Goal: Task Accomplishment & Management: Manage account settings

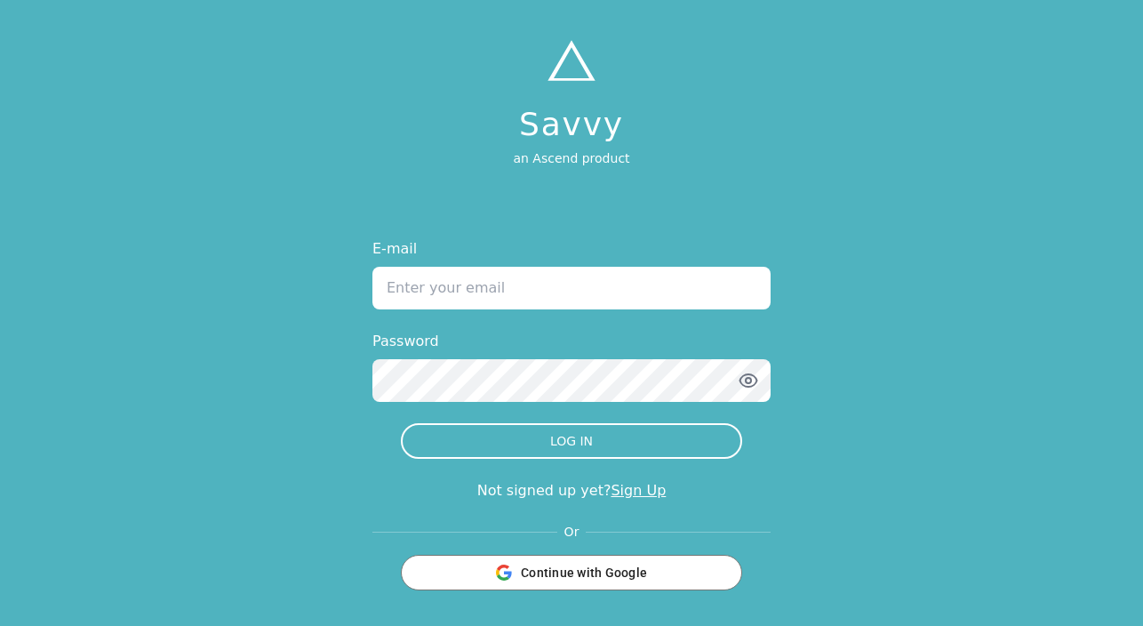
click at [526, 274] on input "E-mail" at bounding box center [572, 288] width 398 height 43
type input "[EMAIL_ADDRESS][DOMAIN_NAME]"
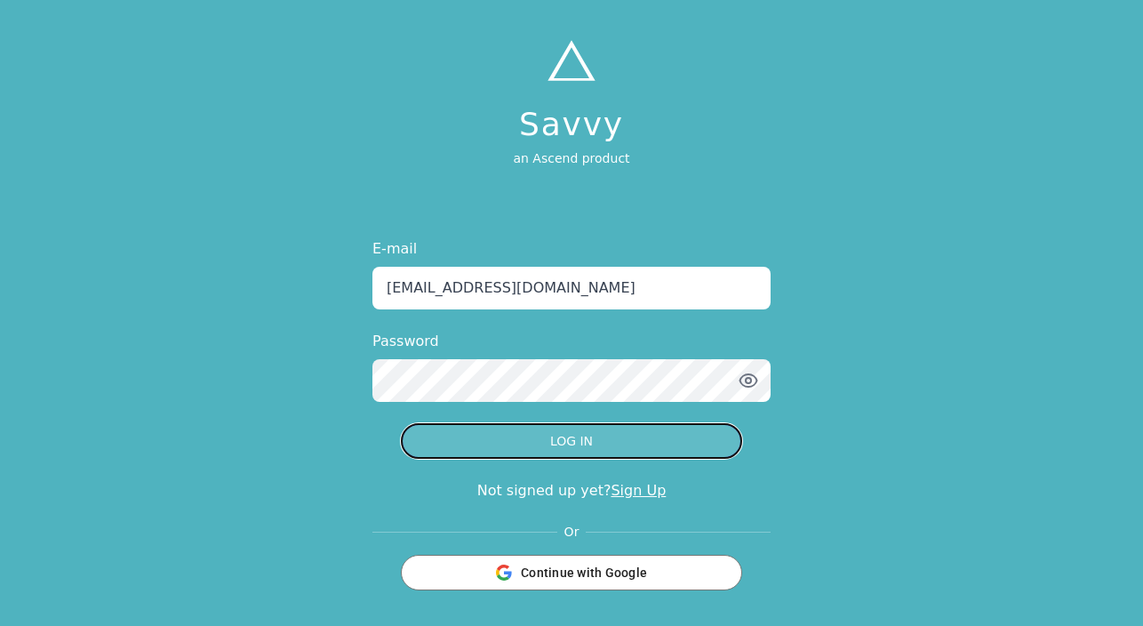
click at [542, 423] on button "LOG IN" at bounding box center [571, 441] width 341 height 36
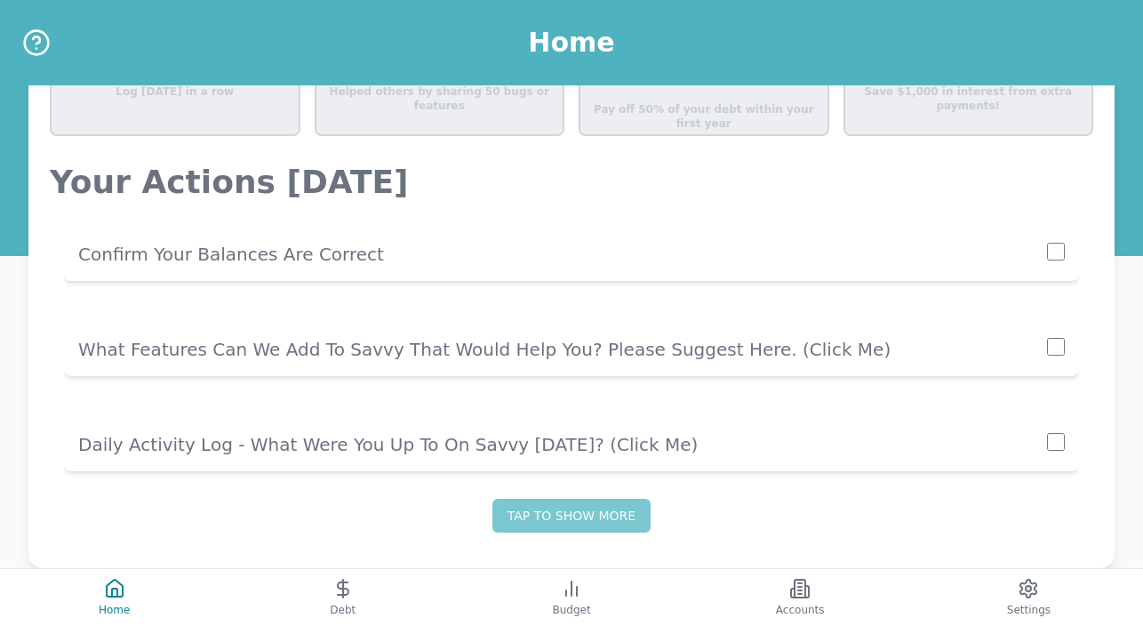
scroll to position [1360, 0]
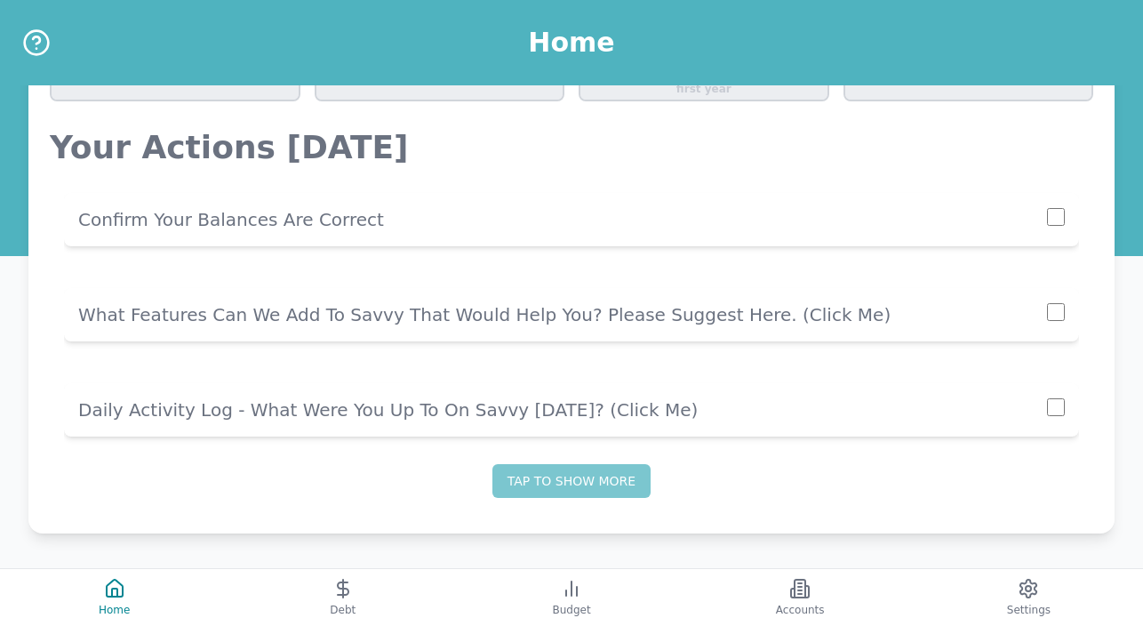
click at [308, 225] on p "Confirm Your Balances Are Correct" at bounding box center [562, 219] width 969 height 25
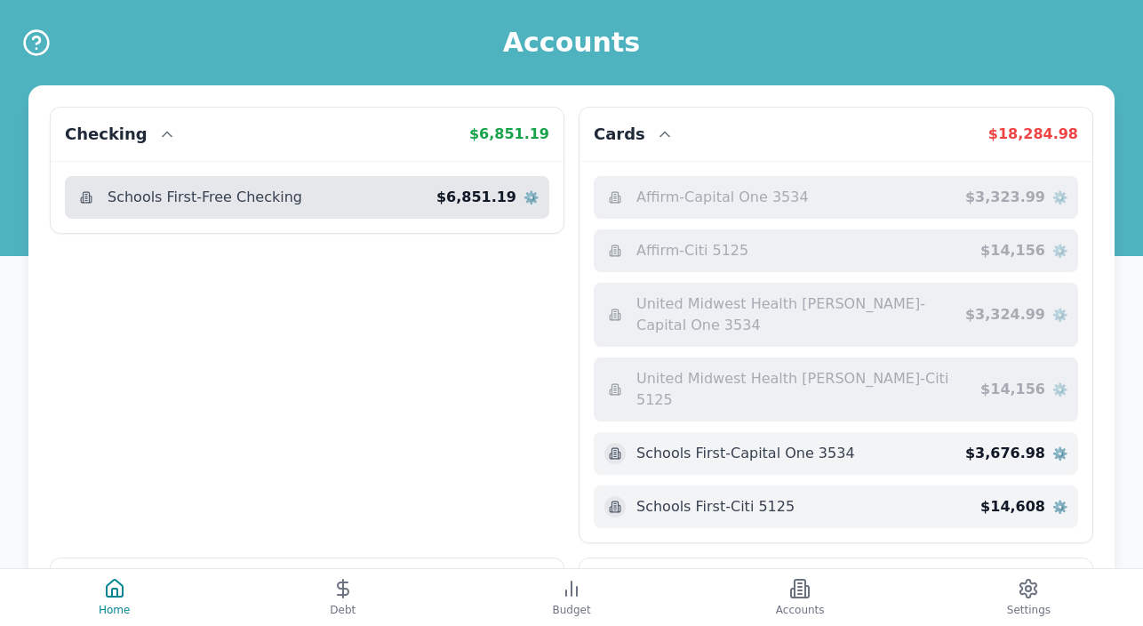
click at [535, 194] on span "⚙️" at bounding box center [531, 197] width 15 height 18
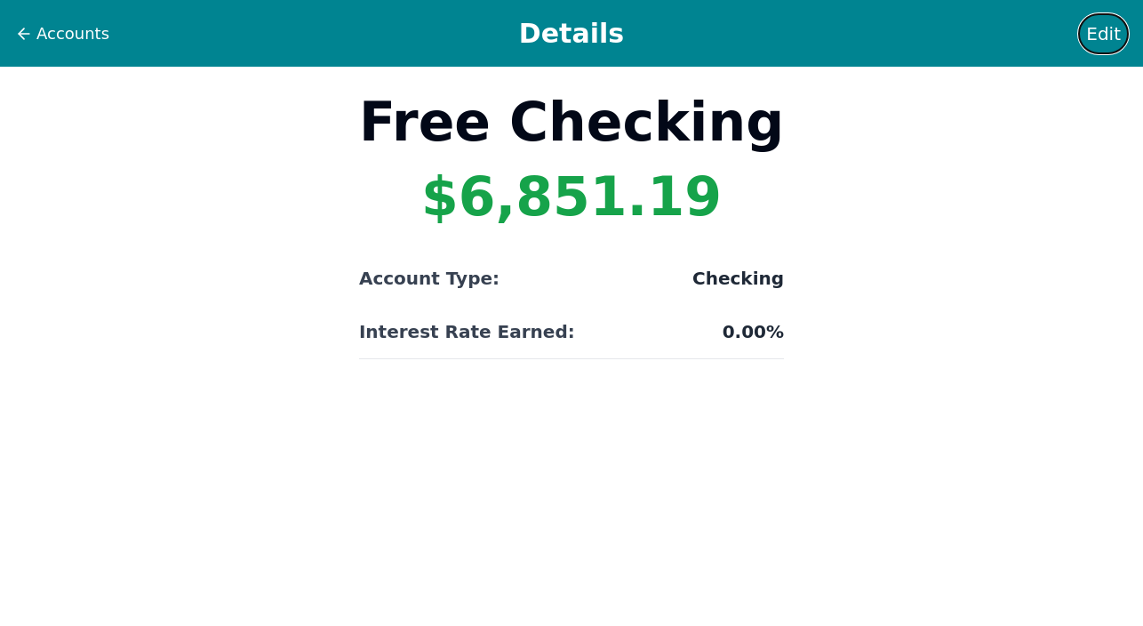
click at [1104, 33] on span "Edit" at bounding box center [1104, 33] width 35 height 25
select select "checking"
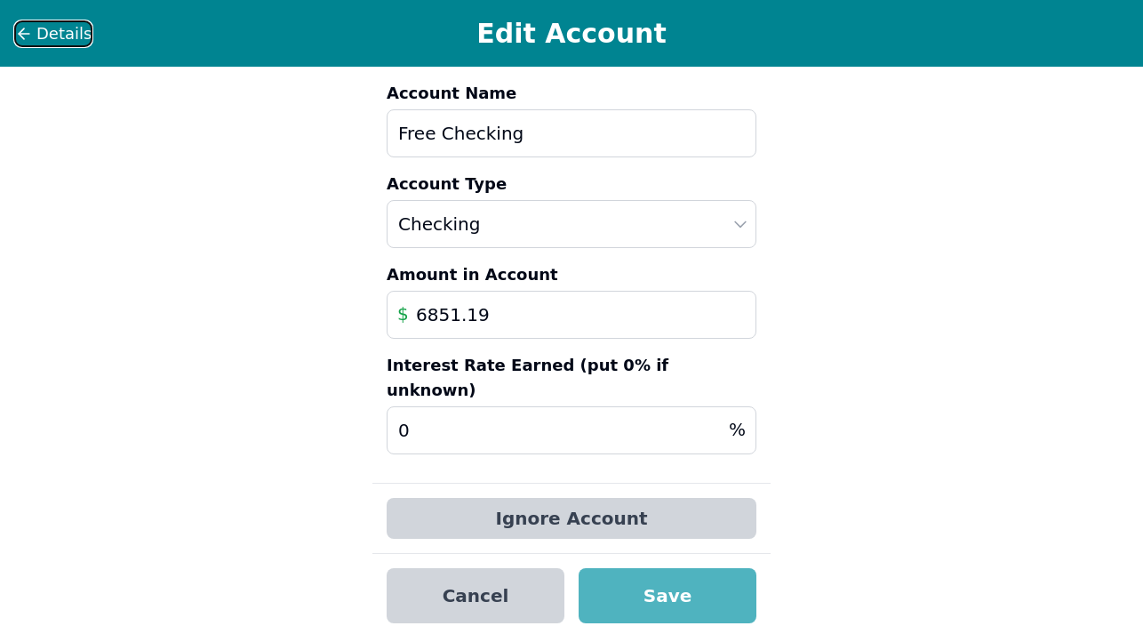
click at [67, 34] on span "Details" at bounding box center [63, 33] width 55 height 25
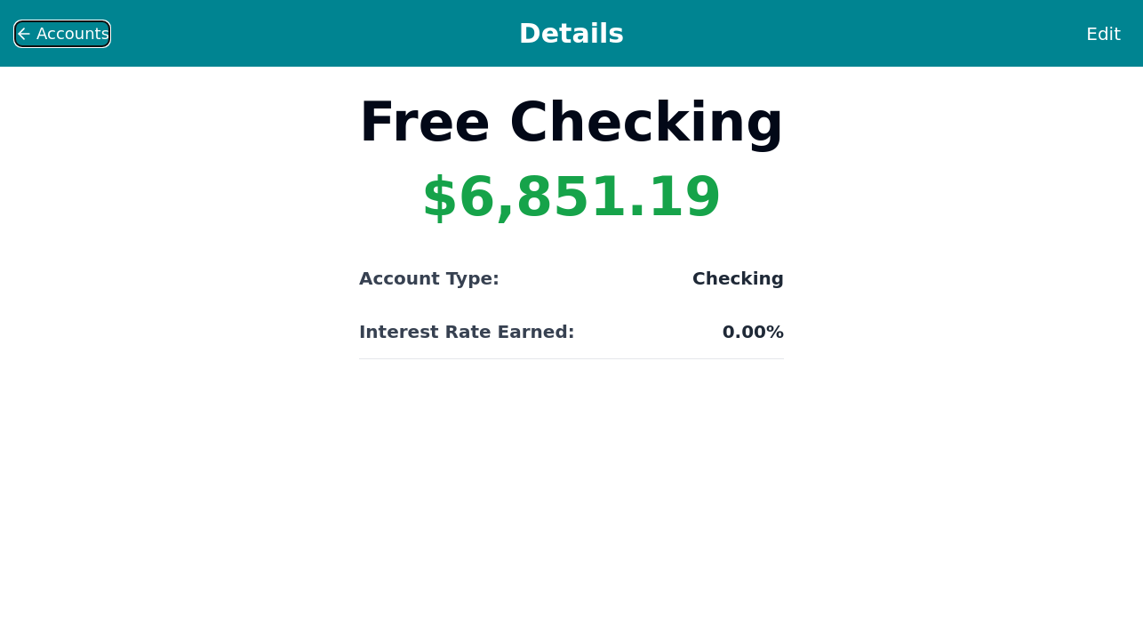
click at [90, 36] on span "Accounts" at bounding box center [72, 33] width 73 height 25
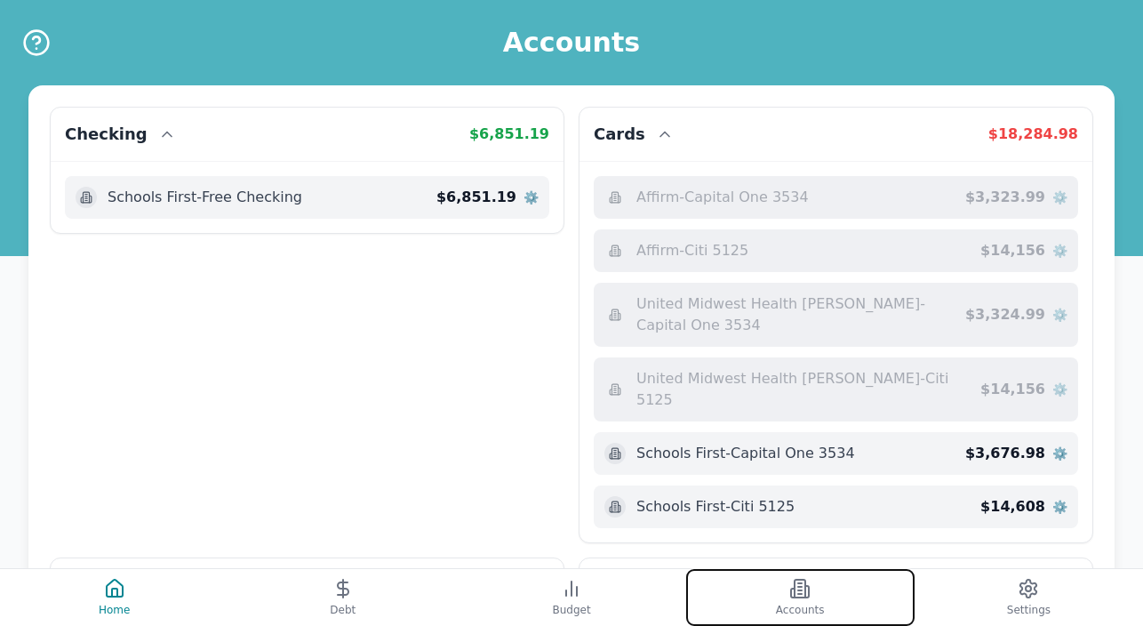
click at [814, 578] on button "Accounts" at bounding box center [800, 597] width 229 height 57
click at [794, 586] on icon at bounding box center [800, 588] width 21 height 21
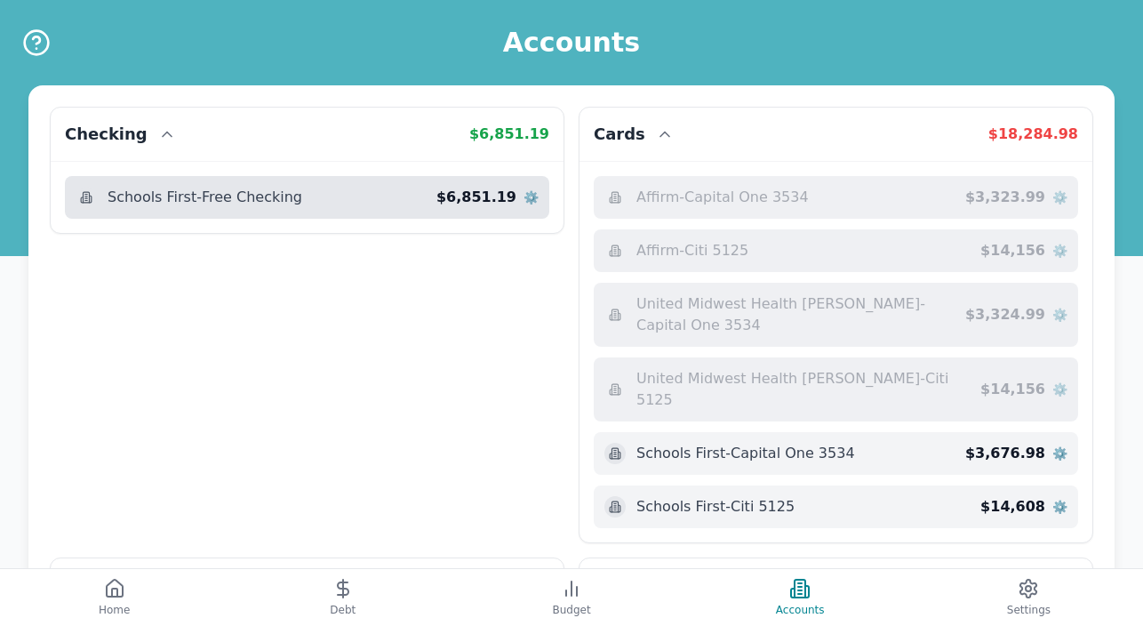
click at [529, 196] on span "⚙️" at bounding box center [531, 197] width 15 height 18
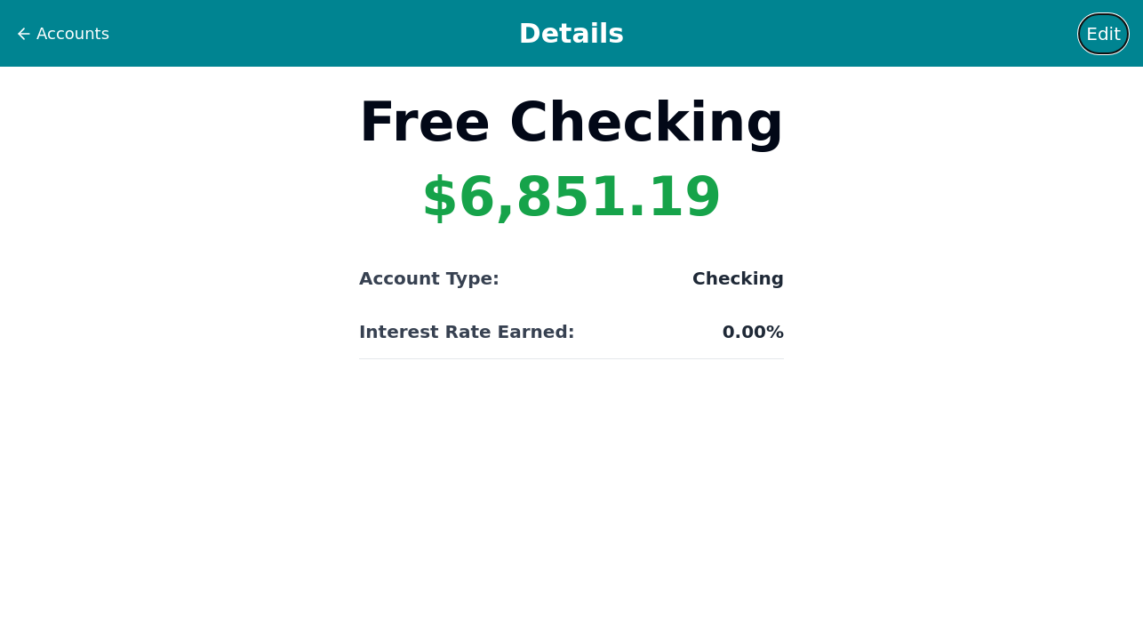
click at [1104, 33] on span "Edit" at bounding box center [1104, 33] width 35 height 25
select select "checking"
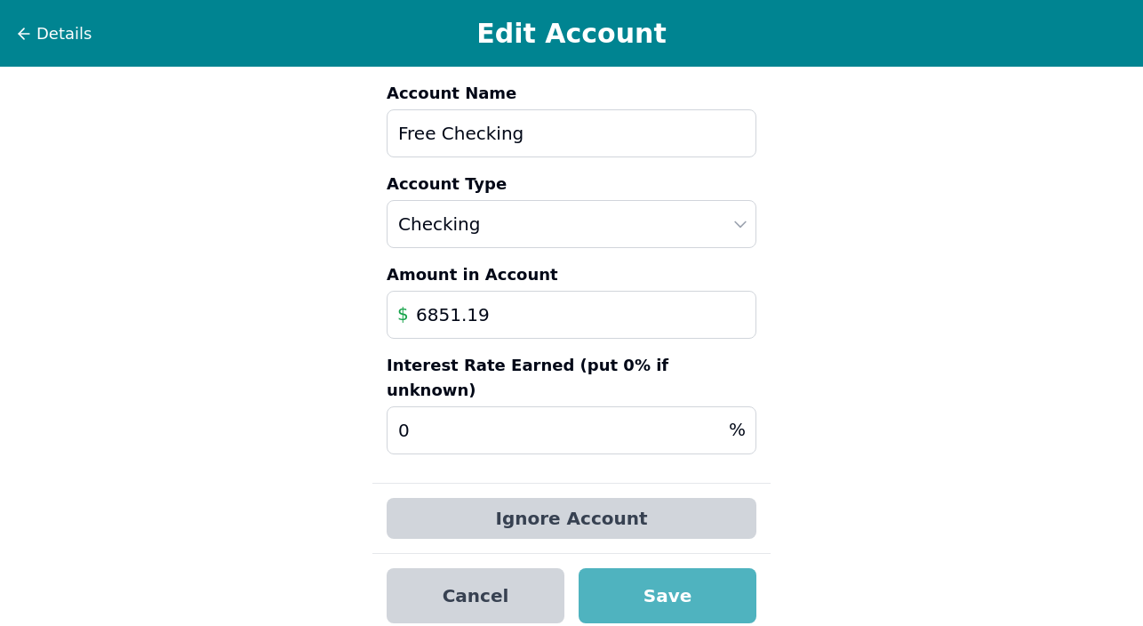
click at [516, 309] on input "6851.19" at bounding box center [572, 315] width 370 height 48
click at [421, 315] on input "6851.19" at bounding box center [572, 315] width 370 height 48
click at [462, 313] on input "44851.19" at bounding box center [572, 315] width 370 height 48
click at [486, 313] on input "4489.19" at bounding box center [572, 315] width 370 height 48
type input "4489.77"
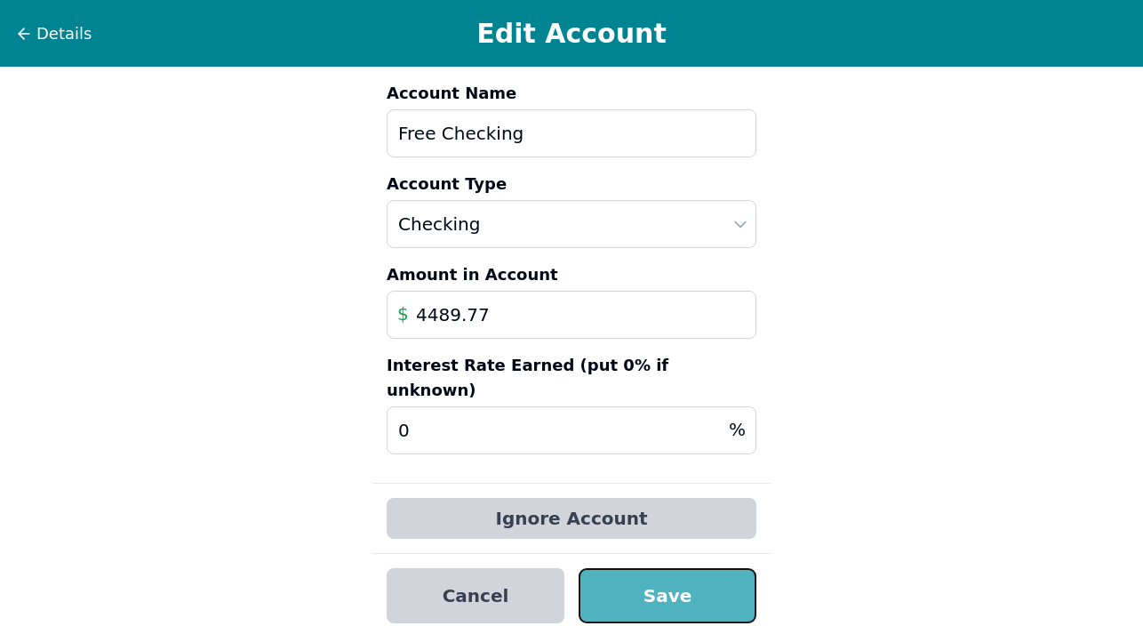
click at [608, 570] on button "Save" at bounding box center [668, 595] width 178 height 55
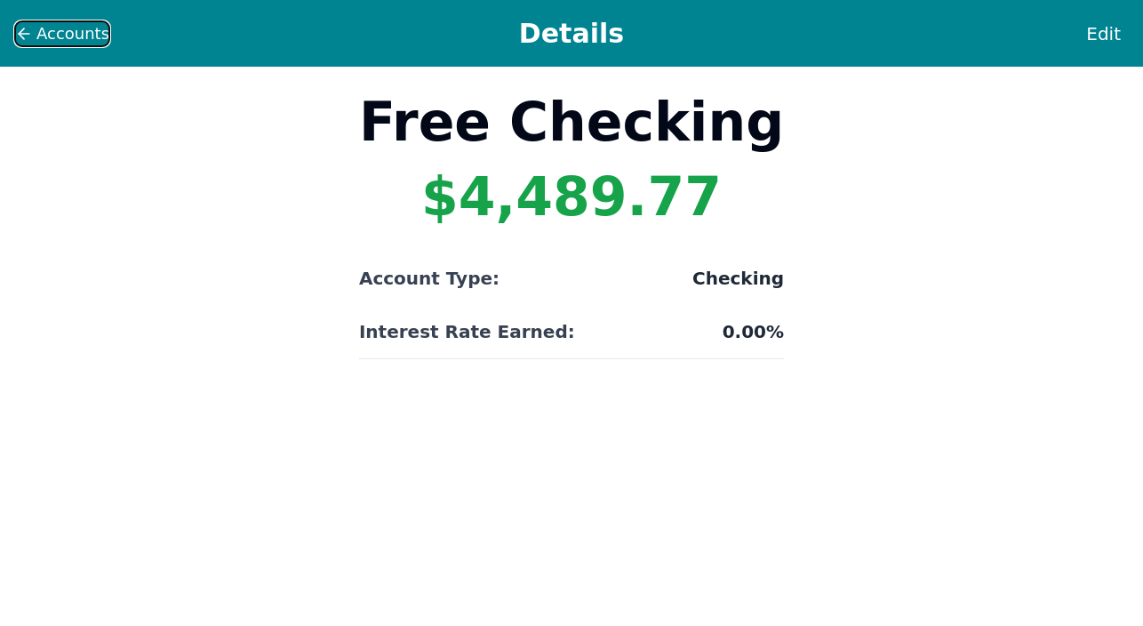
click at [57, 29] on span "Accounts" at bounding box center [72, 33] width 73 height 25
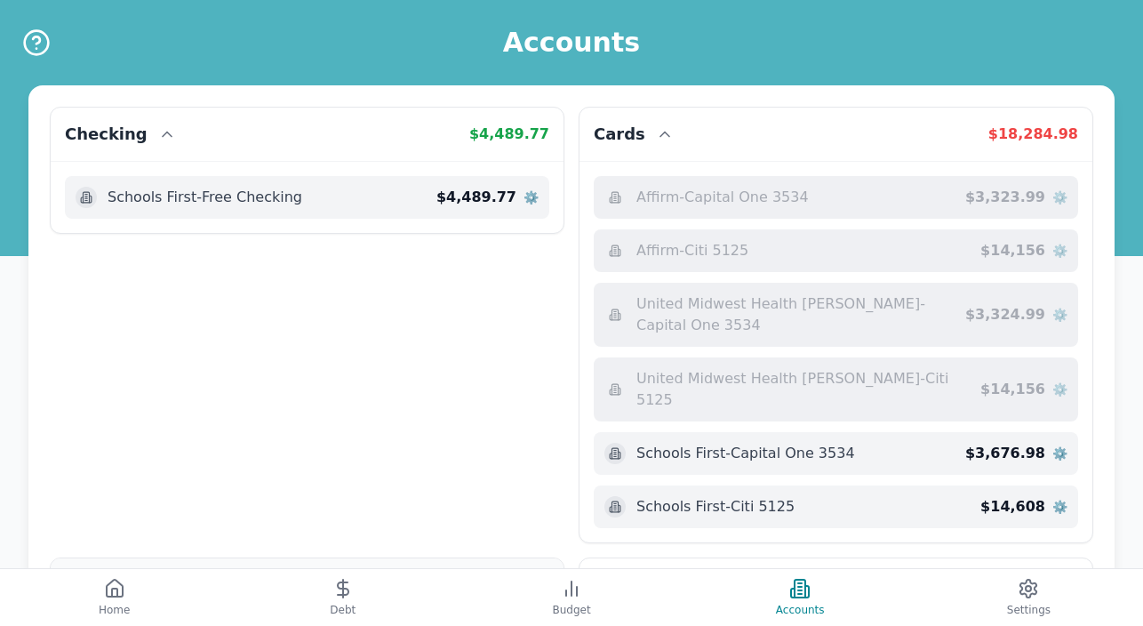
click at [497, 576] on span "$ 5,442.17" at bounding box center [509, 584] width 80 height 17
click at [146, 576] on icon at bounding box center [155, 585] width 18 height 18
click at [530, 576] on span "$ 5,442.17" at bounding box center [509, 584] width 80 height 17
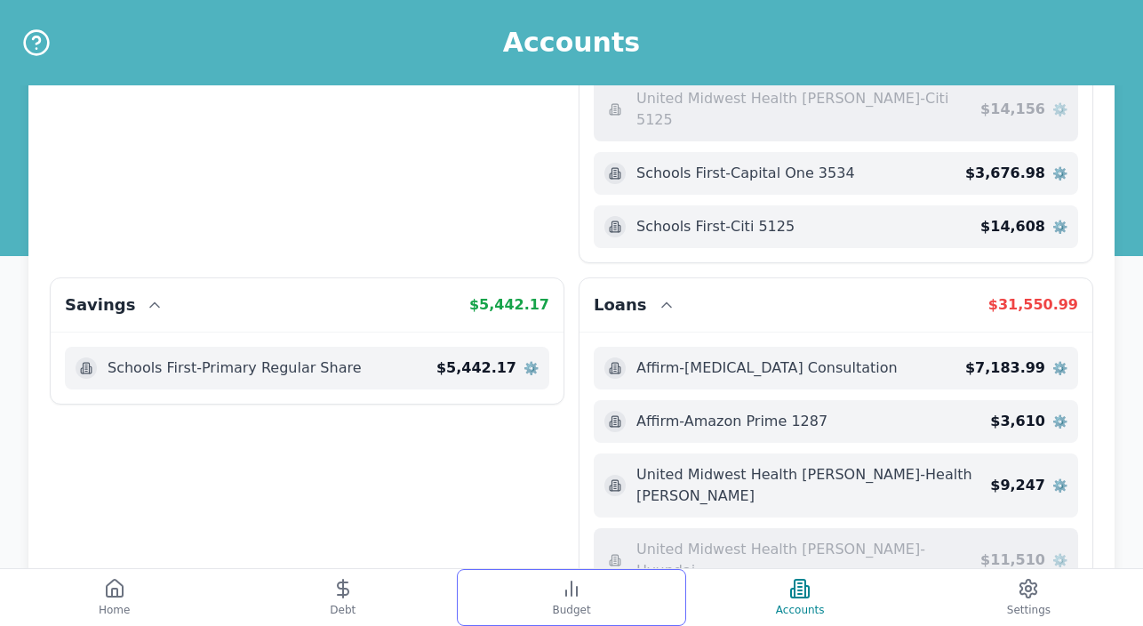
scroll to position [356, 0]
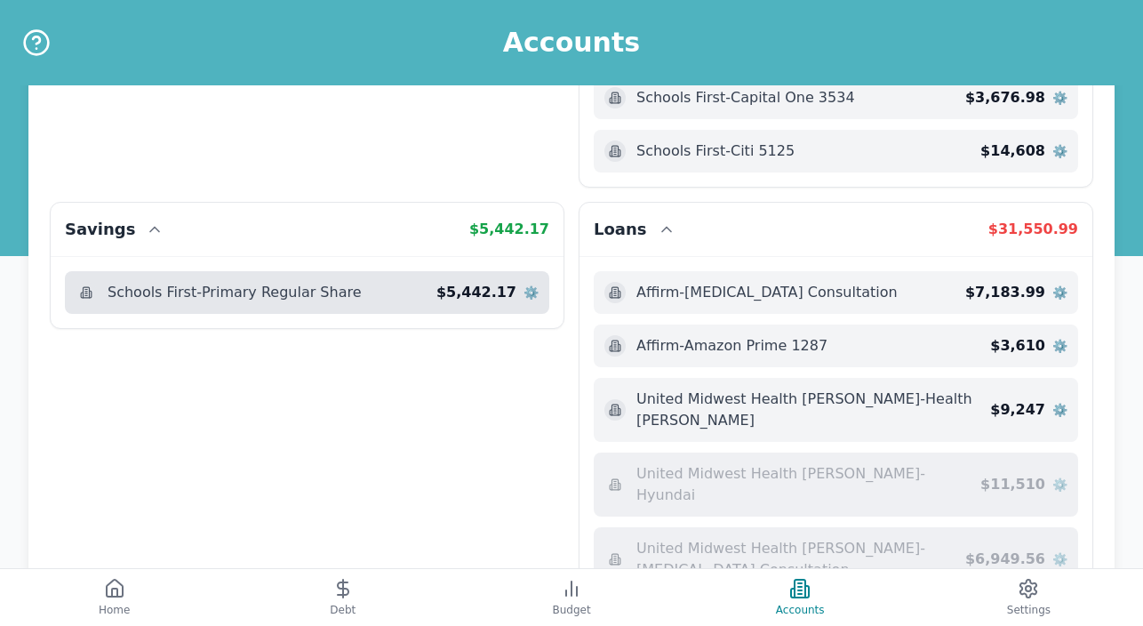
click at [525, 284] on span "⚙️" at bounding box center [531, 293] width 15 height 18
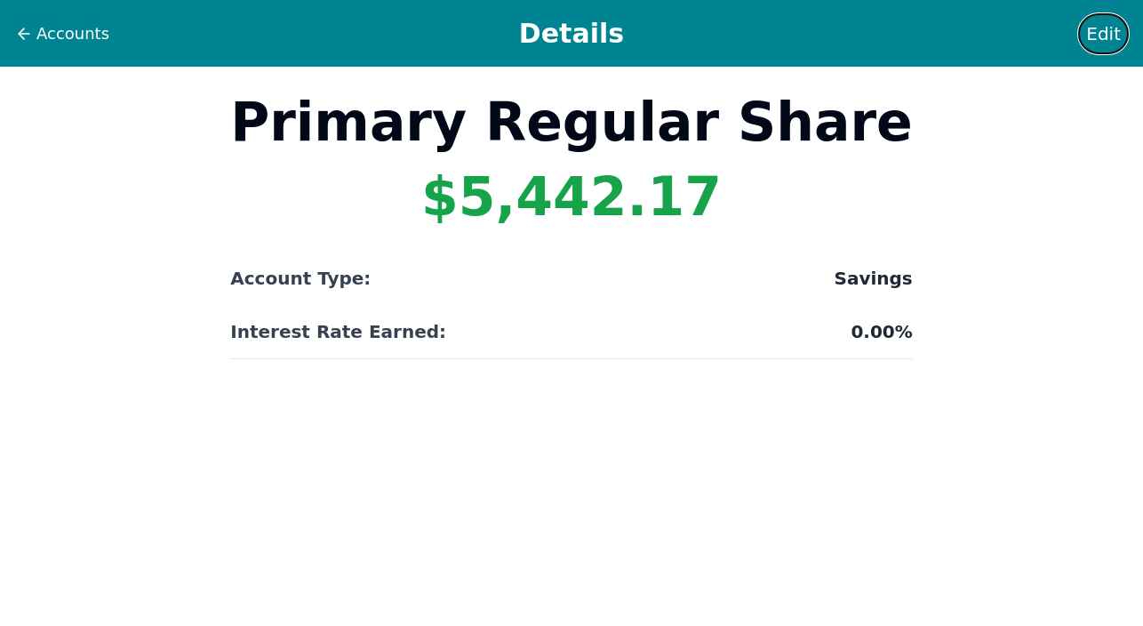
click at [1095, 38] on span "Edit" at bounding box center [1104, 33] width 35 height 25
select select "savings"
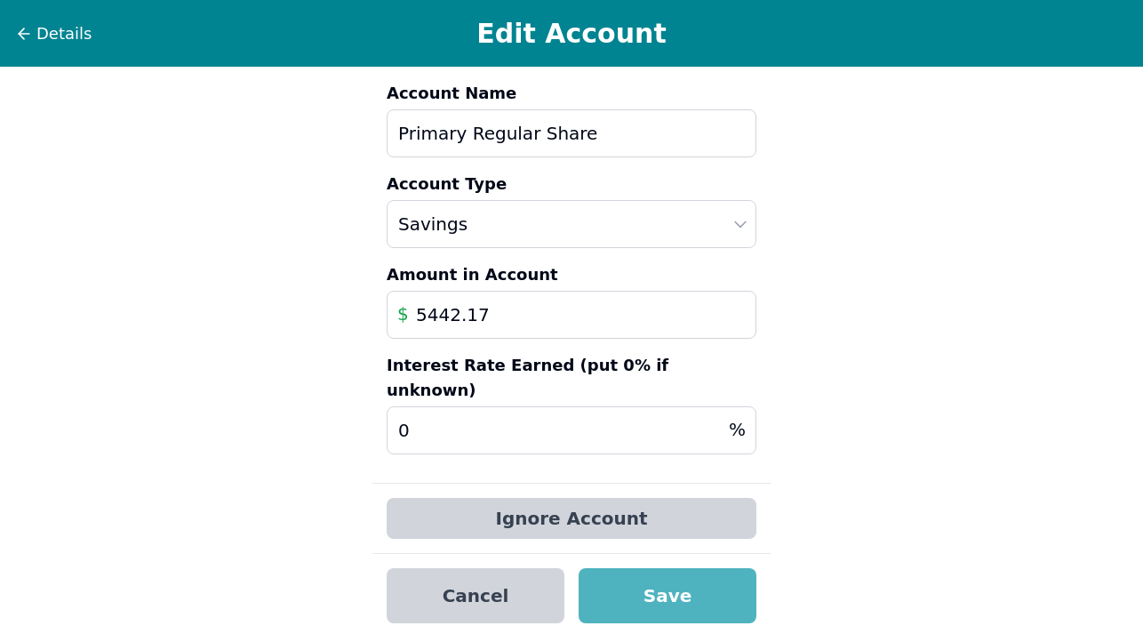
click at [479, 317] on input "5442.17" at bounding box center [572, 315] width 370 height 48
type input "5"
type input "4372.64"
click at [626, 568] on button "Save" at bounding box center [668, 595] width 178 height 55
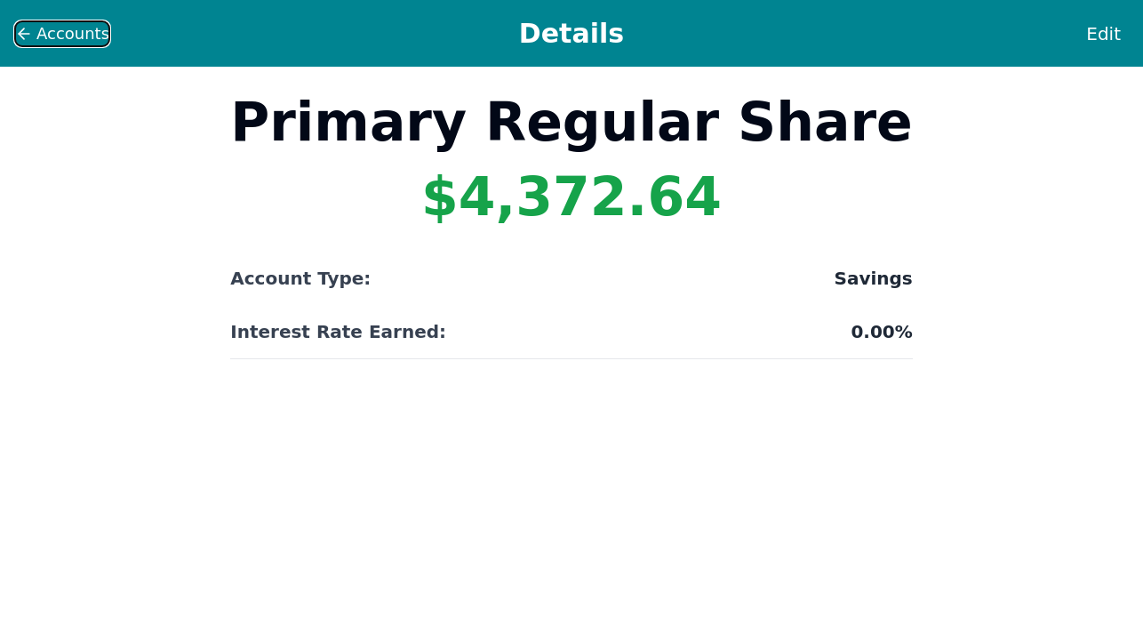
click at [53, 37] on span "Accounts" at bounding box center [72, 33] width 73 height 25
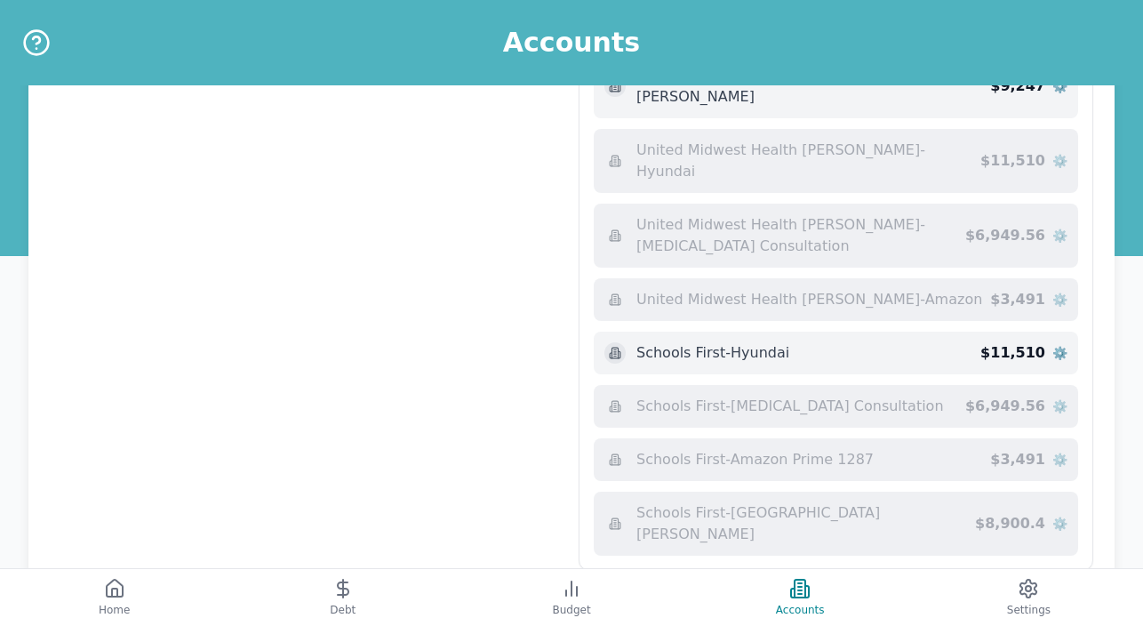
scroll to position [685, 0]
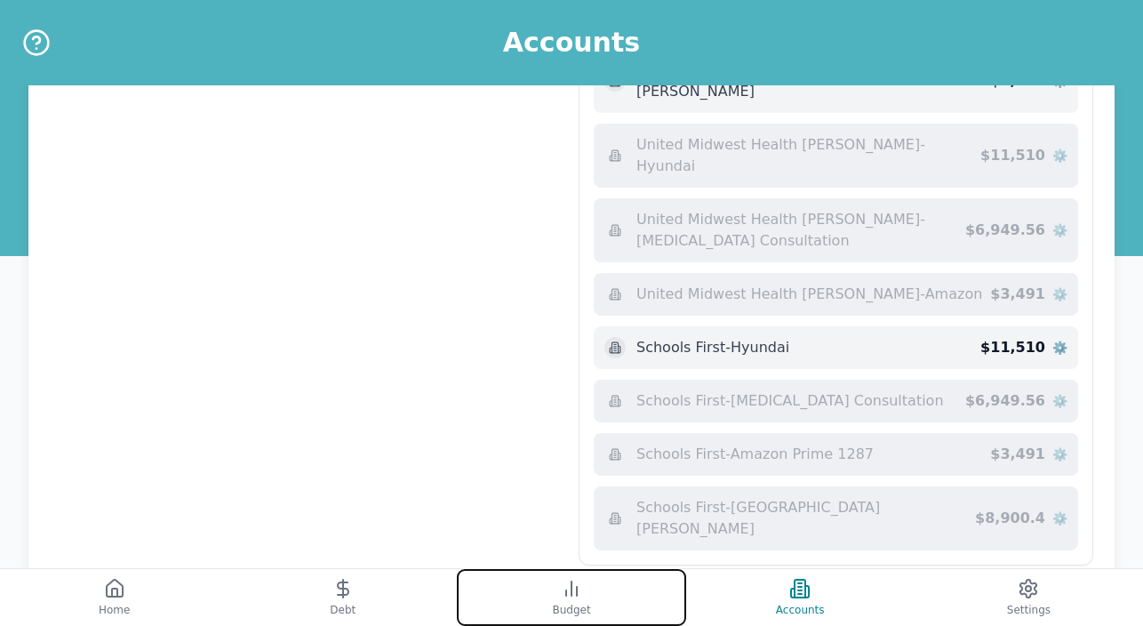
click at [564, 603] on span "Budget" at bounding box center [571, 610] width 38 height 14
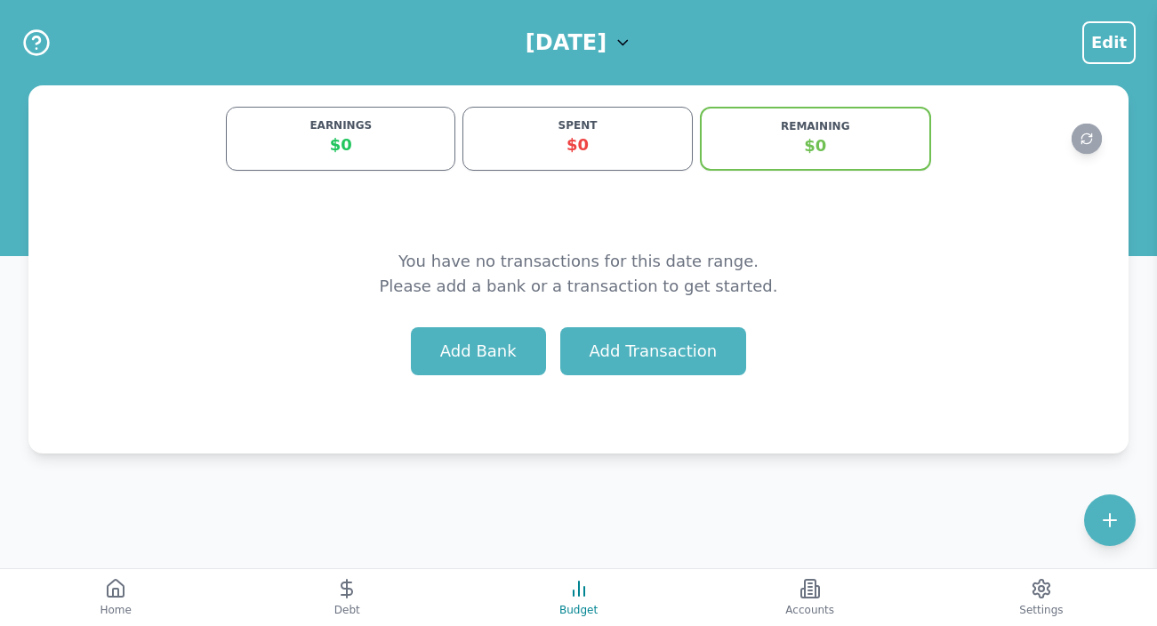
click at [627, 41] on polyline at bounding box center [622, 43] width 9 height 4
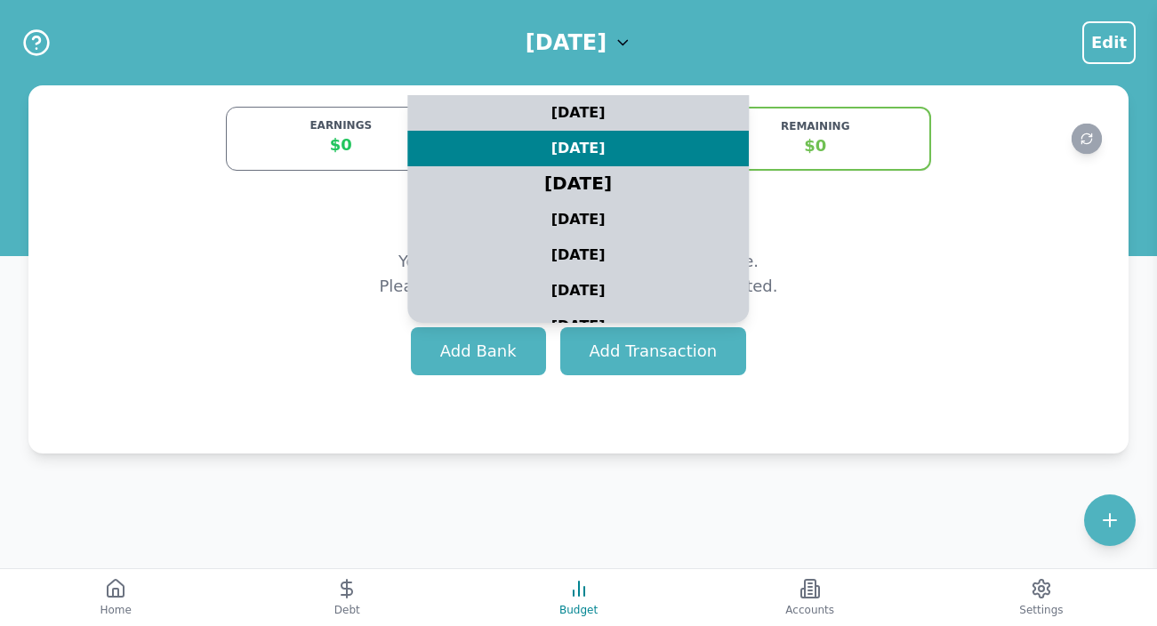
click at [589, 184] on div "August 2025" at bounding box center [578, 184] width 427 height 44
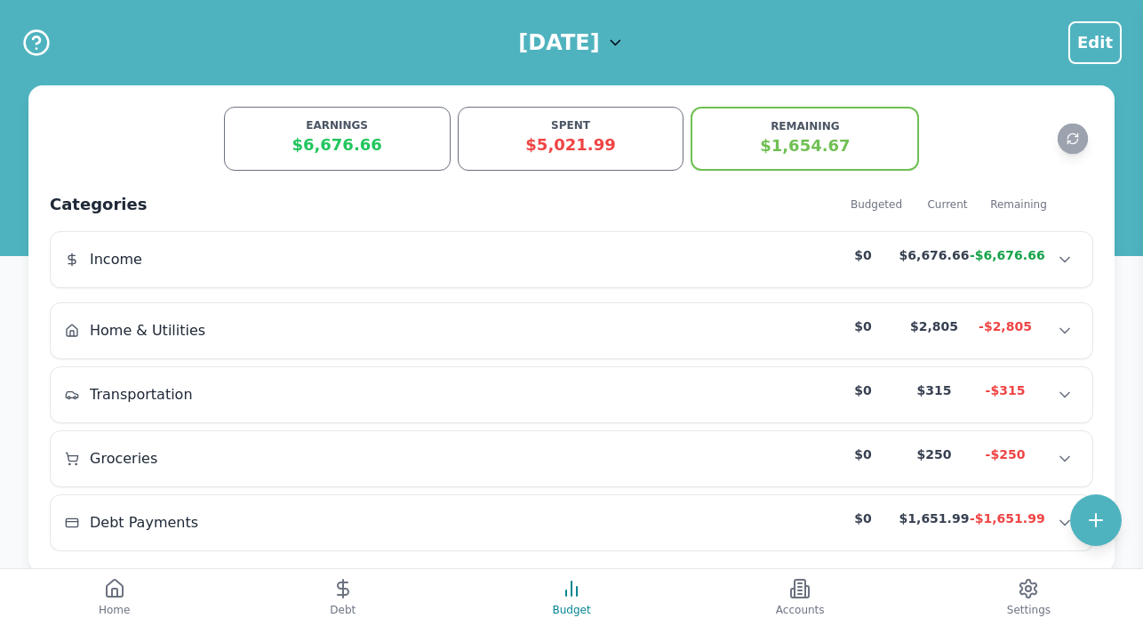
click at [625, 37] on icon at bounding box center [616, 43] width 18 height 18
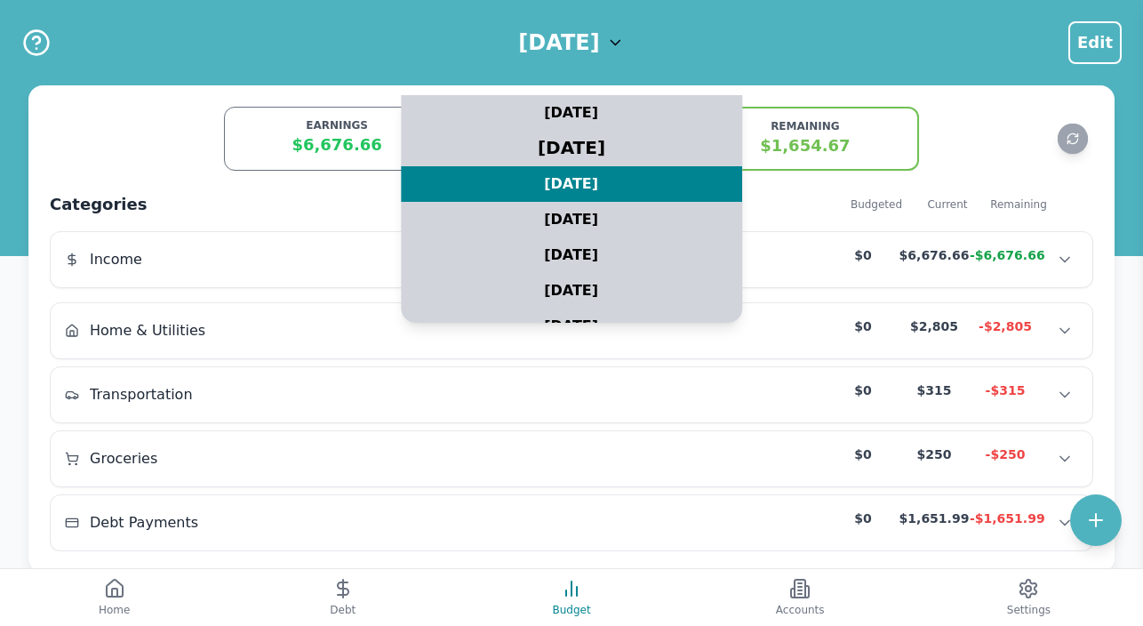
click at [561, 140] on div "September 2025" at bounding box center [571, 148] width 427 height 44
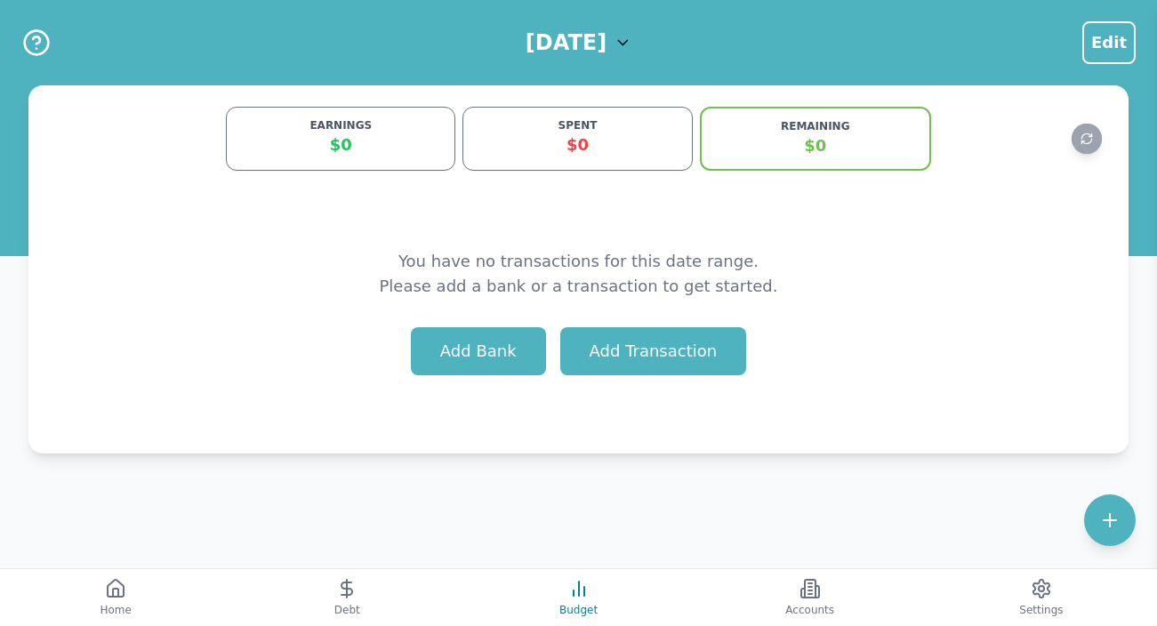
click at [597, 128] on div "SPENT" at bounding box center [577, 125] width 206 height 14
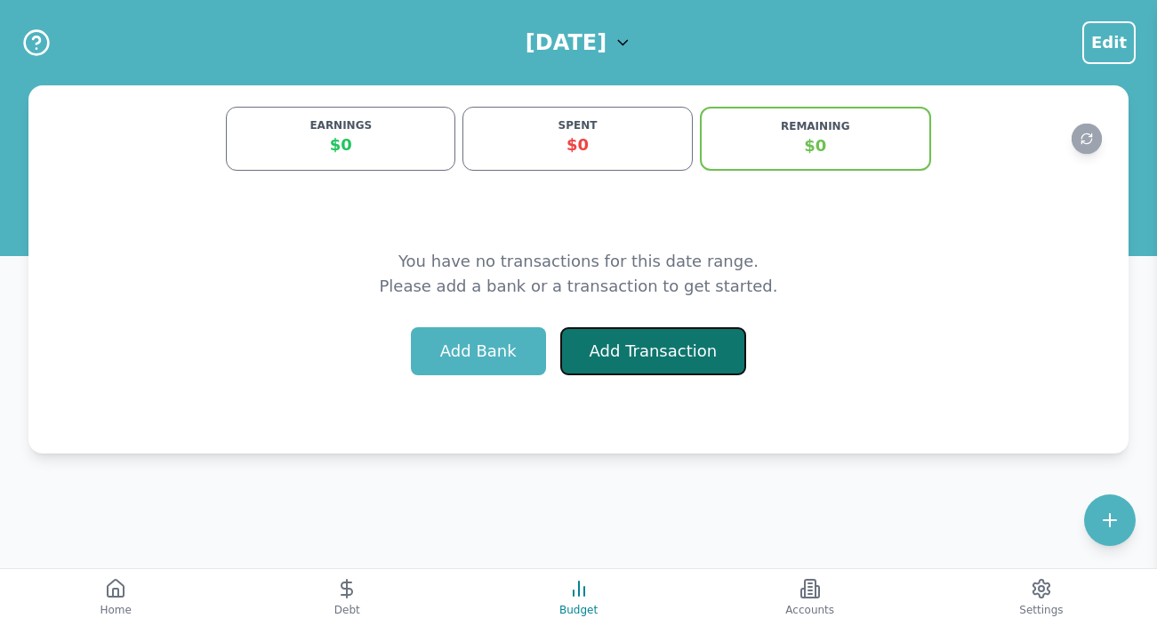
click at [609, 362] on button "Add Transaction" at bounding box center [653, 351] width 187 height 48
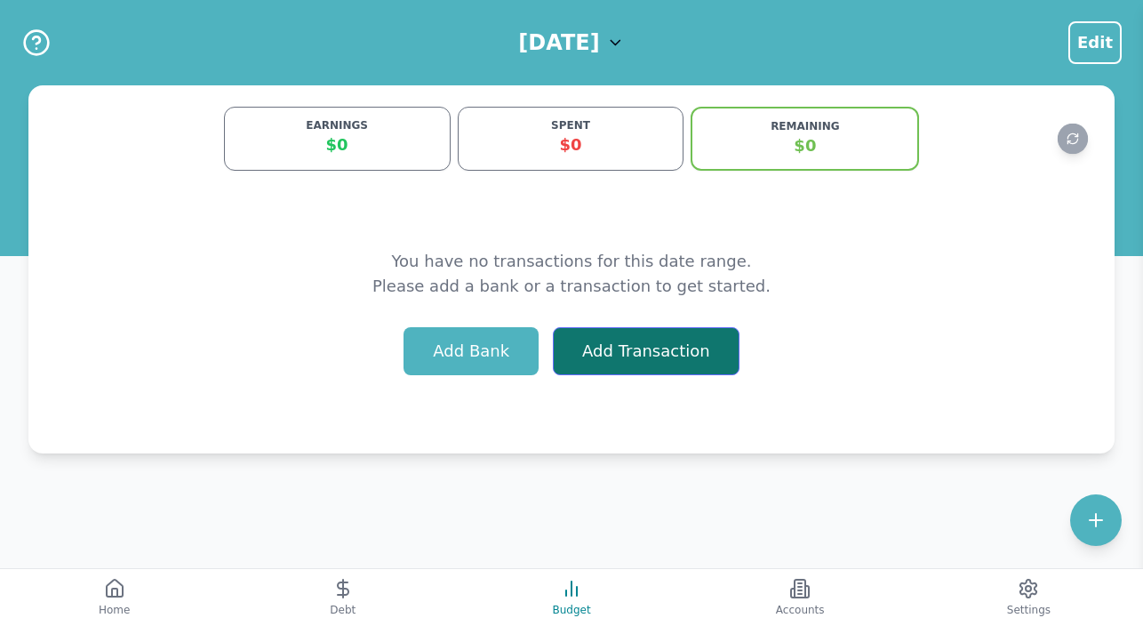
select select "other"
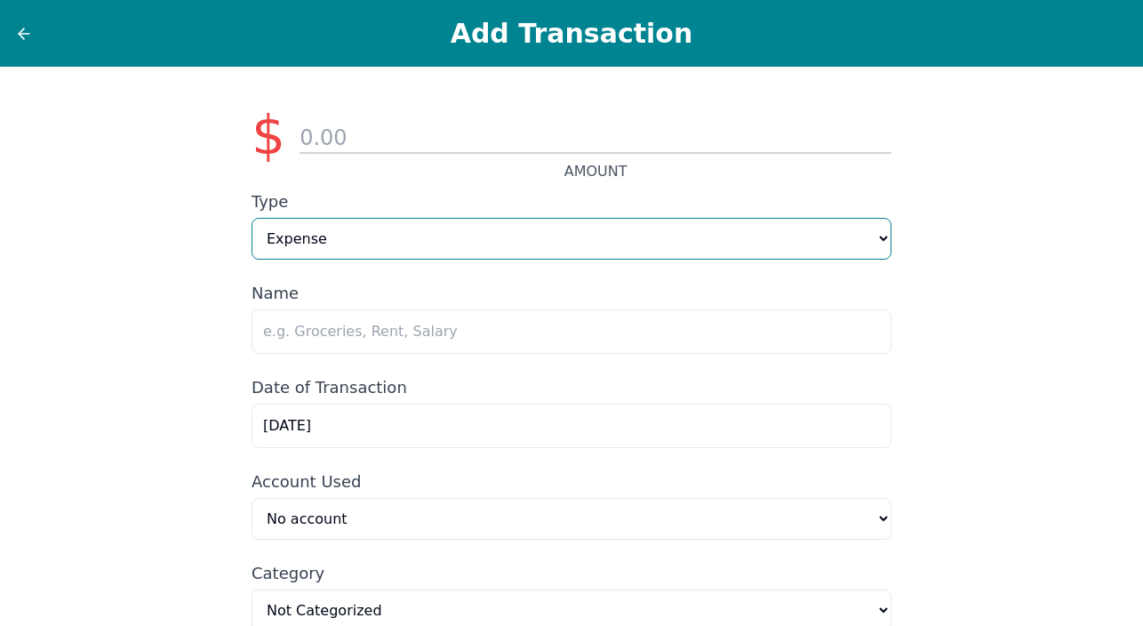
click at [879, 237] on select "Expense Income" at bounding box center [572, 239] width 640 height 42
click at [252, 218] on select "Expense Income" at bounding box center [572, 239] width 640 height 42
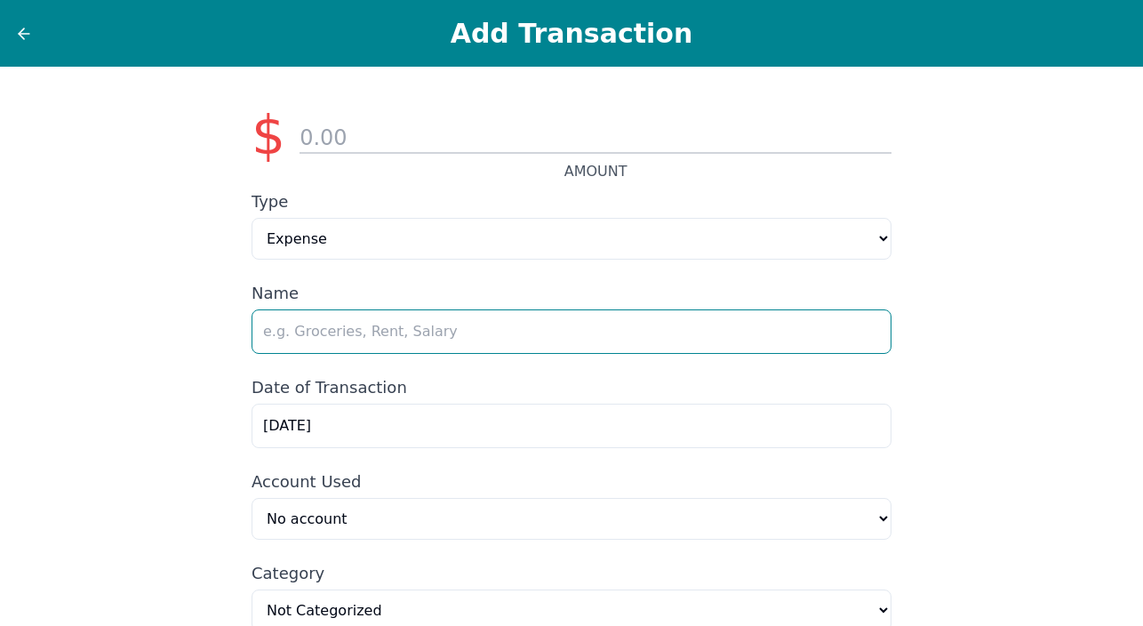
click at [566, 341] on input "text" at bounding box center [572, 331] width 640 height 44
type input "G"
click at [452, 341] on input "Temu-clothing" at bounding box center [572, 331] width 640 height 44
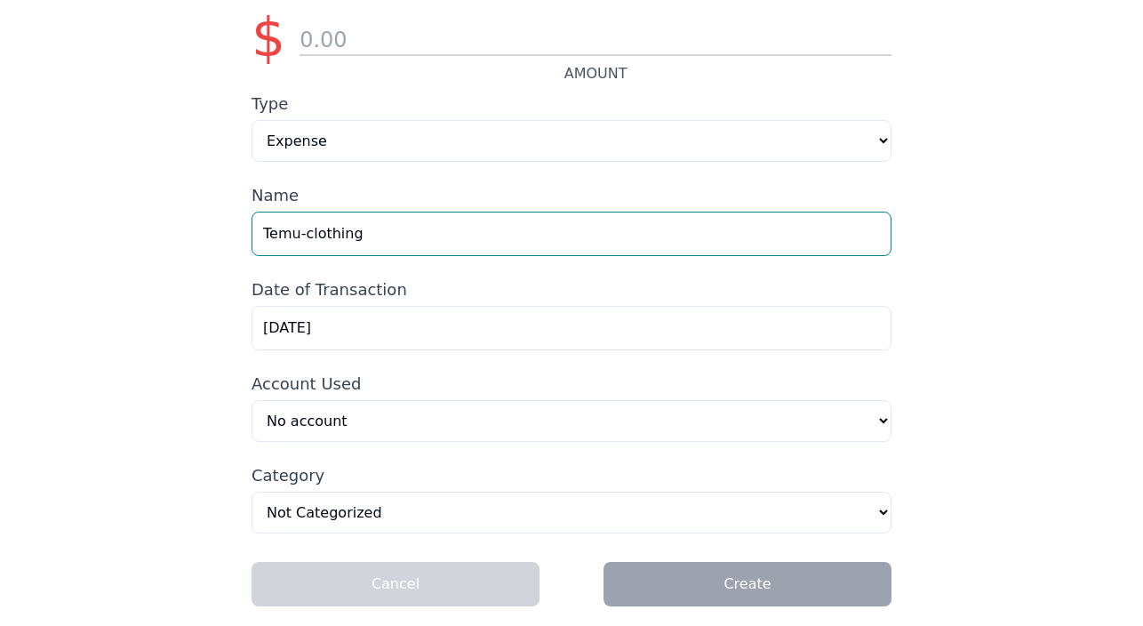
scroll to position [105, 0]
type input "Temu-clothing"
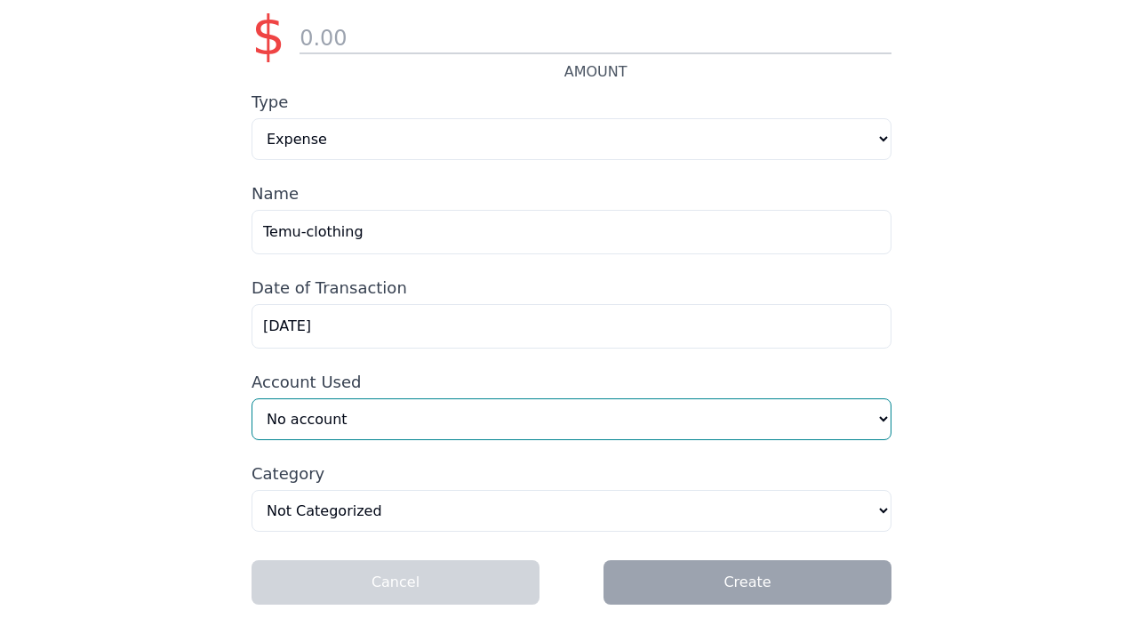
click at [883, 413] on select "No account Neuropathy Consultation (Manual) Capital One 3534 (Manual) Amazon Pr…" at bounding box center [572, 419] width 640 height 42
select select "54ce4622-6996-4cec-921b-eb9fdd6a08fa"
click at [252, 398] on select "No account Neuropathy Consultation (Manual) Capital One 3534 (Manual) Amazon Pr…" at bounding box center [572, 419] width 640 height 42
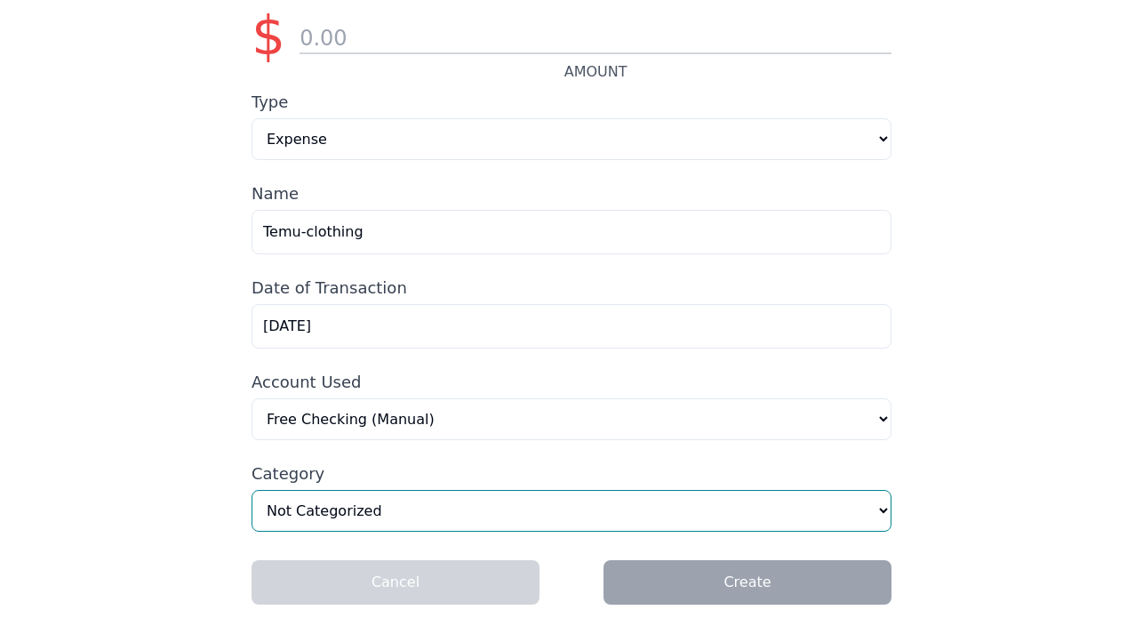
click at [884, 509] on select "Home & Utilities Transportation Personal & Family Care Health Insurance Groceri…" at bounding box center [572, 511] width 640 height 42
select select "personalFamilyCare"
click at [252, 490] on select "Home & Utilities Transportation Personal & Family Care Health Insurance Groceri…" at bounding box center [572, 511] width 640 height 42
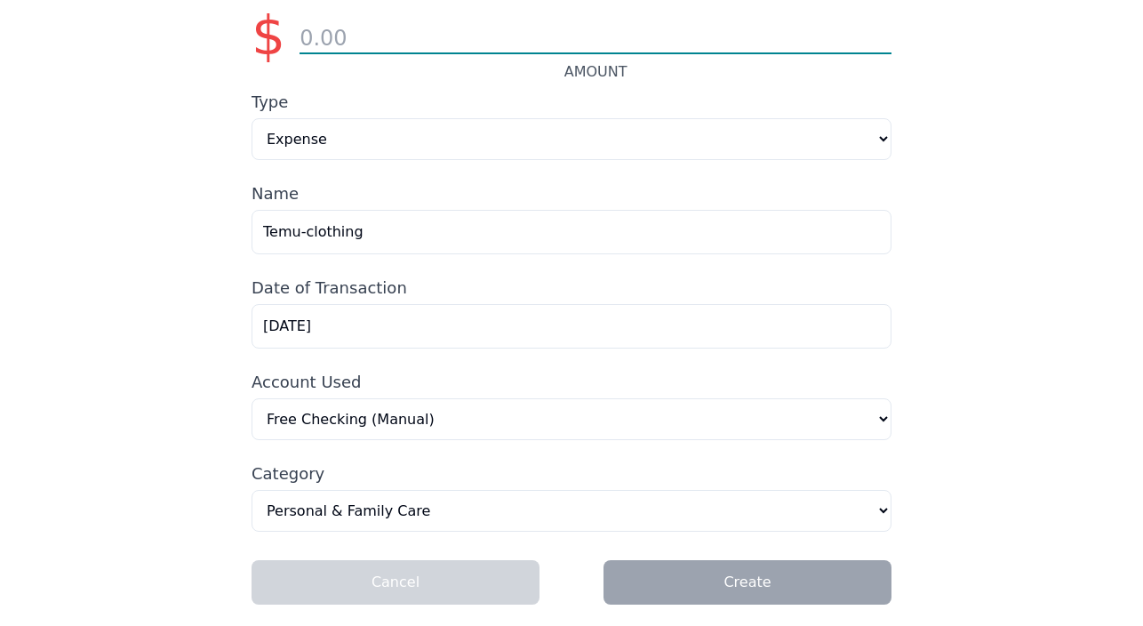
click at [357, 30] on input "number" at bounding box center [596, 39] width 592 height 30
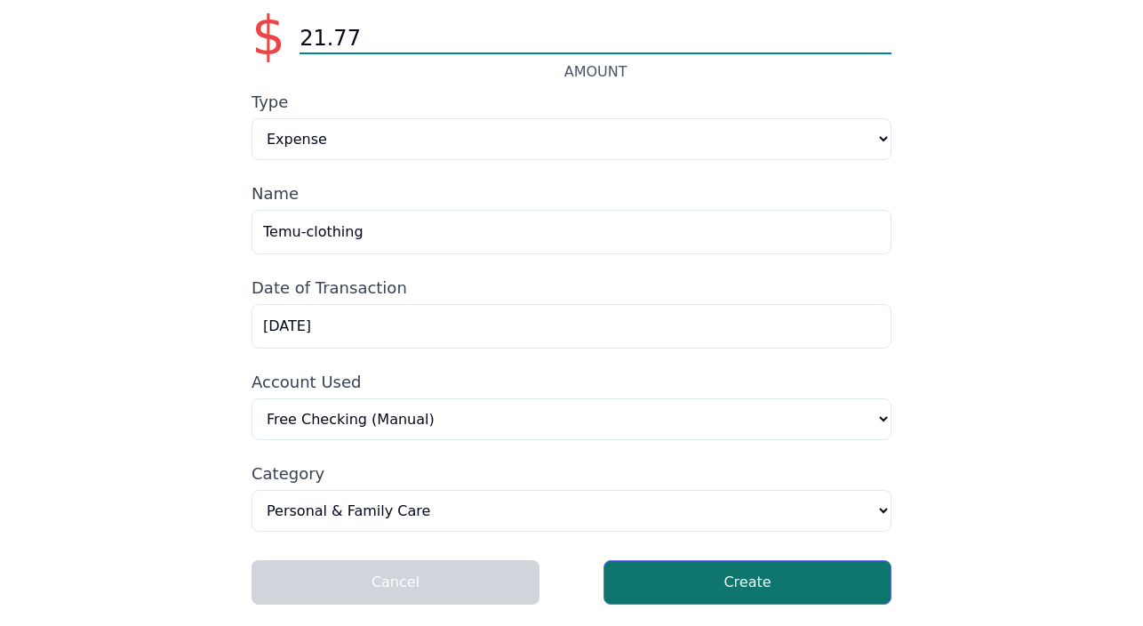
type input "21.77"
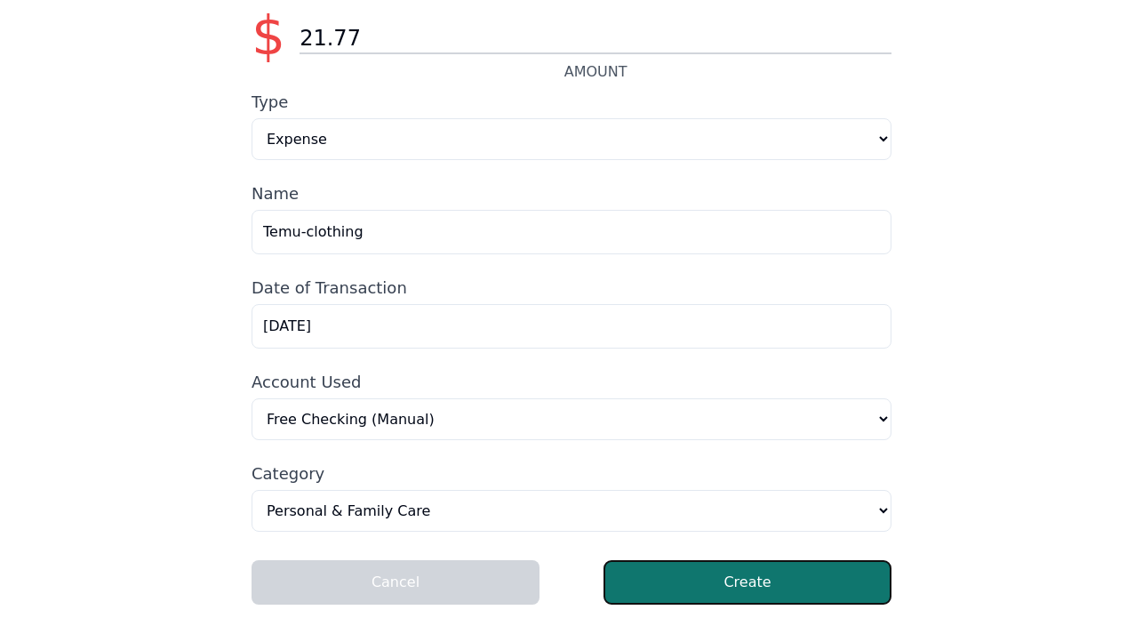
click at [767, 583] on button "Create" at bounding box center [748, 582] width 288 height 44
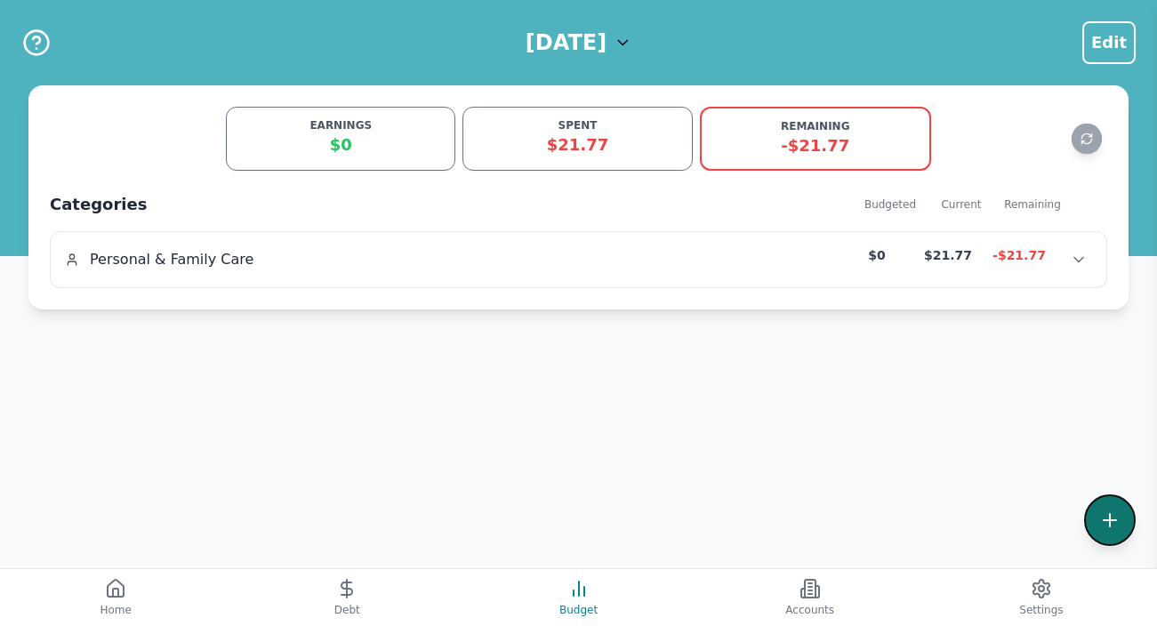
click at [1110, 518] on icon at bounding box center [1110, 520] width 0 height 12
select select "other"
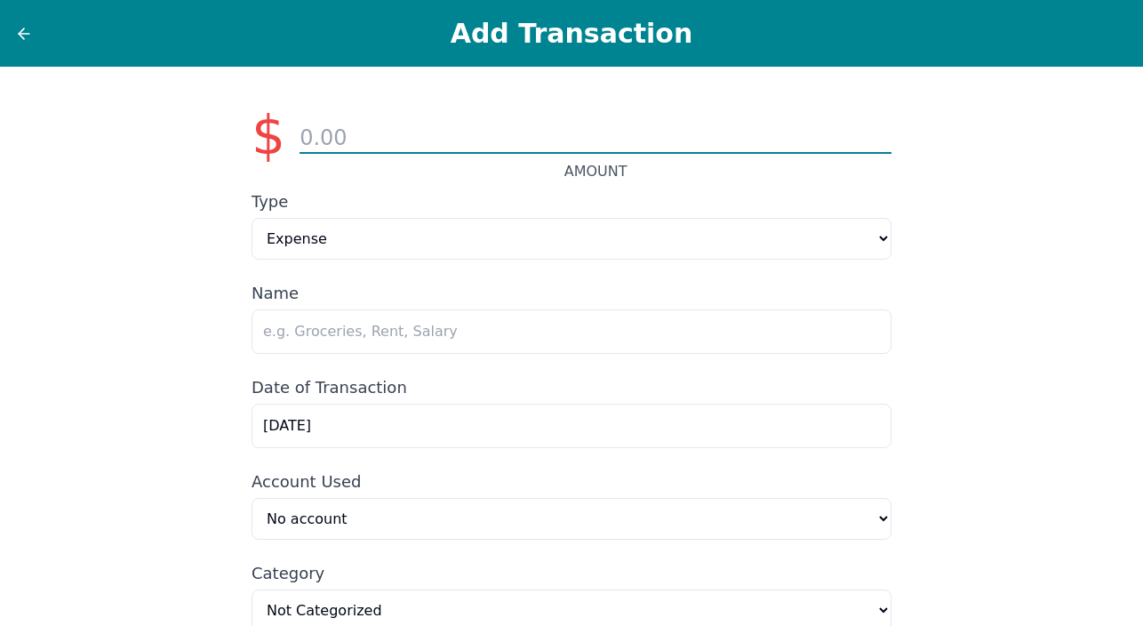
click at [345, 141] on input "number" at bounding box center [596, 139] width 592 height 30
type input "14.95"
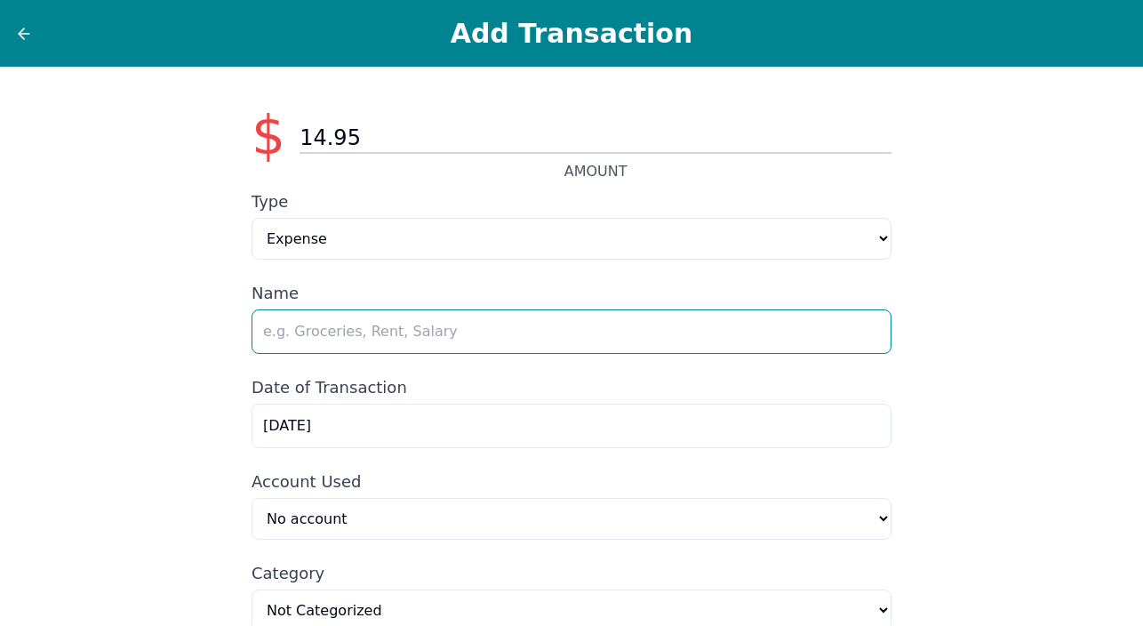
click at [434, 328] on input "text" at bounding box center [572, 331] width 640 height 44
type input "Temu"
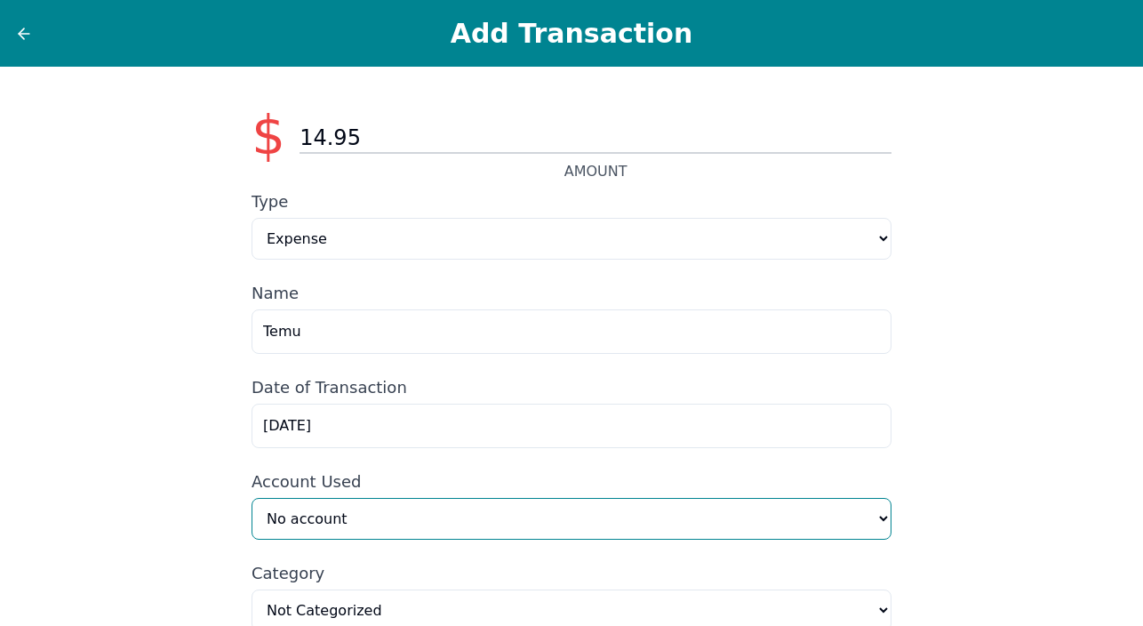
click at [883, 527] on select "No account Neuropathy Consultation (Manual) Capital One 3534 (Manual) Amazon Pr…" at bounding box center [572, 519] width 640 height 42
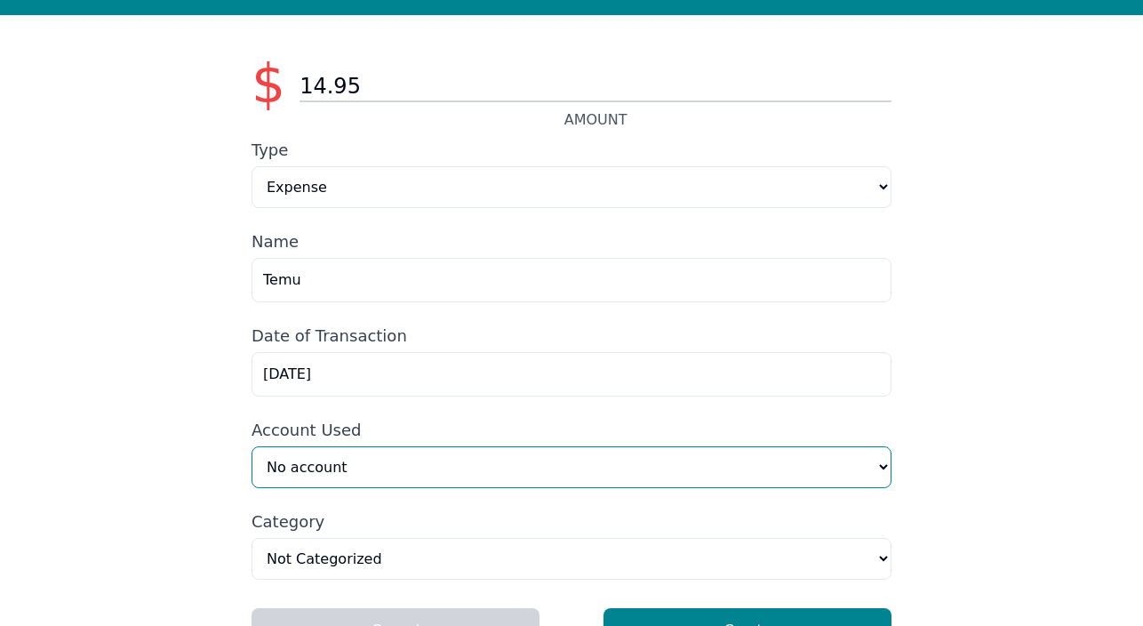
scroll to position [105, 0]
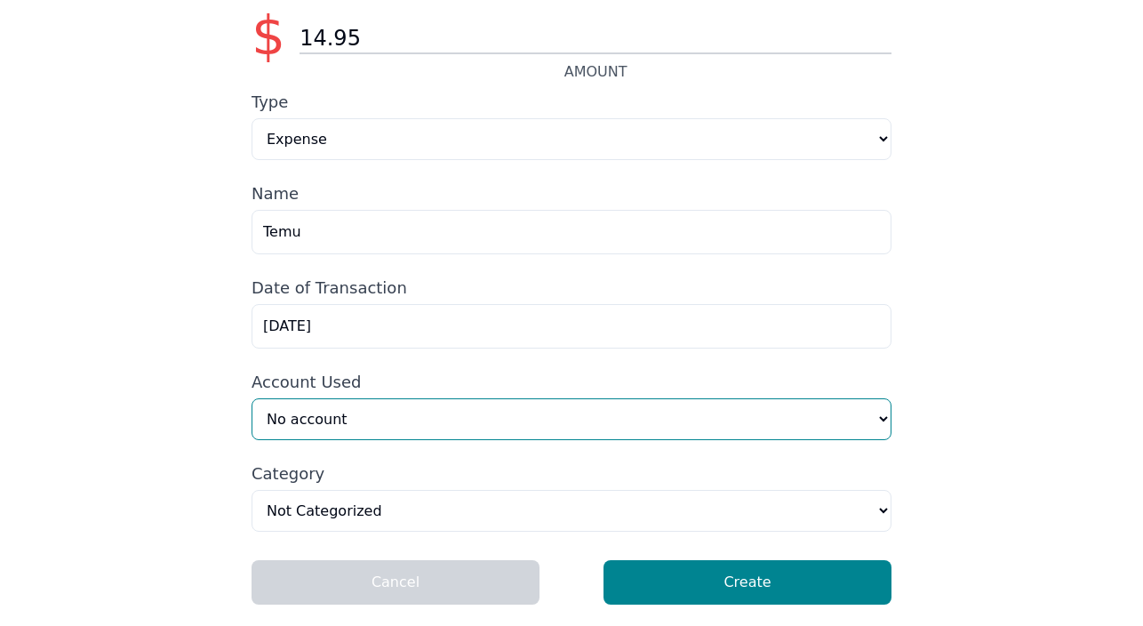
click at [876, 415] on select "No account Neuropathy Consultation (Manual) Capital One 3534 (Manual) Amazon Pr…" at bounding box center [572, 419] width 640 height 42
select select "54ce4622-6996-4cec-921b-eb9fdd6a08fa"
click at [252, 398] on select "No account Neuropathy Consultation (Manual) Capital One 3534 (Manual) Amazon Pr…" at bounding box center [572, 419] width 640 height 42
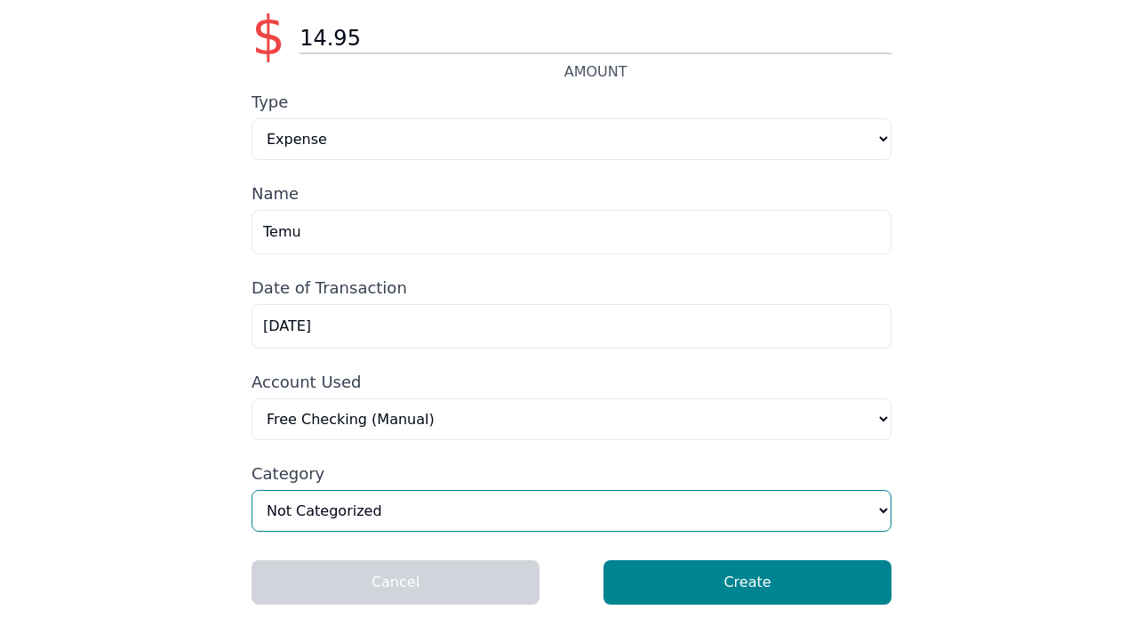
click at [886, 506] on select "Home & Utilities Transportation Personal & Family Care Health Insurance Groceri…" at bounding box center [572, 511] width 640 height 42
select select "personalFamilyCare"
click at [252, 490] on select "Home & Utilities Transportation Personal & Family Care Health Insurance Groceri…" at bounding box center [572, 511] width 640 height 42
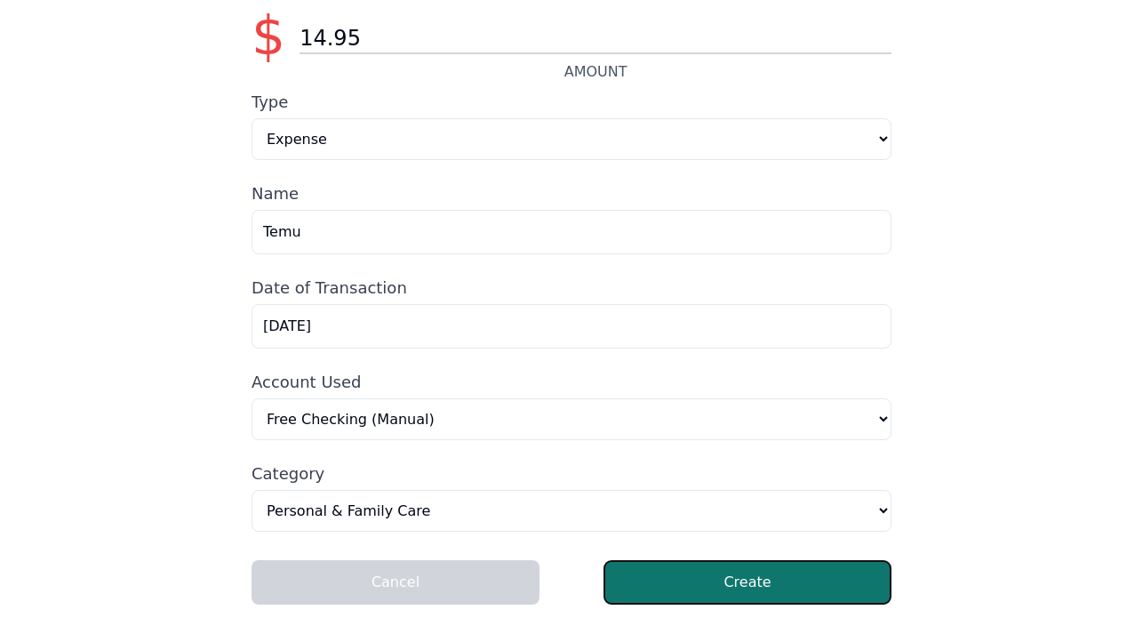
click at [630, 573] on button "Create" at bounding box center [748, 582] width 288 height 44
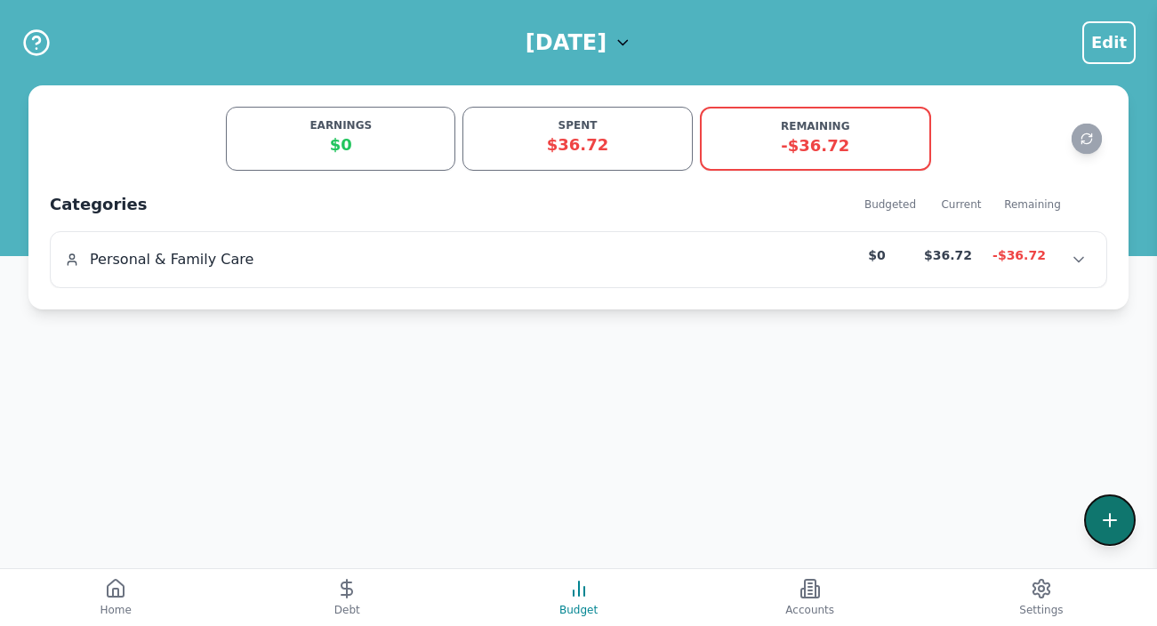
click at [1102, 509] on button at bounding box center [1110, 520] width 52 height 52
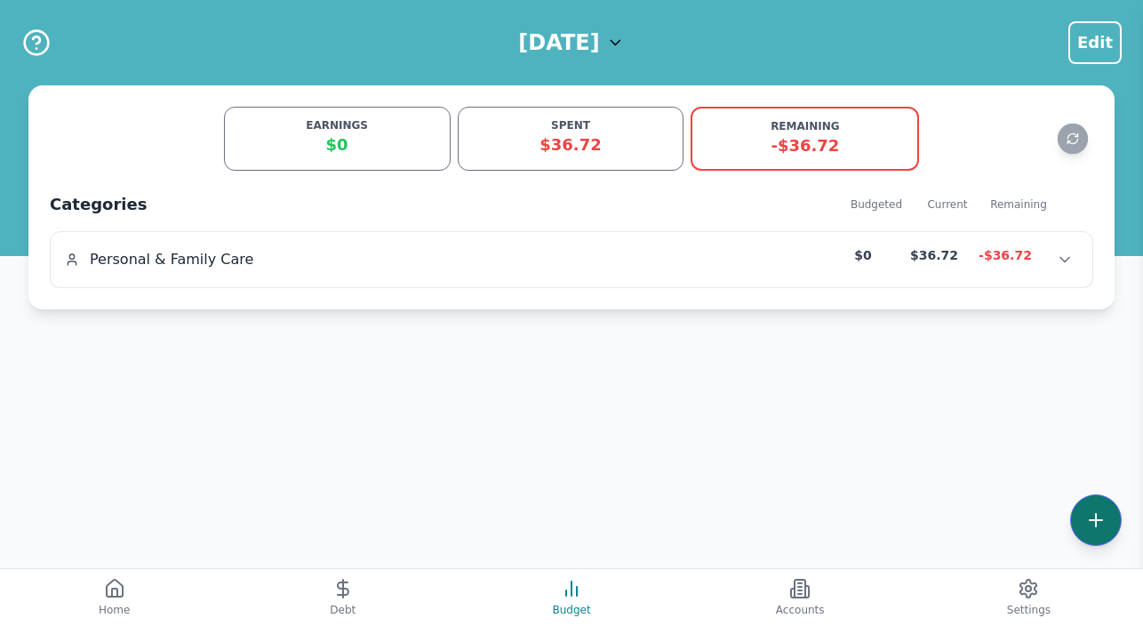
select select "other"
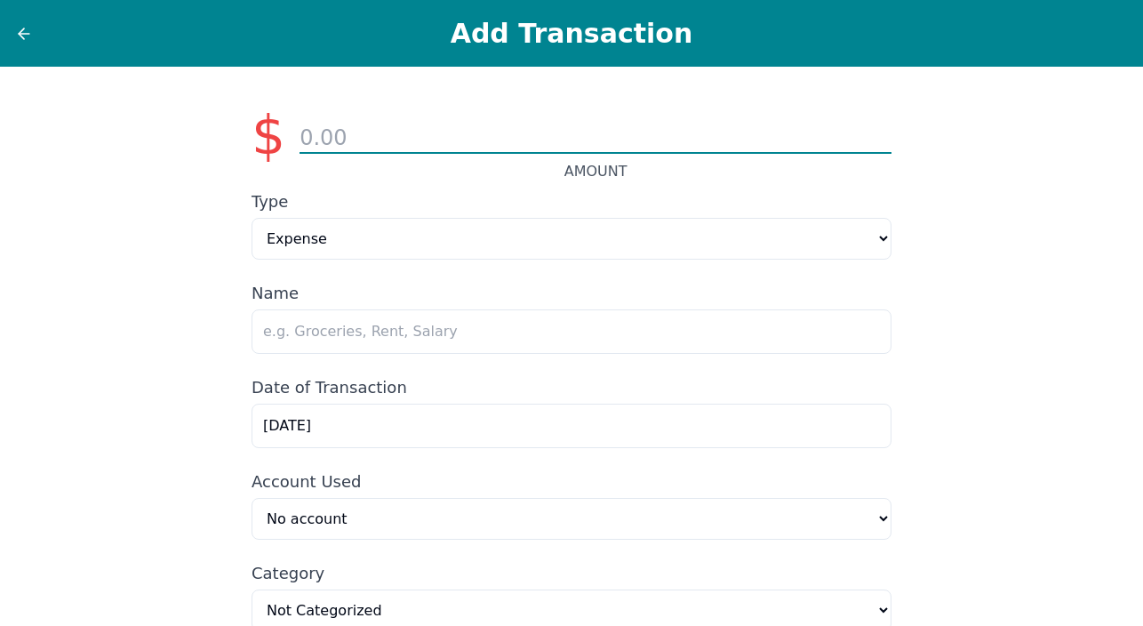
click at [352, 130] on input "number" at bounding box center [596, 139] width 592 height 30
type input "16.26"
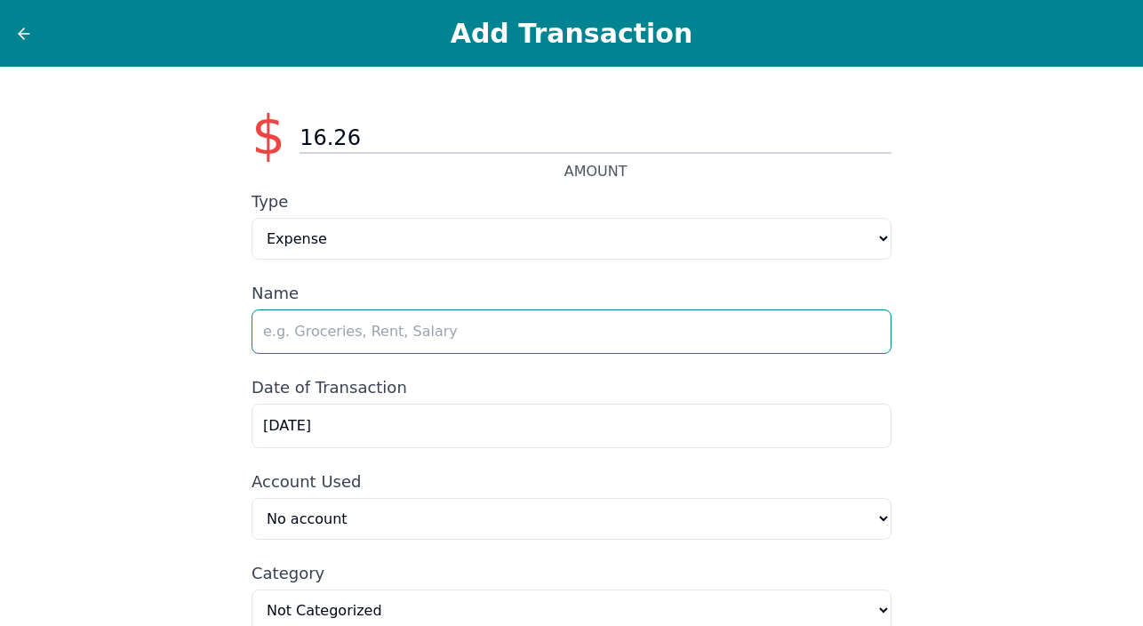
click at [586, 343] on input "text" at bounding box center [572, 331] width 640 height 44
type input "Temu-Clothing"
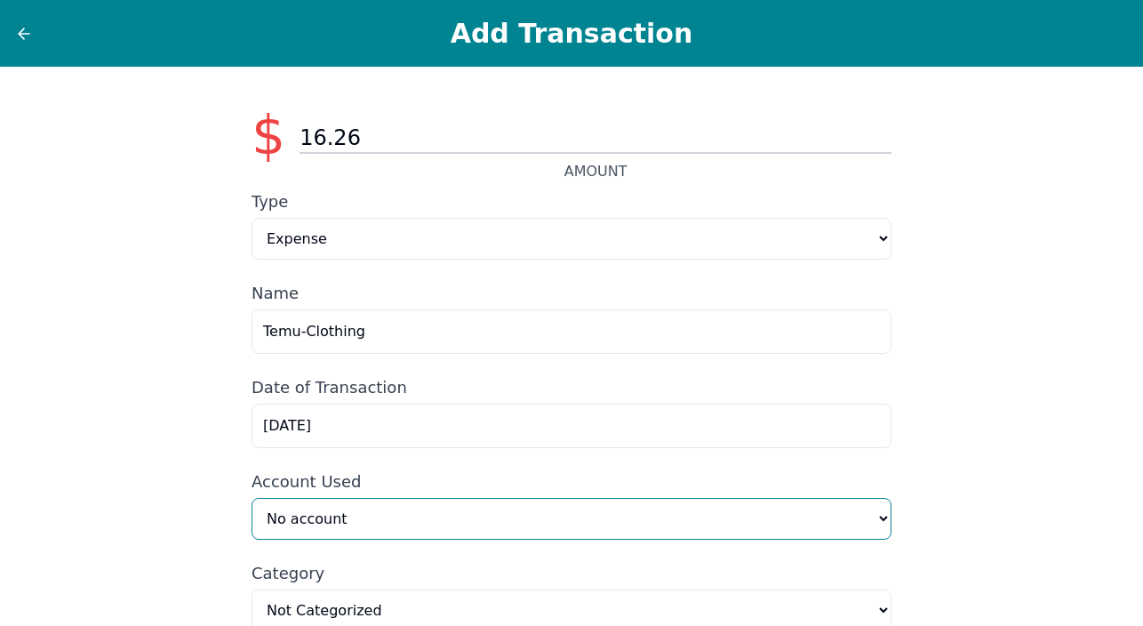
click at [872, 519] on select "No account Neuropathy Consultation (Manual) Capital One 3534 (Manual) Amazon Pr…" at bounding box center [572, 519] width 640 height 42
select select "54ce4622-6996-4cec-921b-eb9fdd6a08fa"
click at [252, 500] on select "No account Neuropathy Consultation (Manual) Capital One 3534 (Manual) Amazon Pr…" at bounding box center [572, 519] width 640 height 42
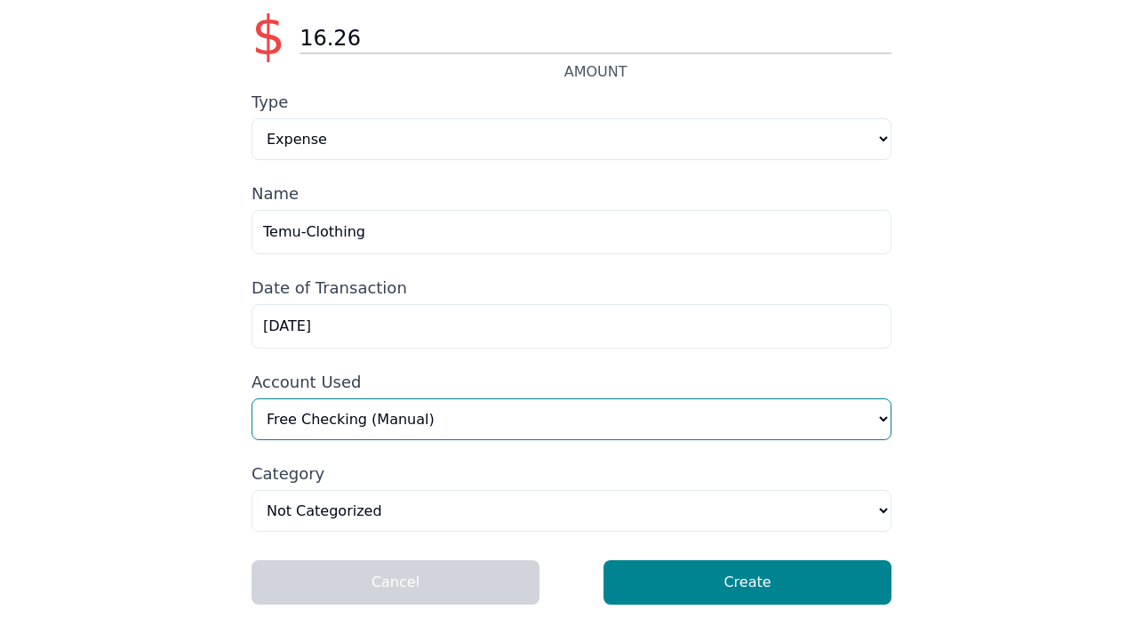
scroll to position [105, 0]
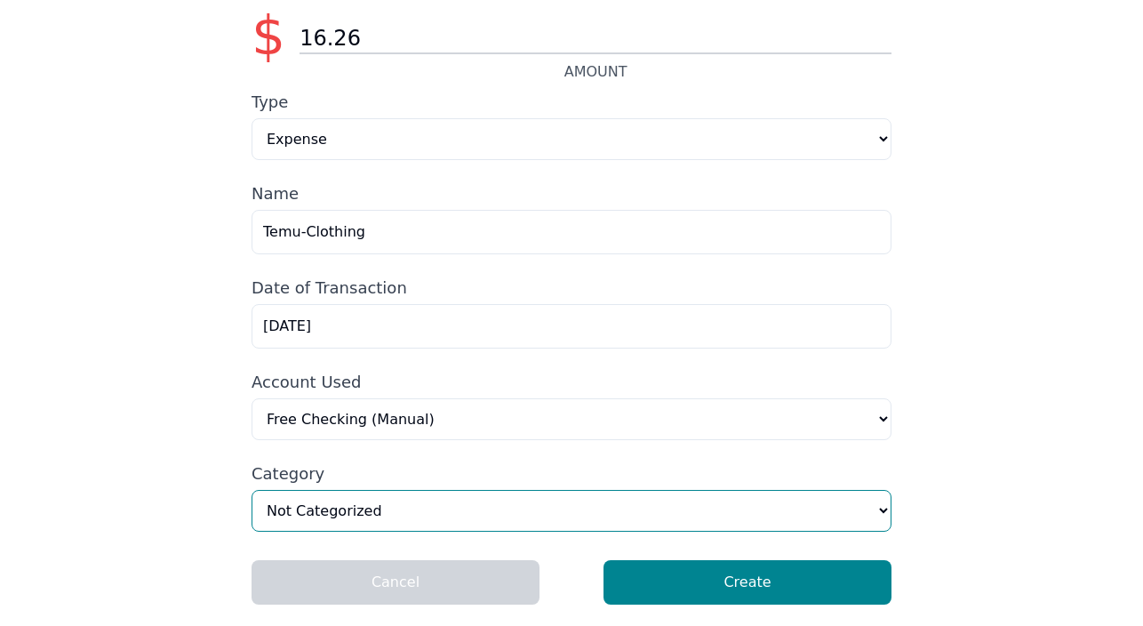
click at [880, 512] on select "Home & Utilities Transportation Personal & Family Care Health Insurance Groceri…" at bounding box center [572, 511] width 640 height 42
select select "personalFamilyCare"
click at [252, 490] on select "Home & Utilities Transportation Personal & Family Care Health Insurance Groceri…" at bounding box center [572, 511] width 640 height 42
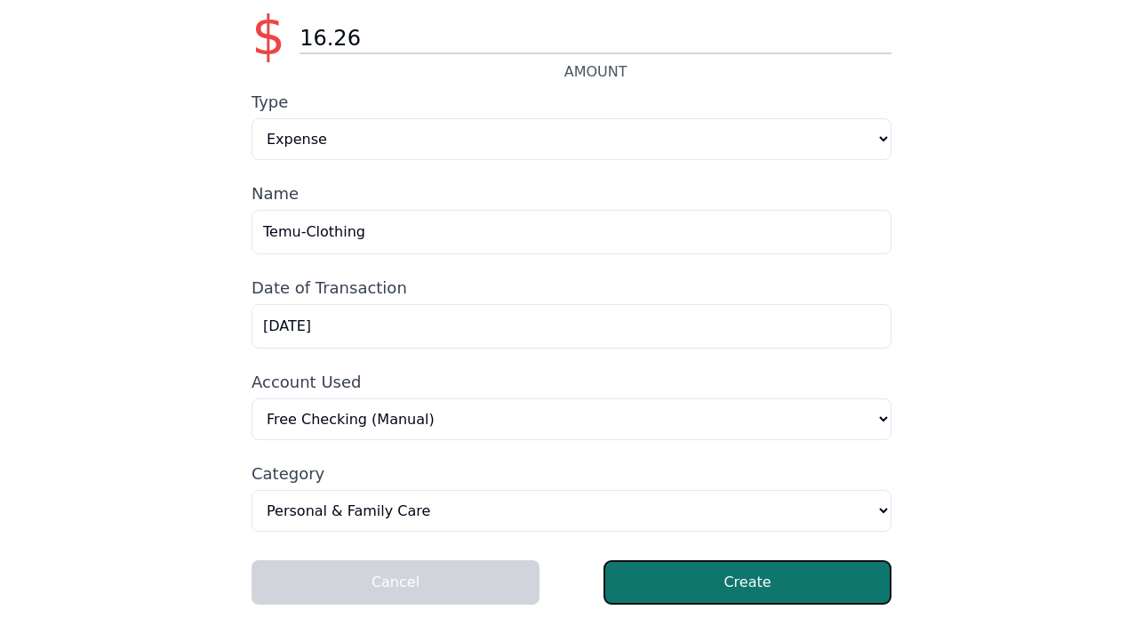
click at [710, 589] on button "Create" at bounding box center [748, 582] width 288 height 44
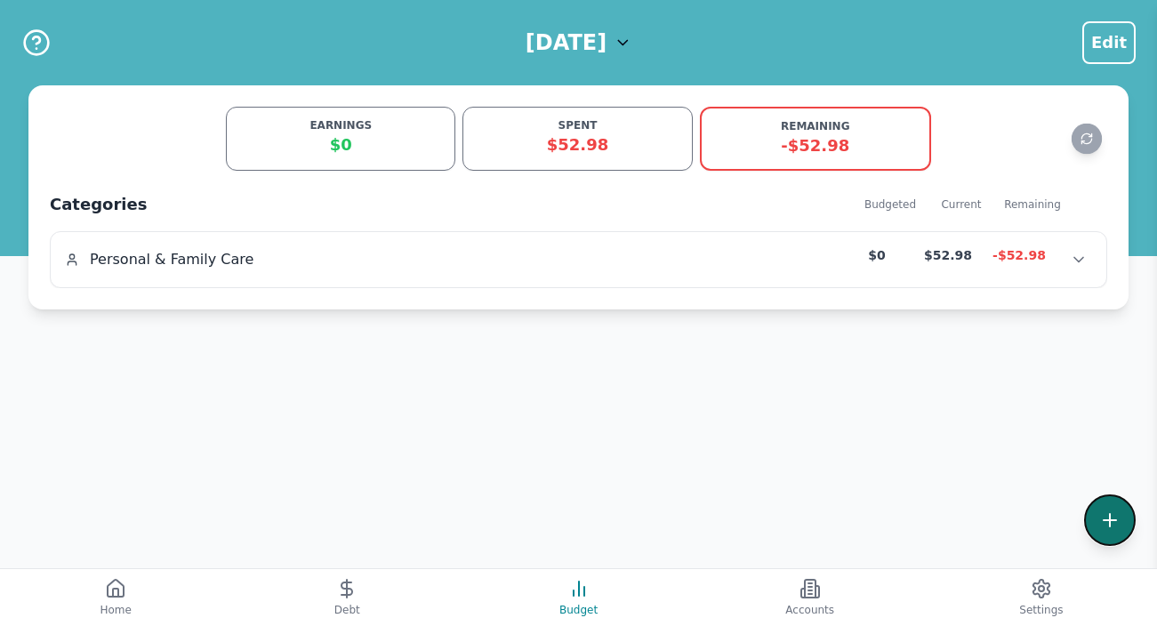
click at [1103, 517] on icon at bounding box center [1109, 519] width 21 height 21
select select "other"
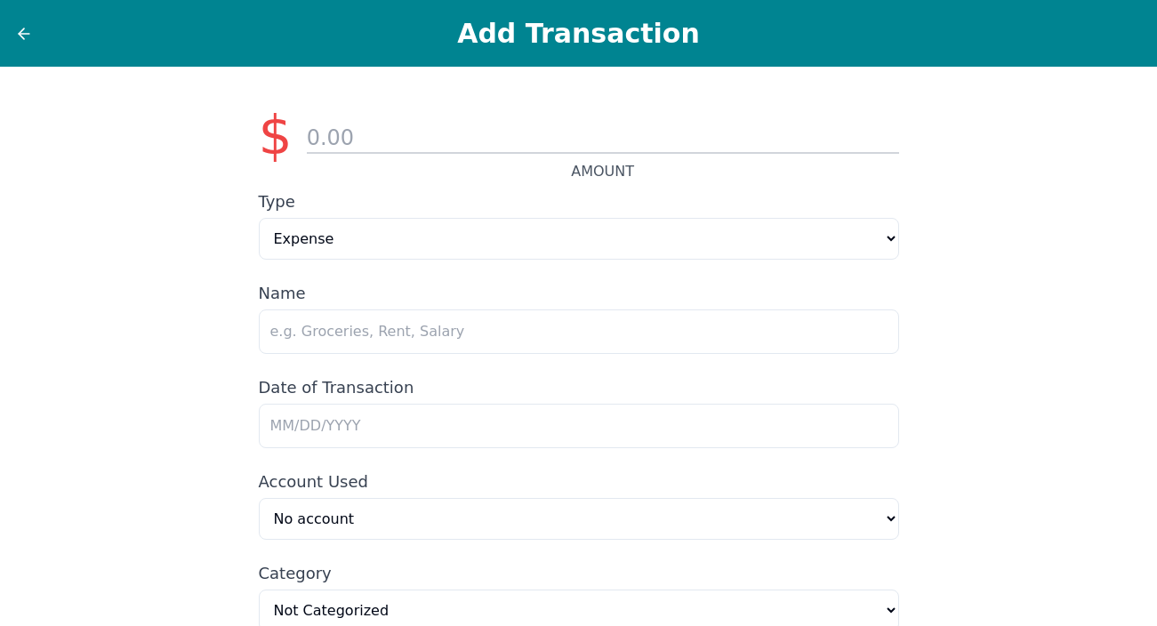
type input "9/1/2025"
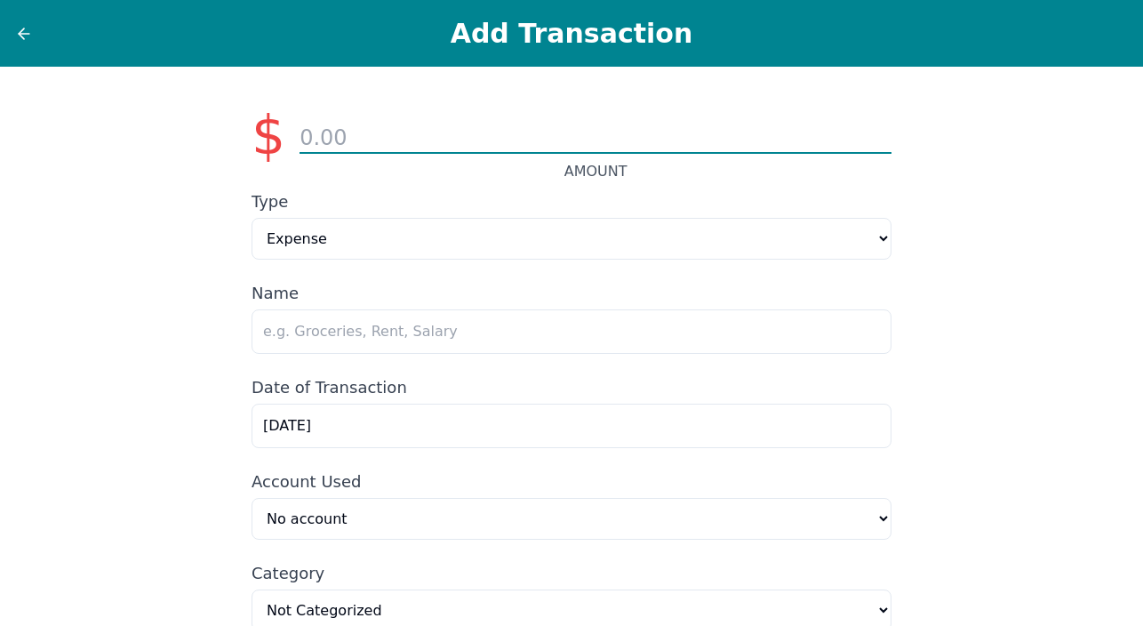
click at [356, 136] on input "number" at bounding box center [596, 139] width 592 height 30
type input "277.50"
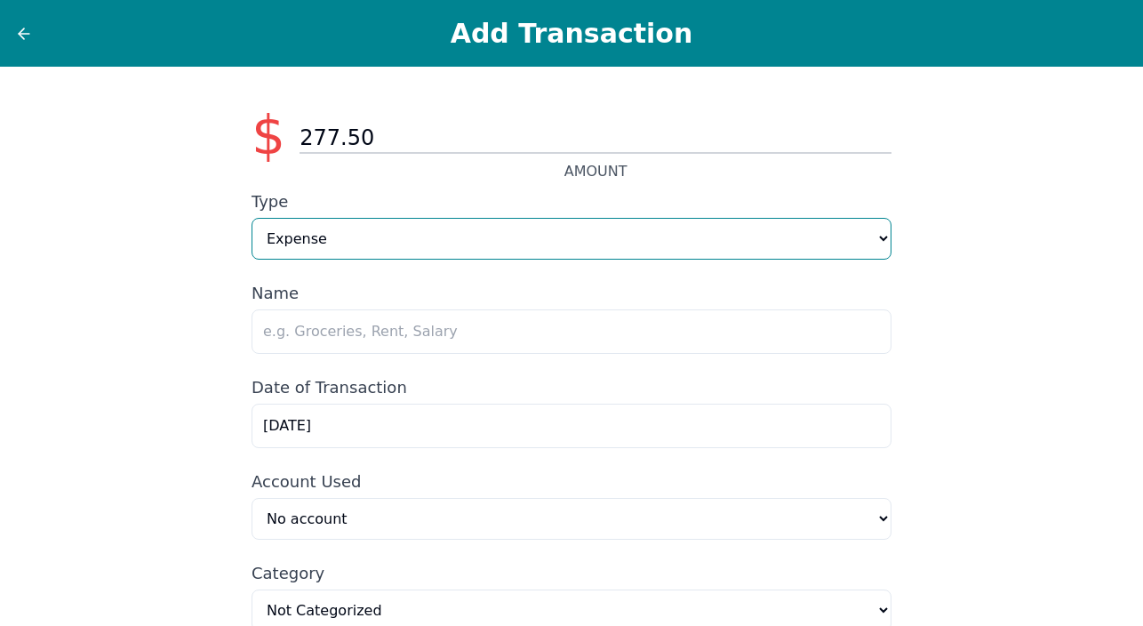
click at [878, 235] on select "Expense Income" at bounding box center [572, 239] width 640 height 42
select select "Income"
click at [252, 218] on select "Expense Income" at bounding box center [572, 239] width 640 height 42
select select "income"
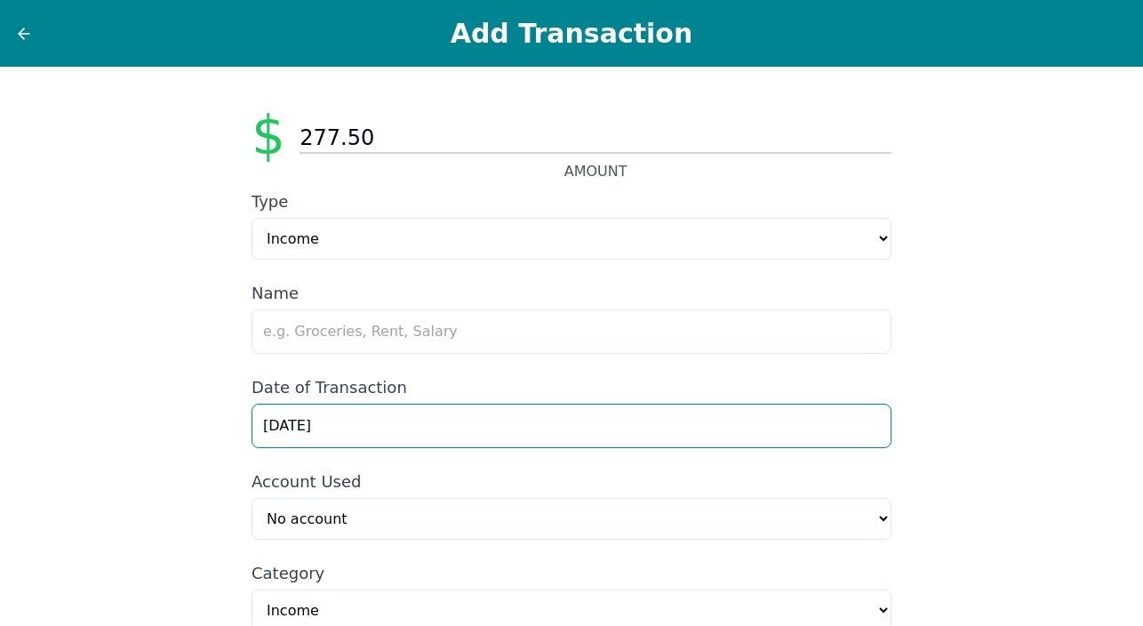
click at [601, 435] on input "9/1/2025" at bounding box center [572, 426] width 640 height 44
click at [280, 425] on input "9/1/2025" at bounding box center [572, 426] width 640 height 44
type input "9/2/2025"
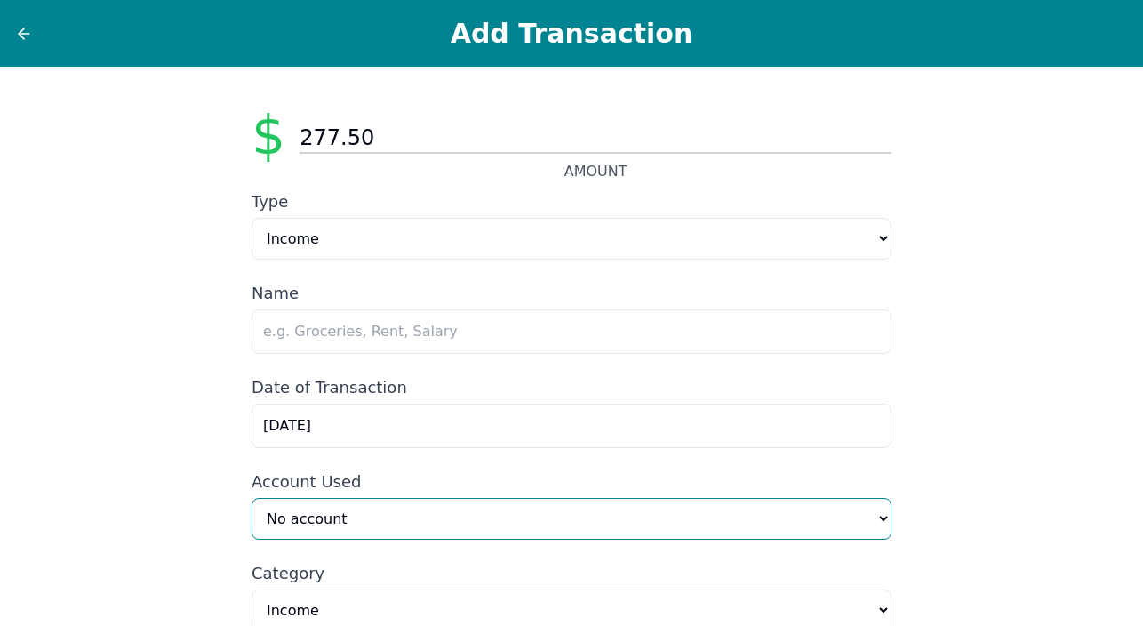
click at [885, 521] on select "No account Neuropathy Consultation (Manual) Capital One 3534 (Manual) Amazon Pr…" at bounding box center [572, 519] width 640 height 42
select select "54ce4622-6996-4cec-921b-eb9fdd6a08fa"
click at [252, 500] on select "No account Neuropathy Consultation (Manual) Capital One 3534 (Manual) Amazon Pr…" at bounding box center [572, 519] width 640 height 42
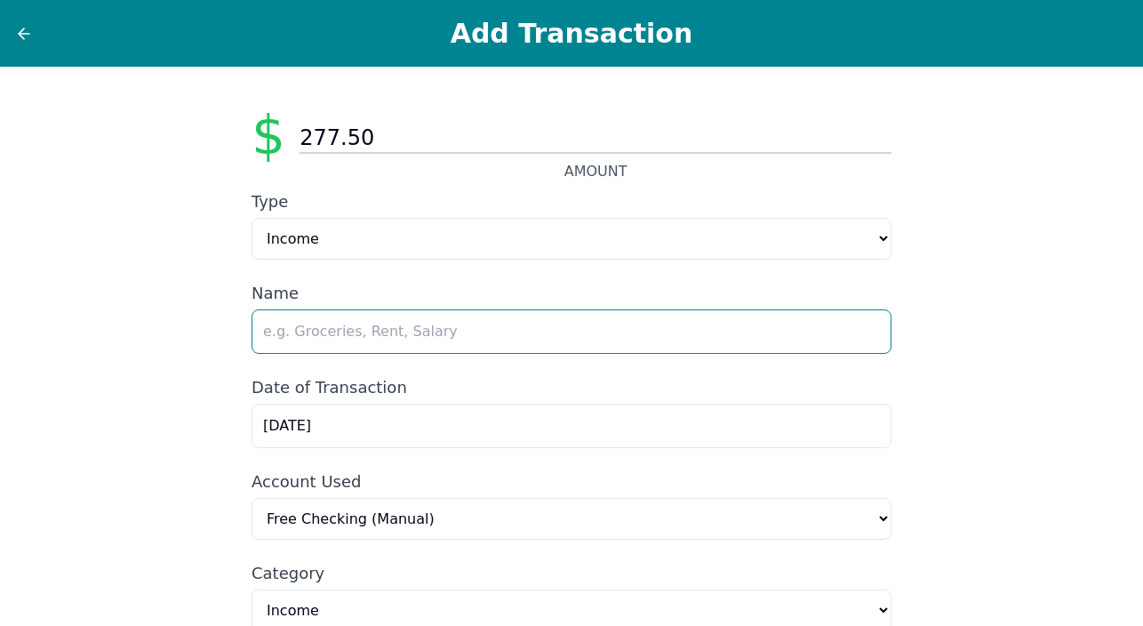
click at [455, 336] on input "text" at bounding box center [572, 331] width 640 height 44
type input "BetrLink - Refund from National Debt Relief"
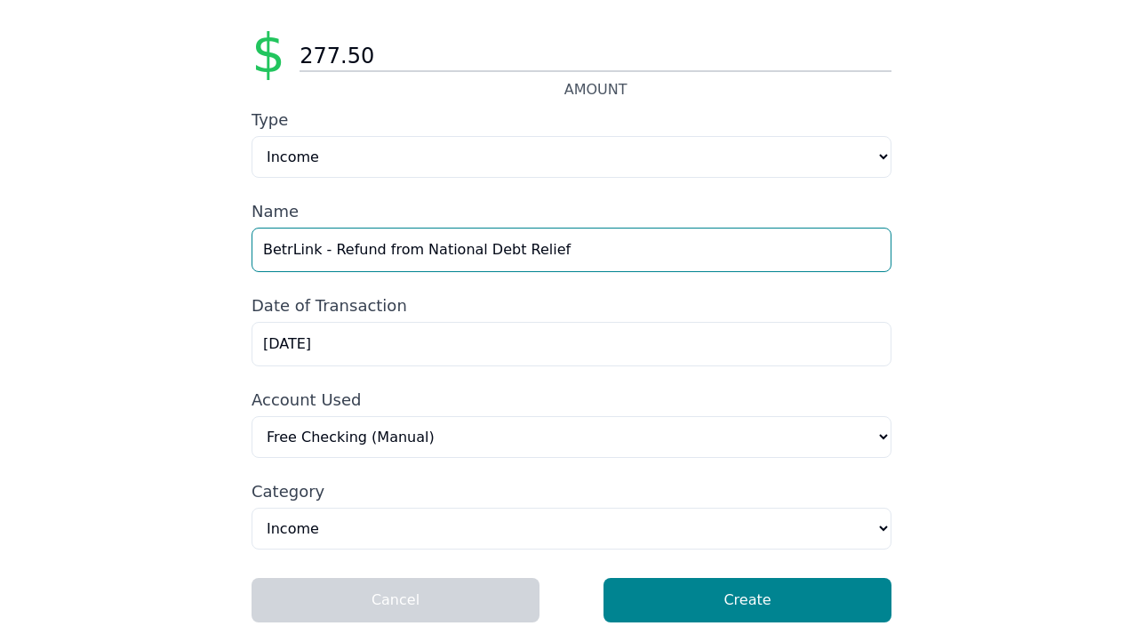
scroll to position [105, 0]
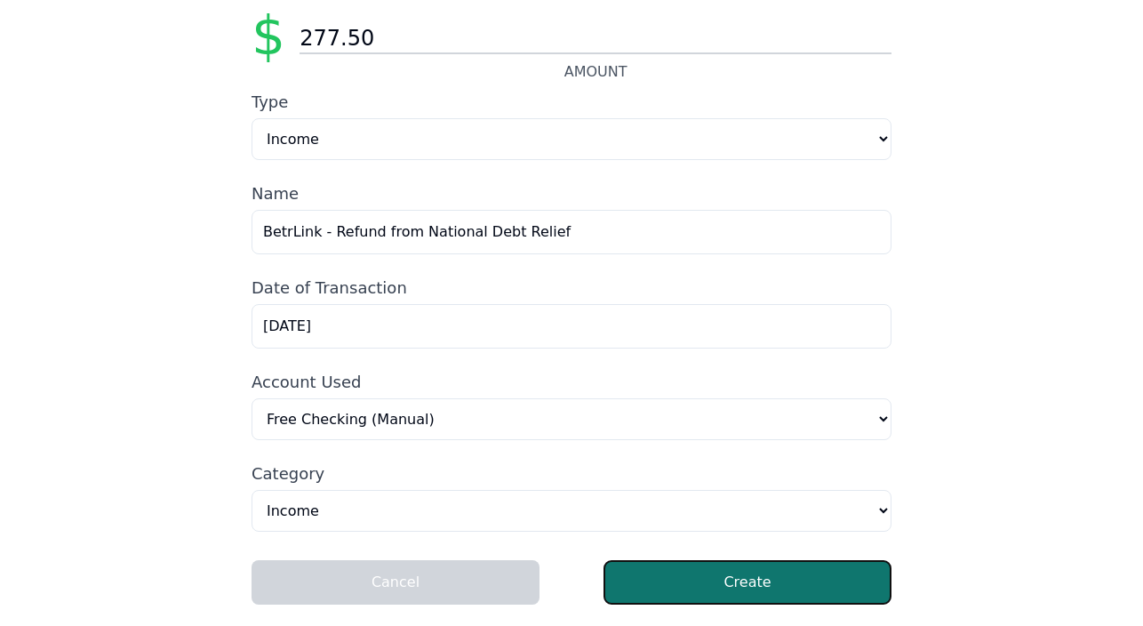
click at [691, 576] on button "Create" at bounding box center [748, 582] width 288 height 44
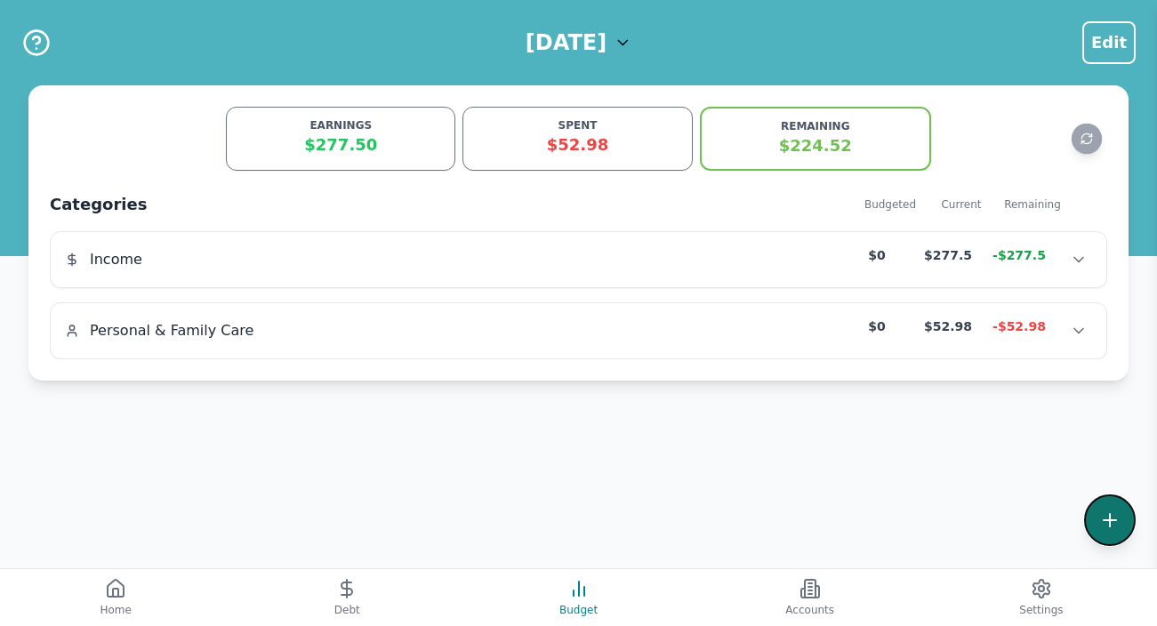
click at [1116, 517] on icon at bounding box center [1109, 519] width 21 height 21
select select "other"
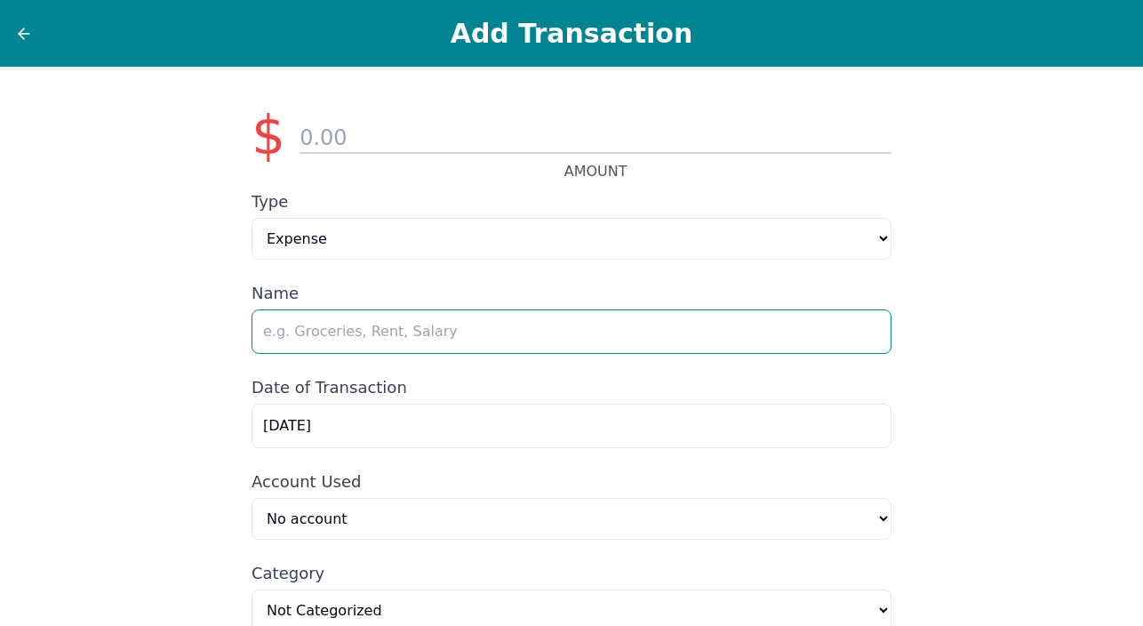
click at [460, 343] on input "text" at bounding box center [572, 331] width 640 height 44
type input "PayPal ?"
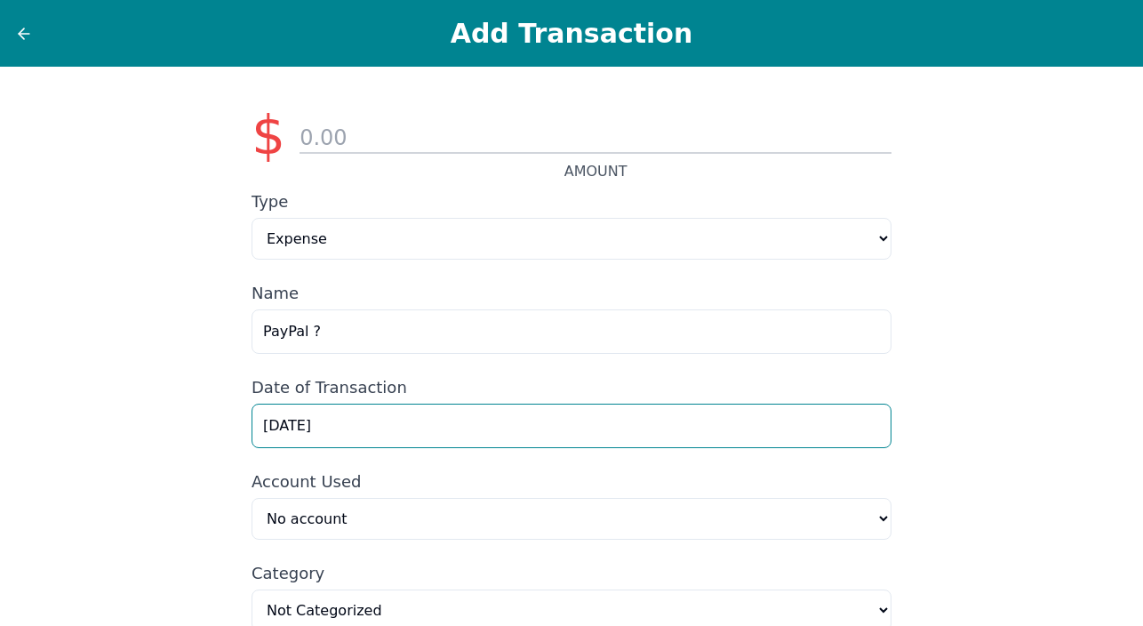
click at [278, 427] on input "9/1/2025" at bounding box center [572, 426] width 640 height 44
type input "9/2/2025"
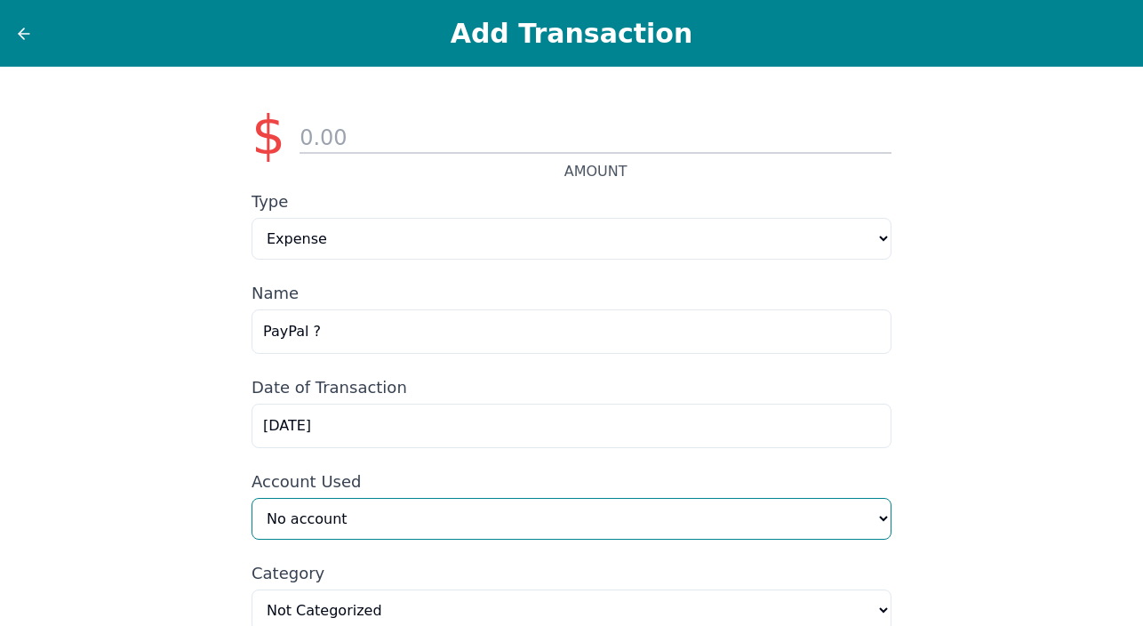
click at [881, 514] on select "No account Neuropathy Consultation (Manual) Capital One 3534 (Manual) Amazon Pr…" at bounding box center [572, 519] width 640 height 42
select select "54ce4622-6996-4cec-921b-eb9fdd6a08fa"
click at [252, 500] on select "No account Neuropathy Consultation (Manual) Capital One 3534 (Manual) Amazon Pr…" at bounding box center [572, 519] width 640 height 42
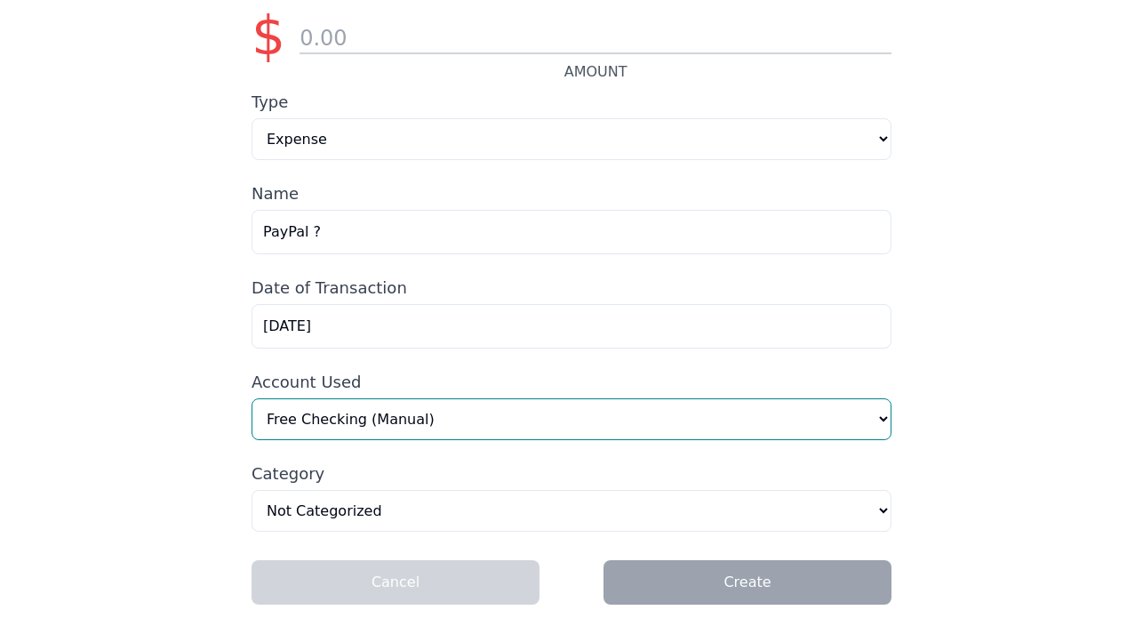
scroll to position [105, 0]
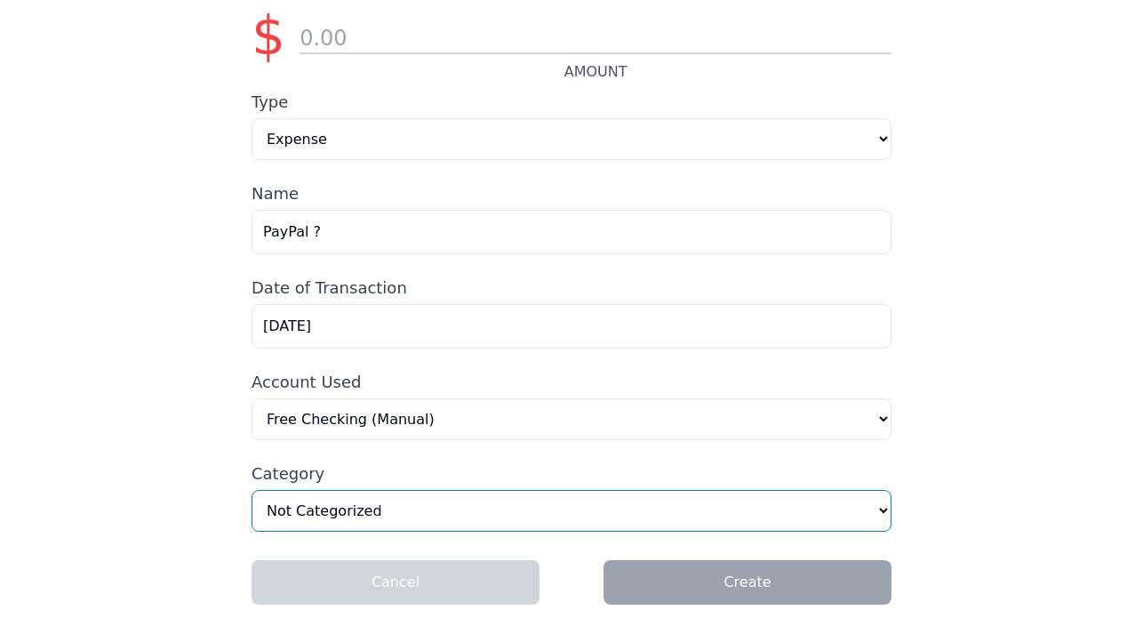
click at [886, 509] on select "Home & Utilities Transportation Personal & Family Care Health Insurance Groceri…" at bounding box center [572, 511] width 640 height 42
click at [252, 490] on select "Home & Utilities Transportation Personal & Family Care Health Insurance Groceri…" at bounding box center [572, 511] width 640 height 42
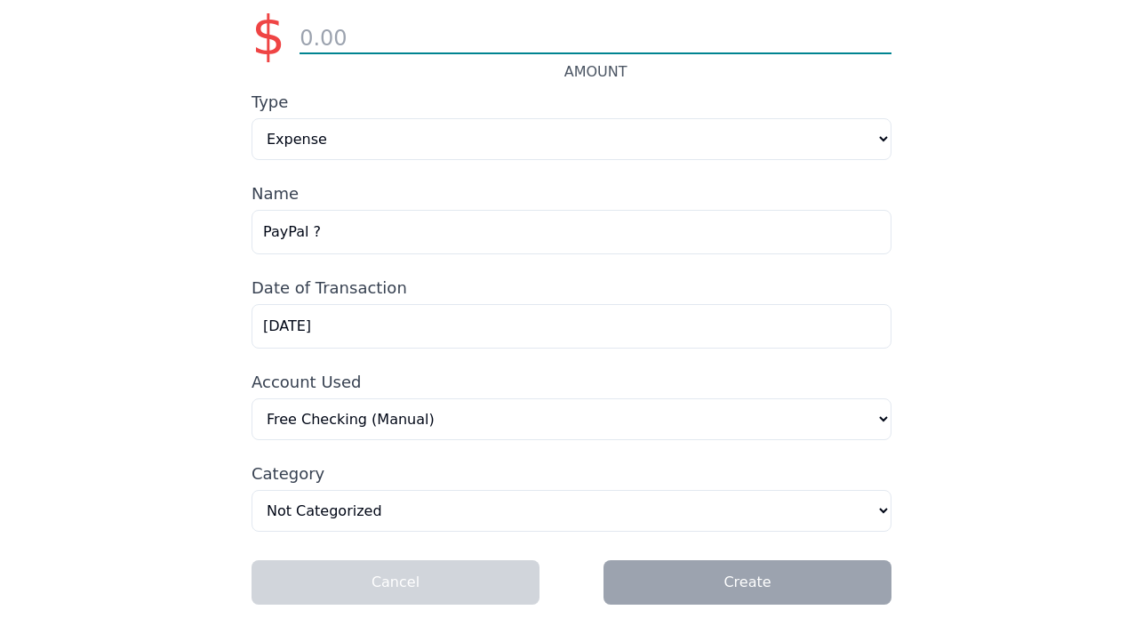
click at [308, 34] on input "number" at bounding box center [596, 39] width 592 height 30
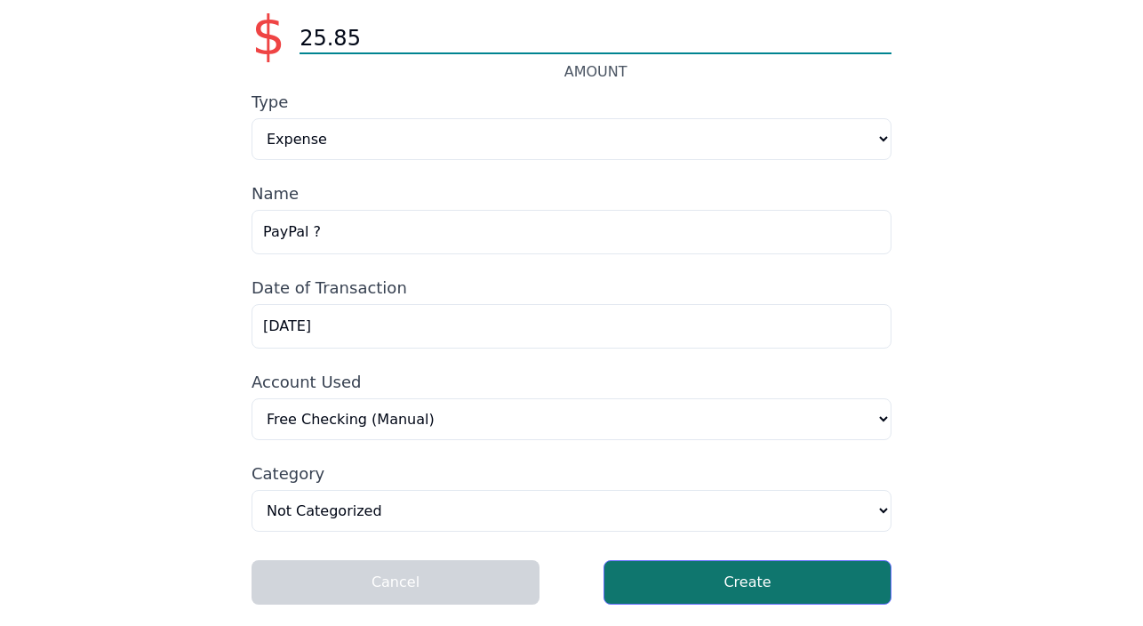
type input "25.85"
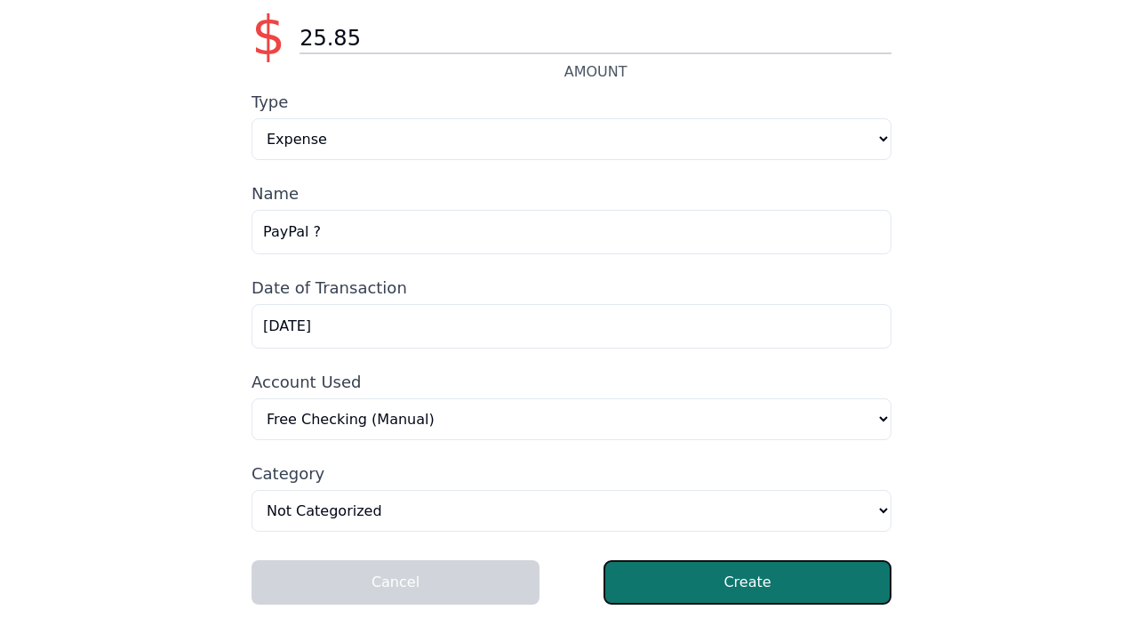
click at [707, 576] on button "Create" at bounding box center [748, 582] width 288 height 44
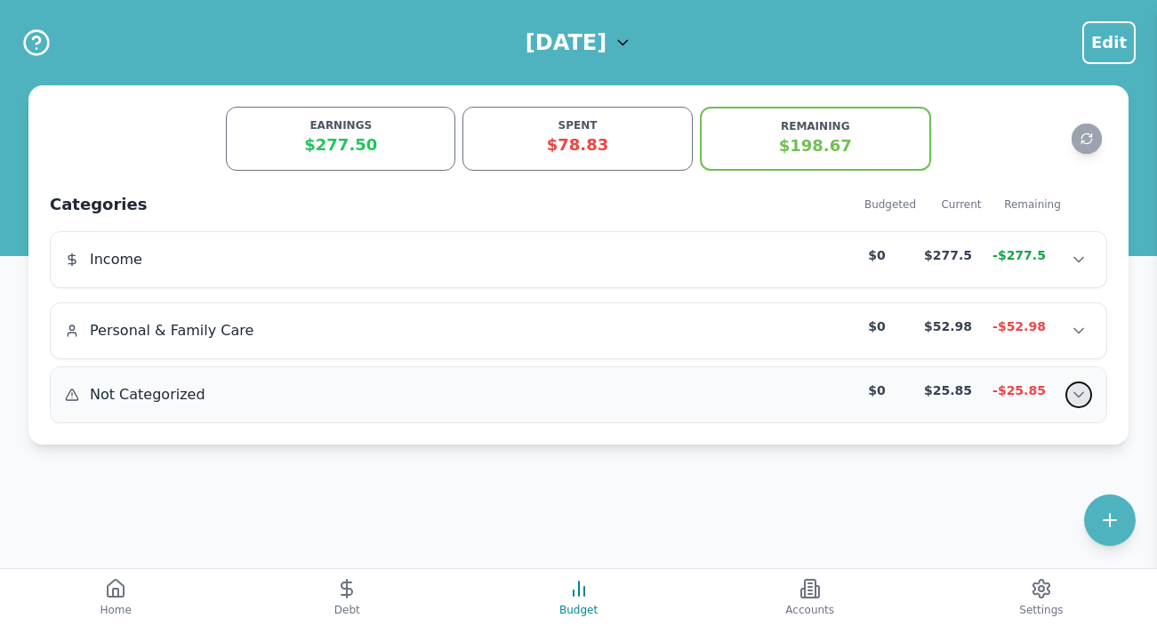
click at [1075, 394] on icon "Show transactions" at bounding box center [1078, 395] width 9 height 4
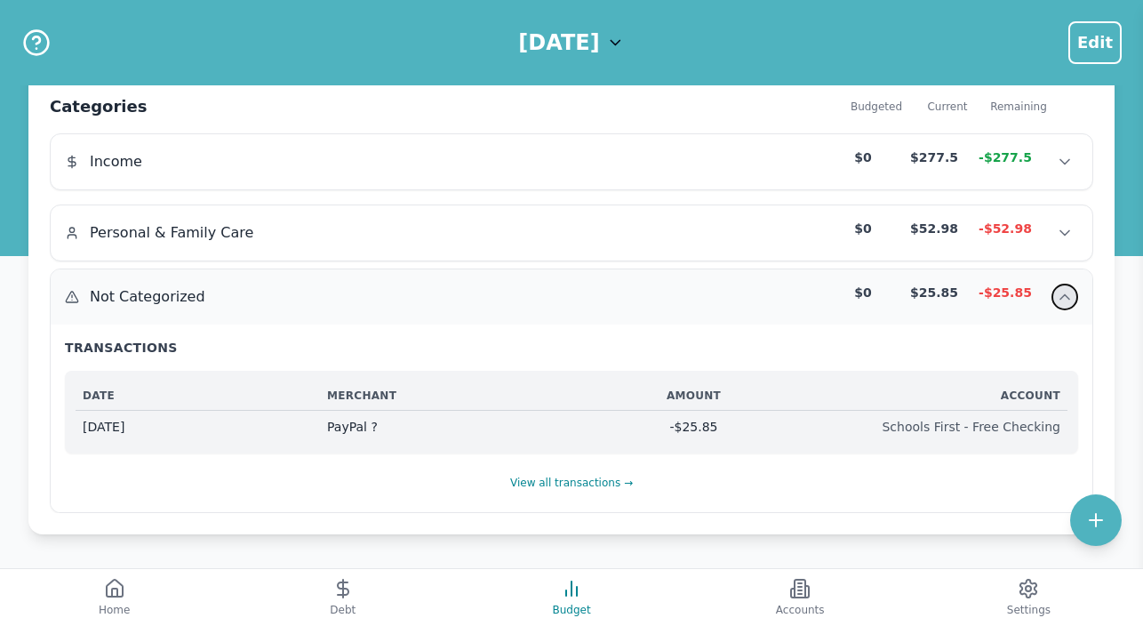
scroll to position [99, 0]
click at [1036, 434] on div "Schools First - Free Checking" at bounding box center [938, 426] width 245 height 18
click at [82, 298] on div "Not Categorized" at bounding box center [179, 295] width 228 height 21
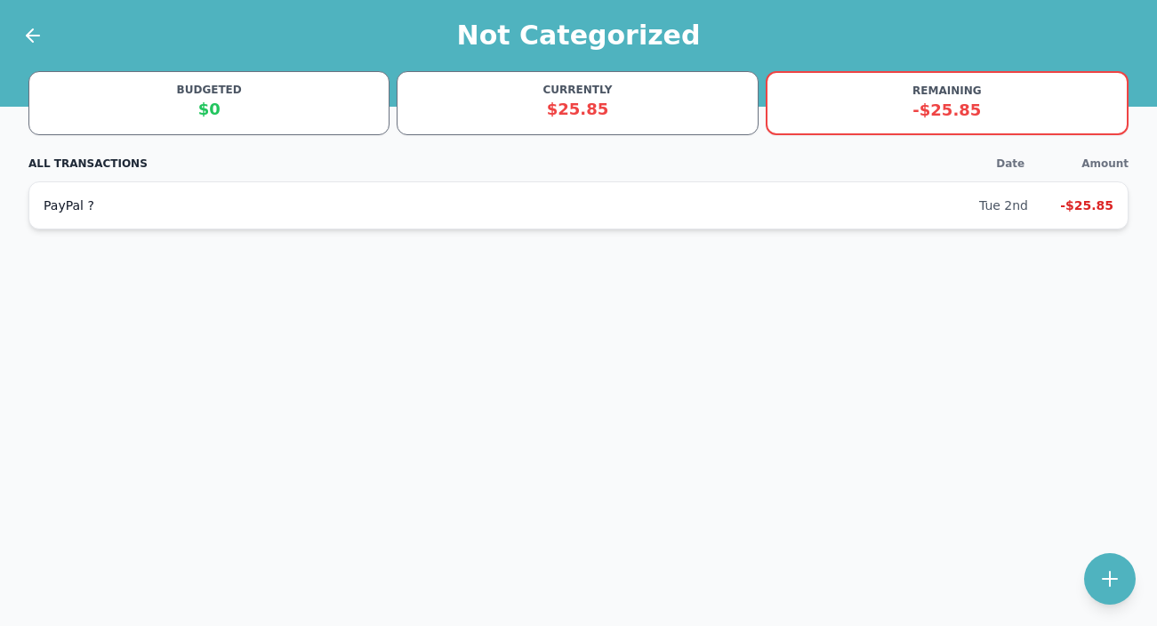
click at [998, 204] on div "Tue 2nd" at bounding box center [1003, 205] width 49 height 18
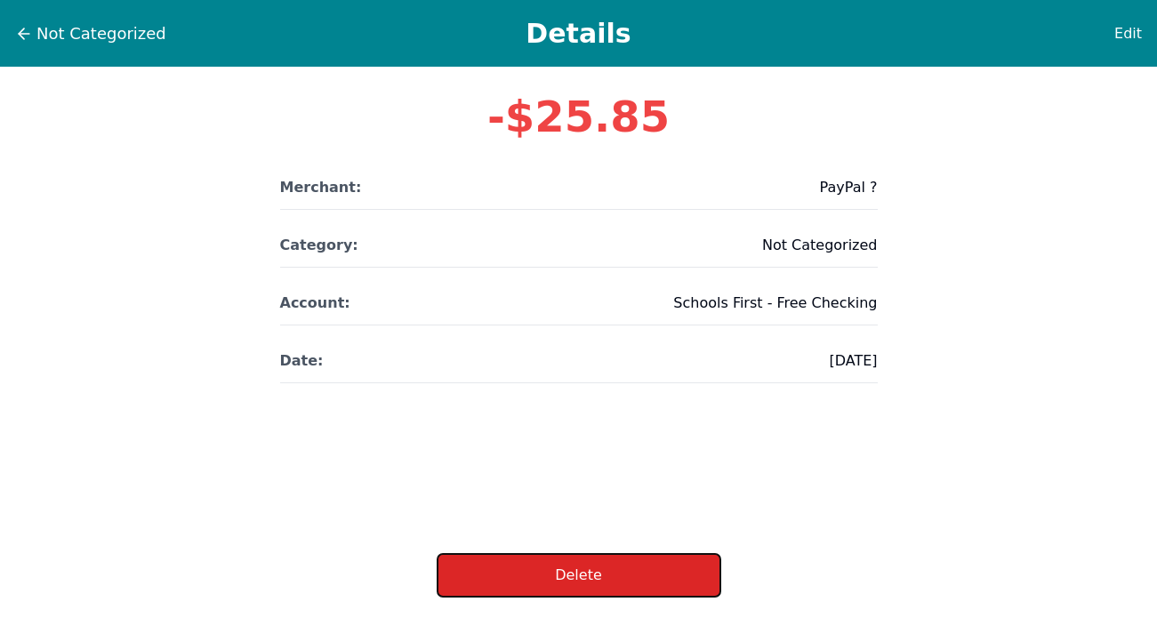
click at [580, 572] on button "Delete" at bounding box center [579, 575] width 285 height 44
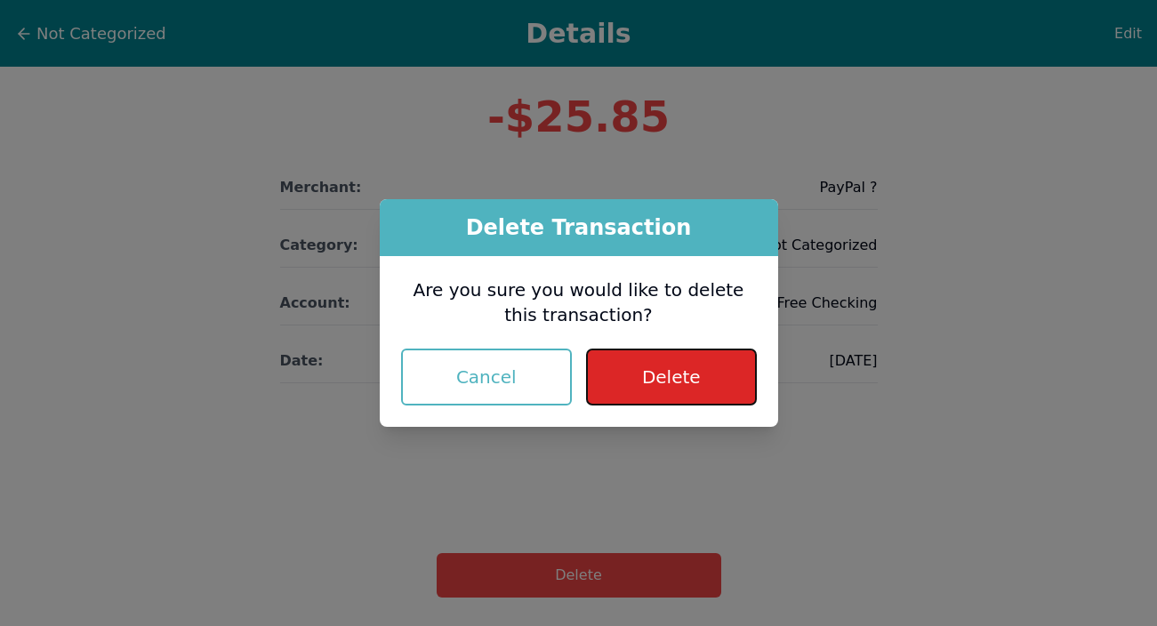
click at [661, 370] on button "Delete" at bounding box center [671, 377] width 170 height 57
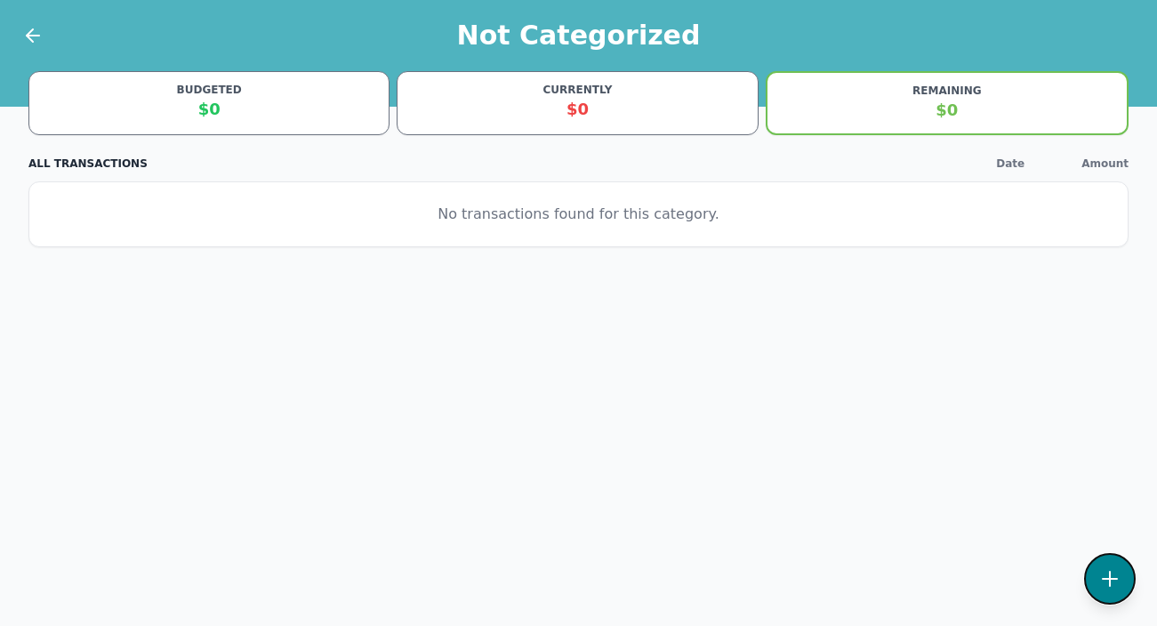
click at [1099, 575] on icon at bounding box center [1109, 578] width 21 height 21
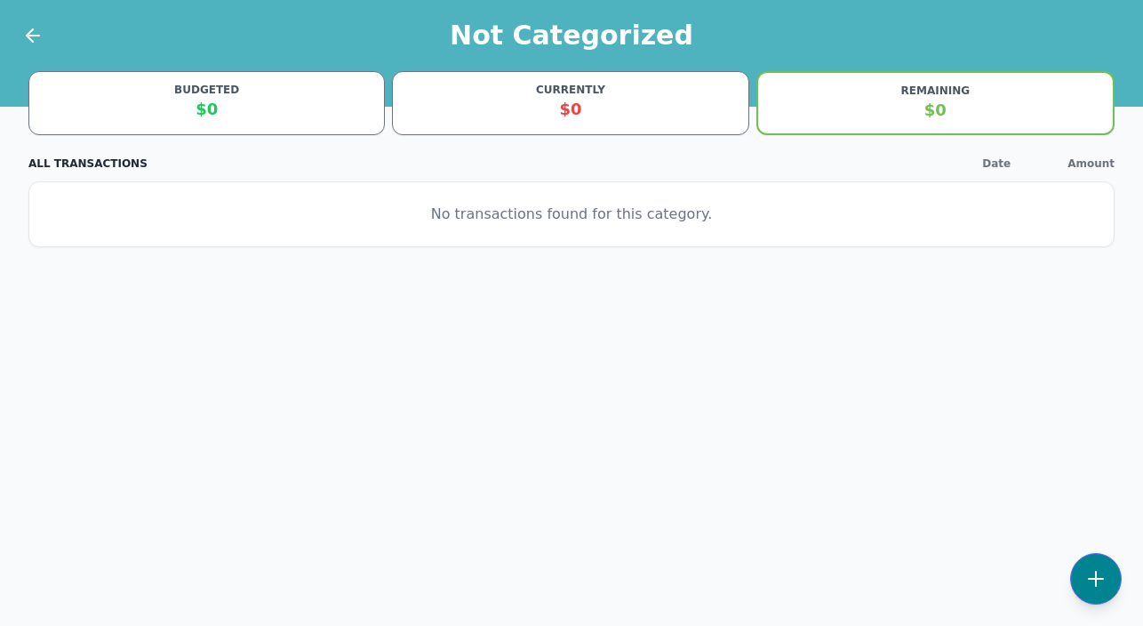
select select "other"
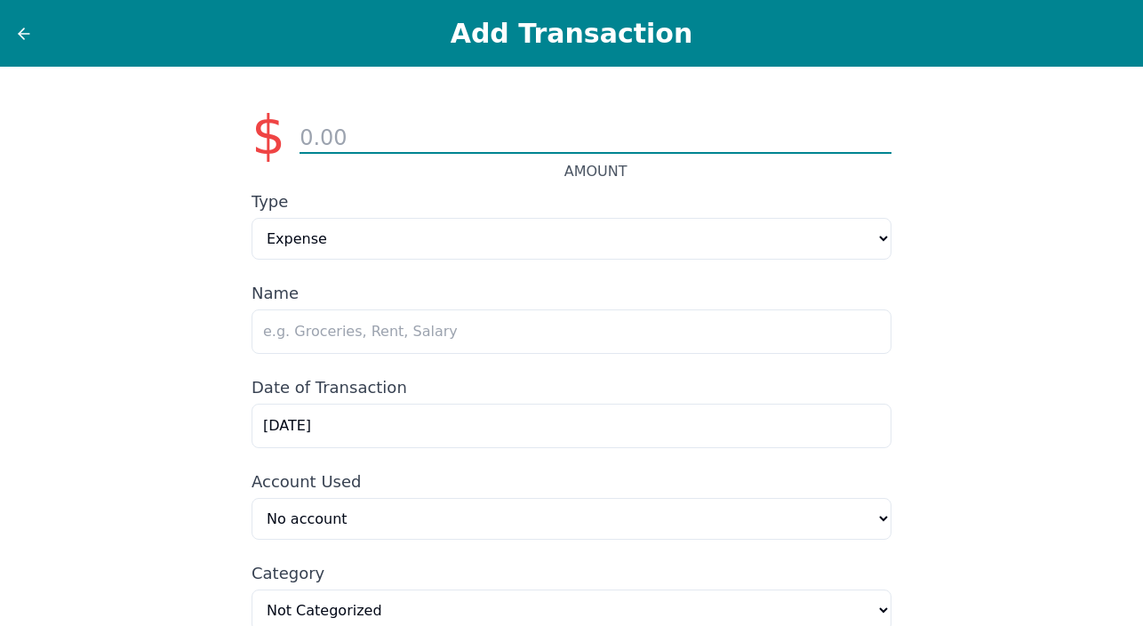
click at [373, 140] on input "number" at bounding box center [596, 139] width 592 height 30
type input "25.85"
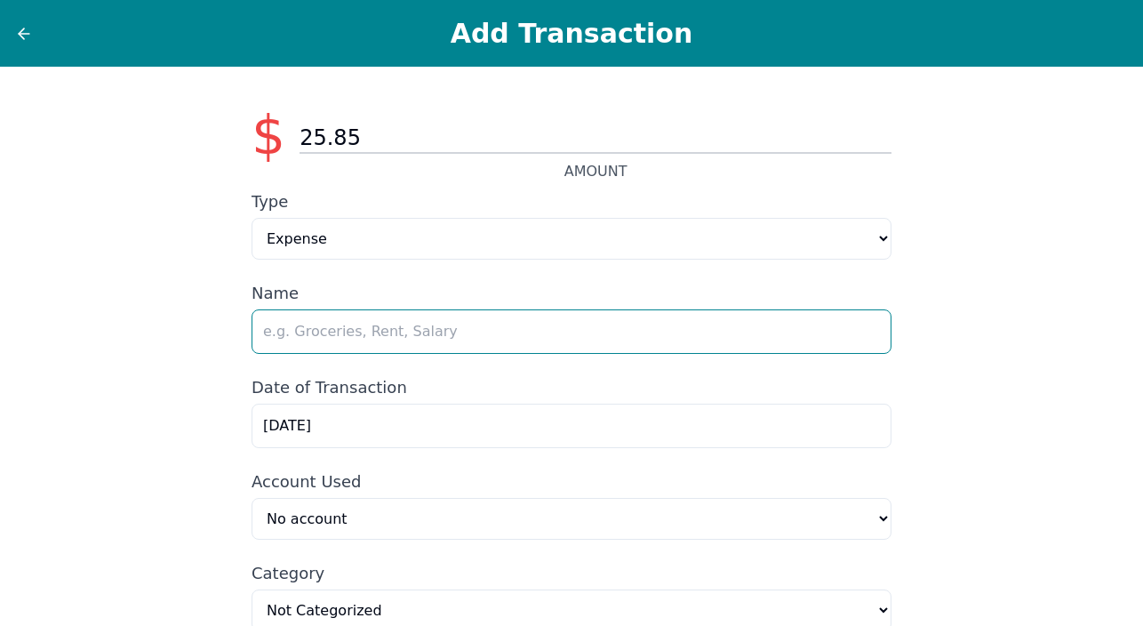
click at [408, 317] on input "text" at bounding box center [572, 331] width 640 height 44
type input "PayPal"
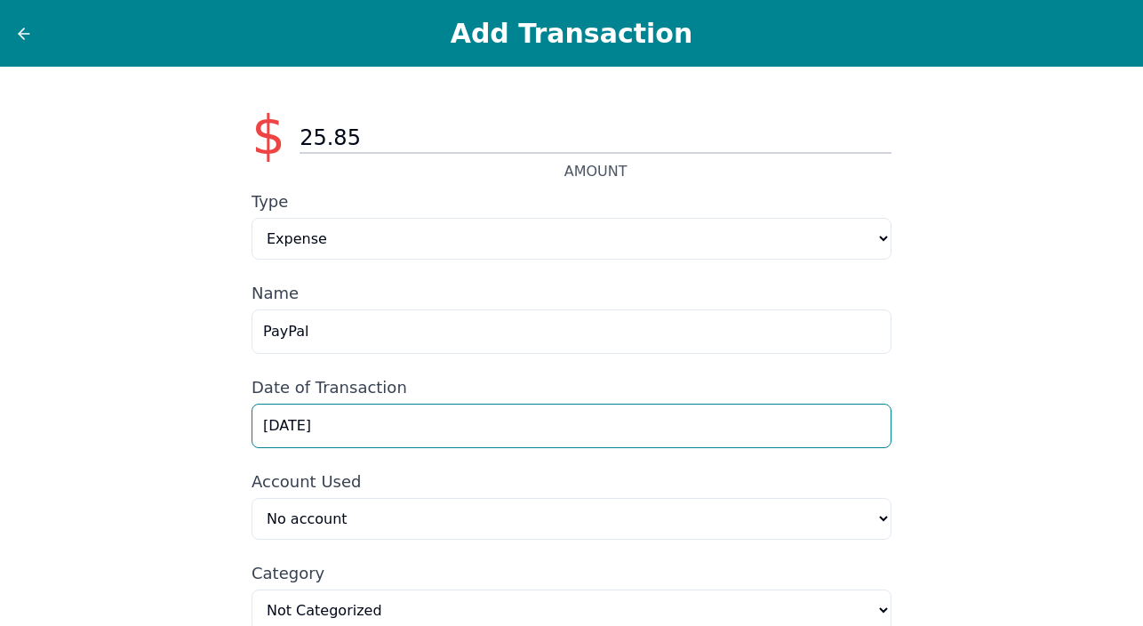
click at [283, 427] on input "9/1/2025" at bounding box center [572, 426] width 640 height 44
type input "9/2/2025"
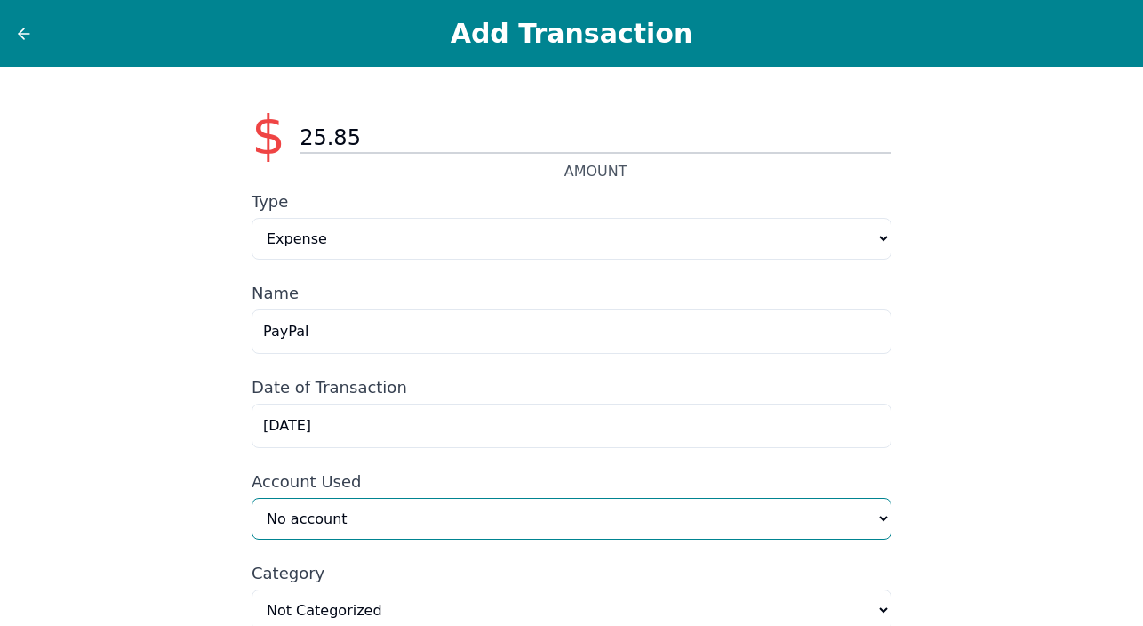
click at [878, 523] on select "No account Neuropathy Consultation (Manual) Capital One 3534 (Manual) Amazon Pr…" at bounding box center [572, 519] width 640 height 42
select select "54ce4622-6996-4cec-921b-eb9fdd6a08fa"
click at [252, 500] on select "No account Neuropathy Consultation (Manual) Capital One 3534 (Manual) Amazon Pr…" at bounding box center [572, 519] width 640 height 42
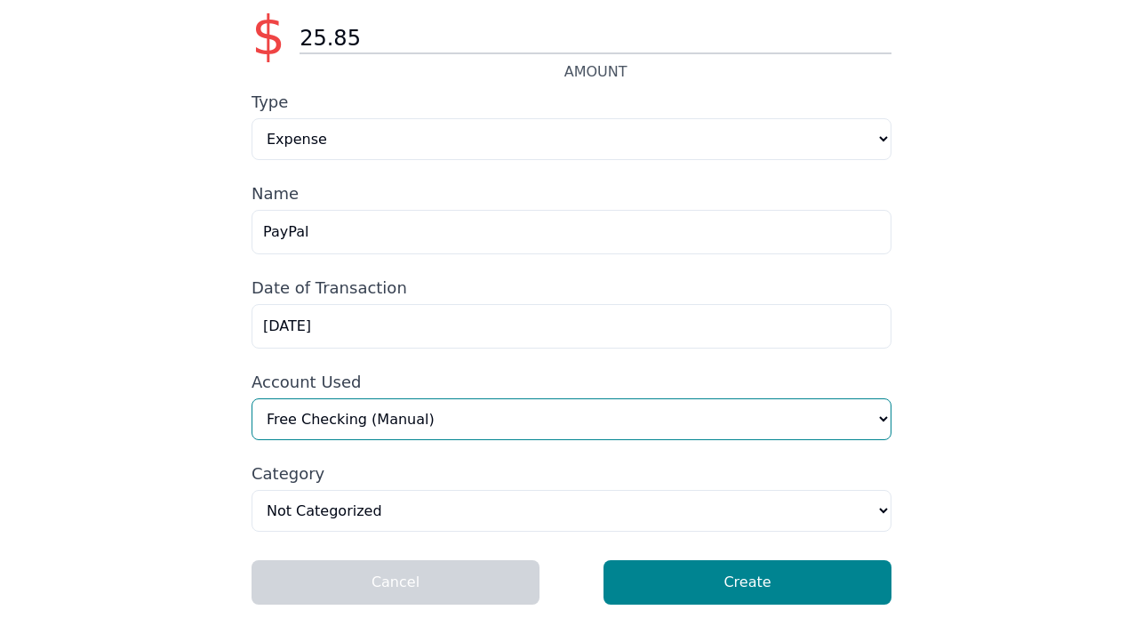
scroll to position [105, 0]
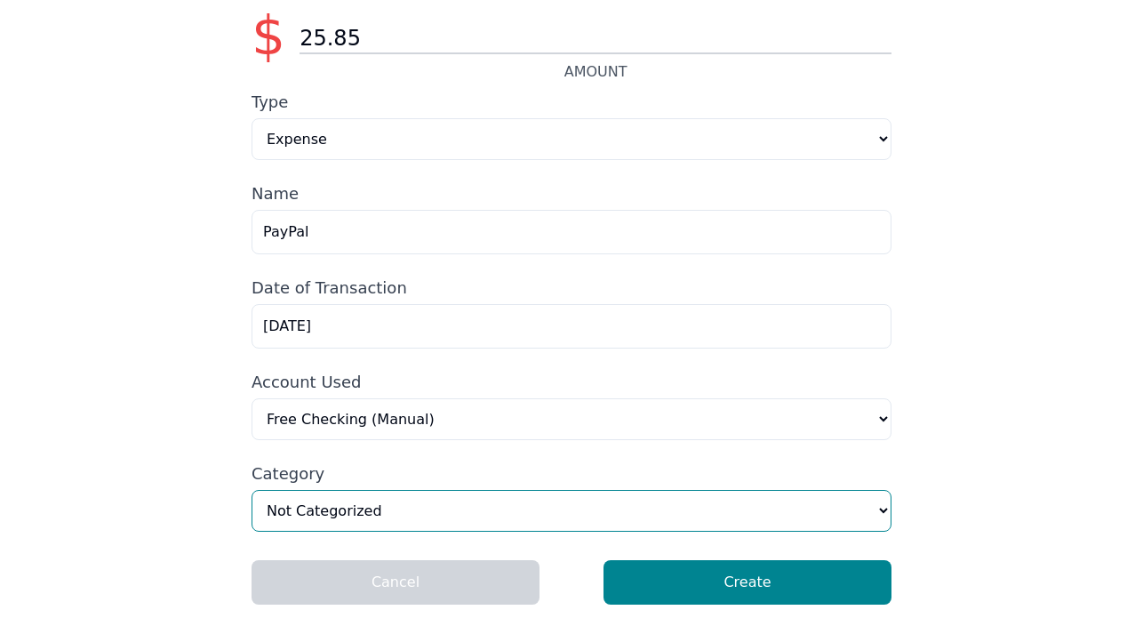
click at [883, 509] on select "Home & Utilities Transportation Personal & Family Care Health Insurance Groceri…" at bounding box center [572, 511] width 640 height 42
select select "shoppingAndEntertainment"
click at [252, 490] on select "Home & Utilities Transportation Personal & Family Care Health Insurance Groceri…" at bounding box center [572, 511] width 640 height 42
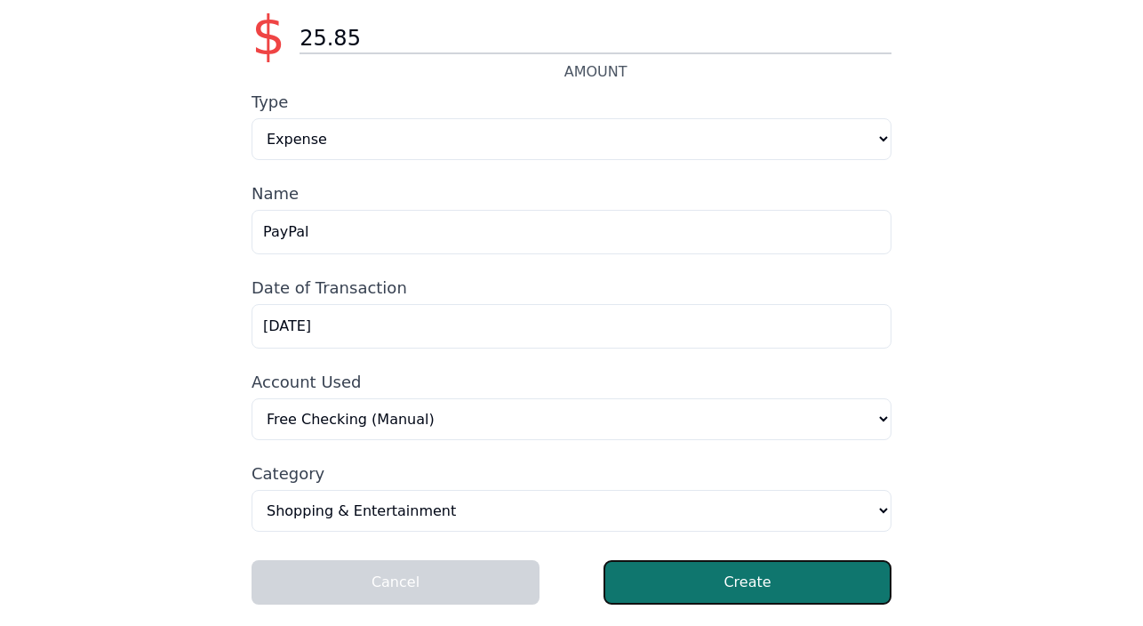
click at [678, 576] on button "Create" at bounding box center [748, 582] width 288 height 44
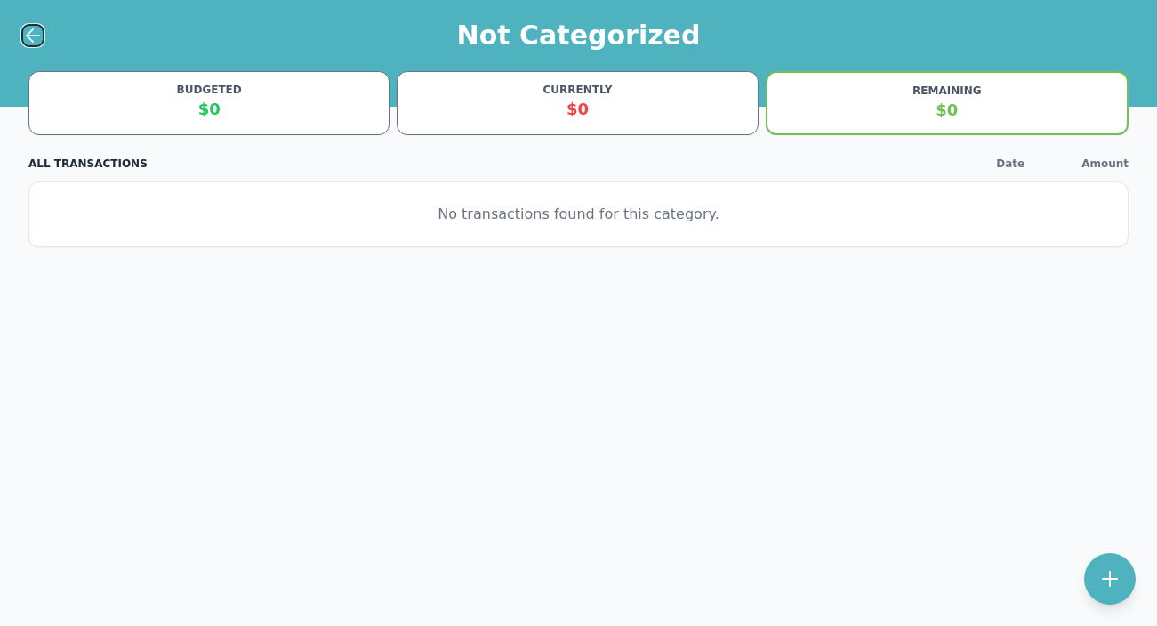
click at [36, 31] on icon at bounding box center [32, 35] width 21 height 21
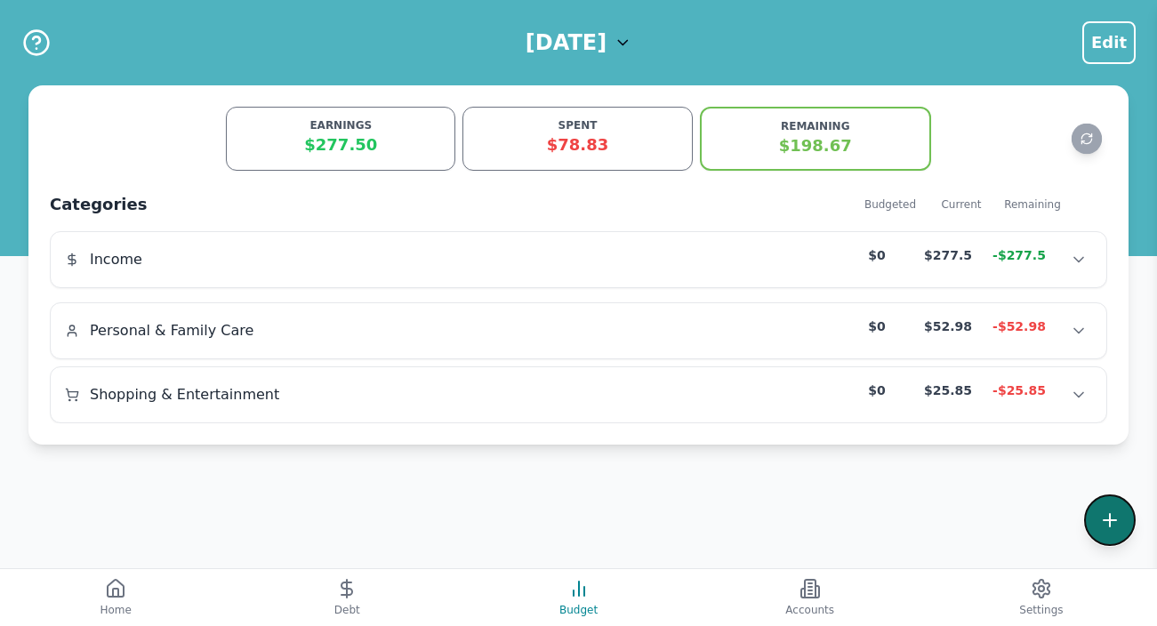
click at [1131, 510] on button at bounding box center [1110, 520] width 52 height 52
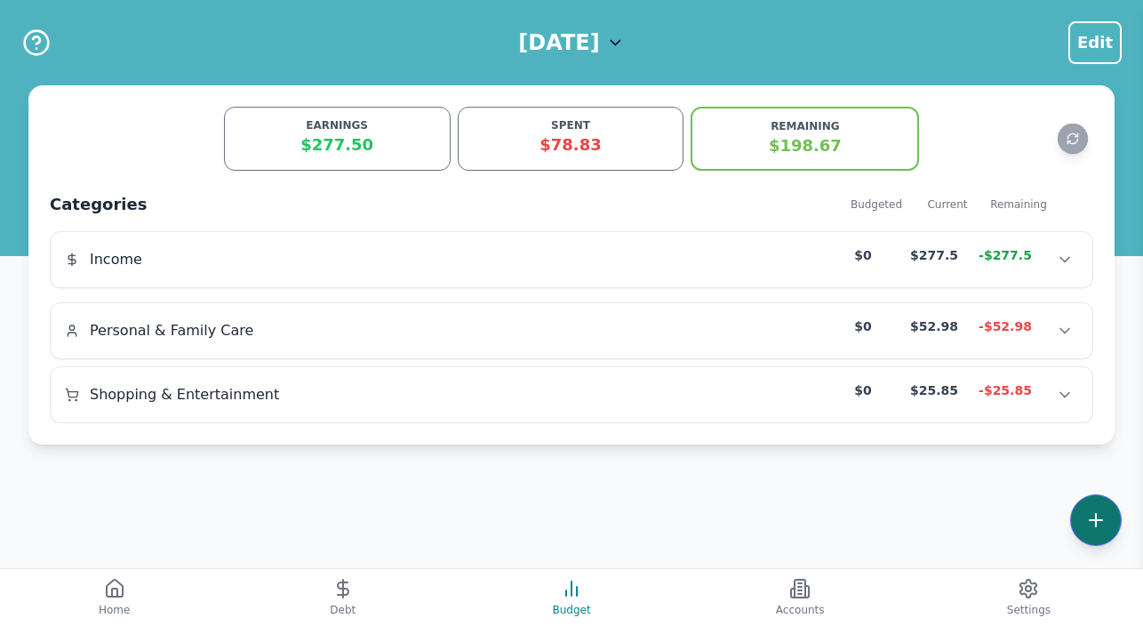
select select "other"
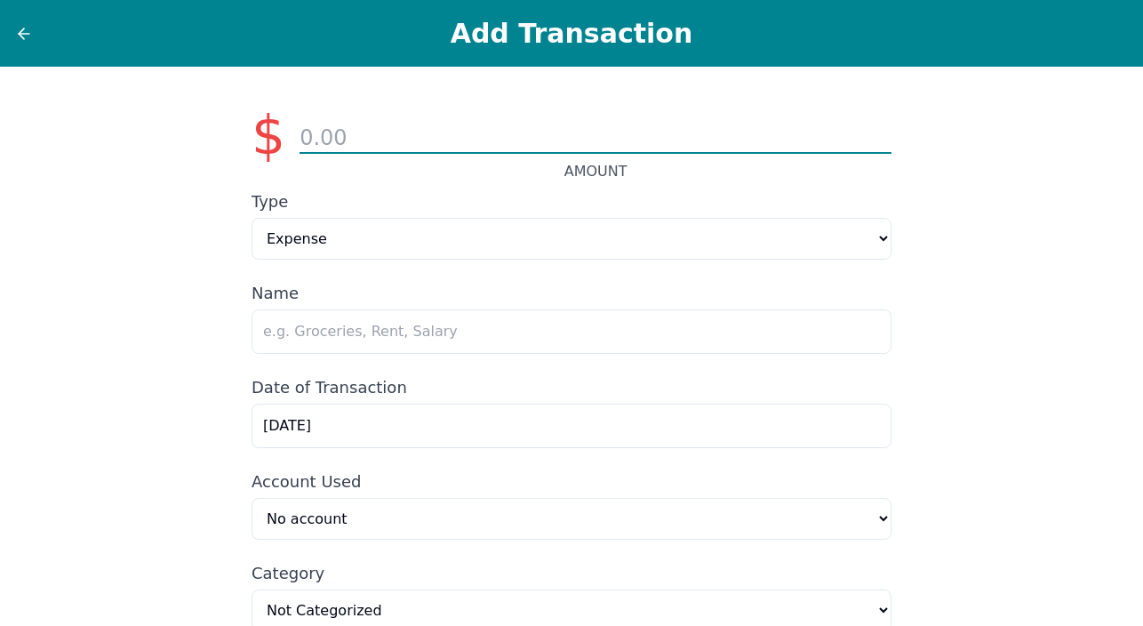
click at [303, 146] on input "number" at bounding box center [596, 139] width 592 height 30
type input "35.23"
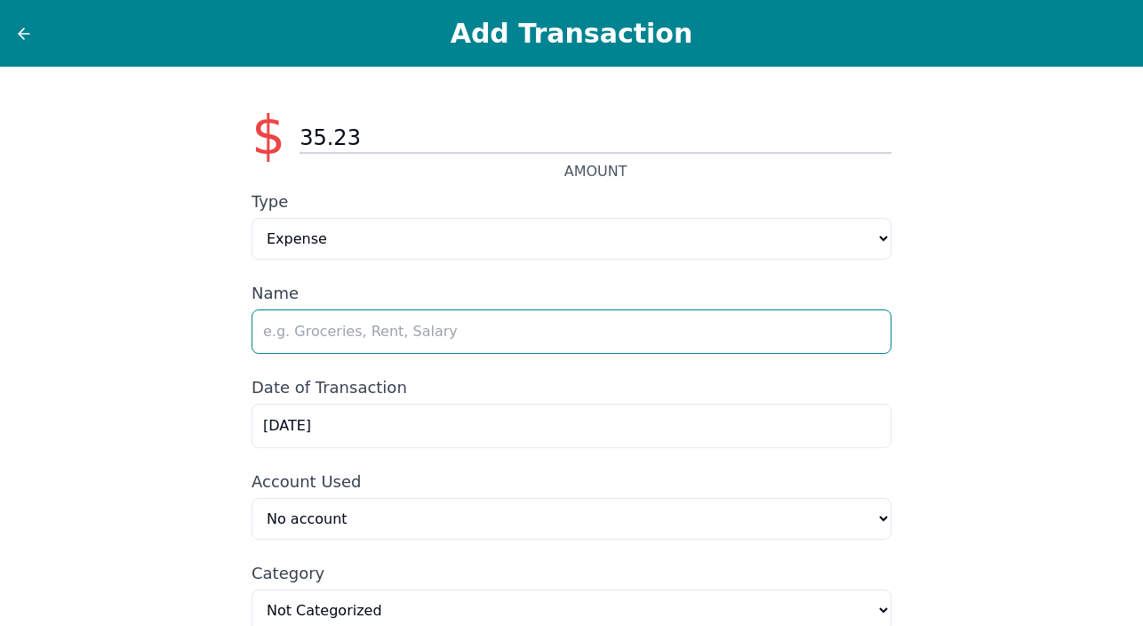
click at [317, 325] on input "text" at bounding box center [572, 331] width 640 height 44
type input "Amazon"
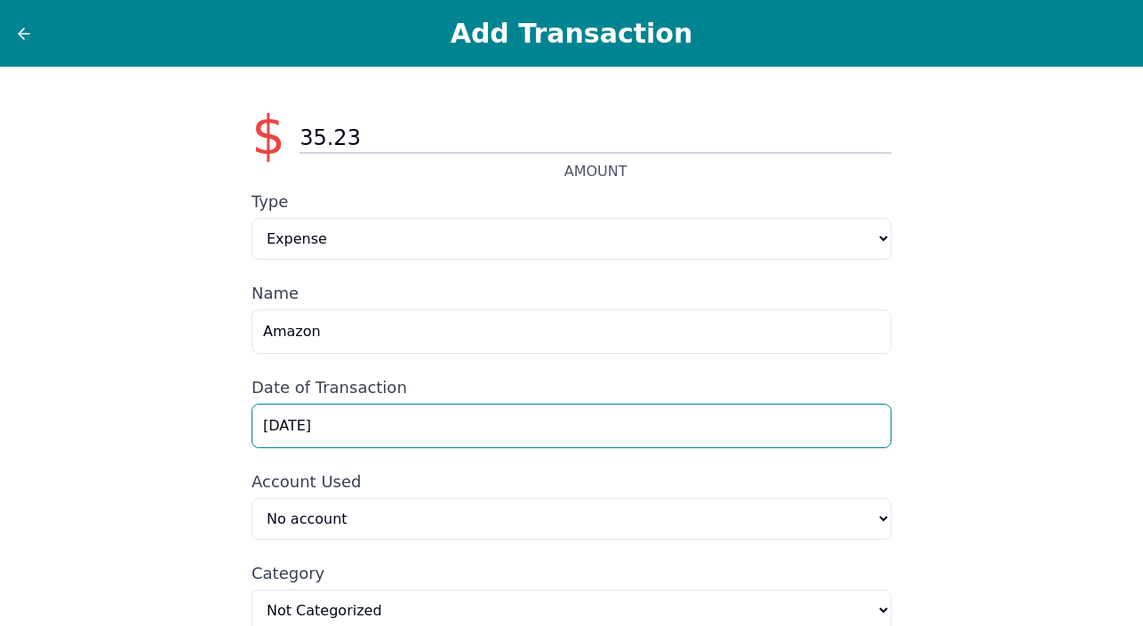
click at [283, 429] on input "9/1/2025" at bounding box center [572, 426] width 640 height 44
type input "9/2/2025"
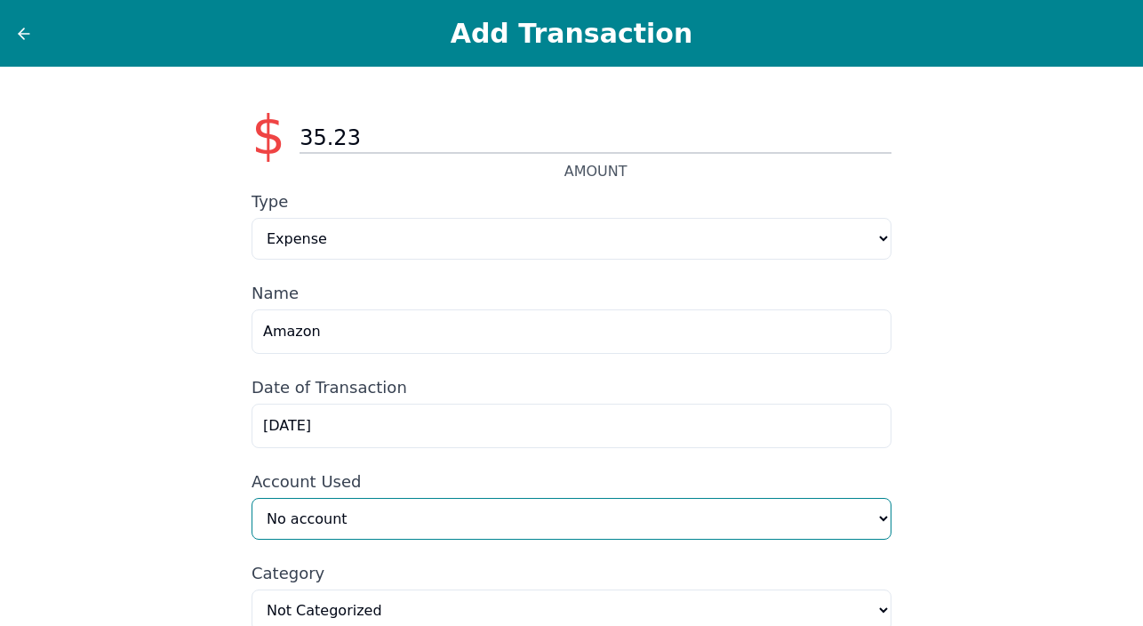
click at [873, 520] on select "No account Neuropathy Consultation (Manual) Capital One 3534 (Manual) Amazon Pr…" at bounding box center [572, 519] width 640 height 42
select select "54ce4622-6996-4cec-921b-eb9fdd6a08fa"
click at [252, 500] on select "No account Neuropathy Consultation (Manual) Capital One 3534 (Manual) Amazon Pr…" at bounding box center [572, 519] width 640 height 42
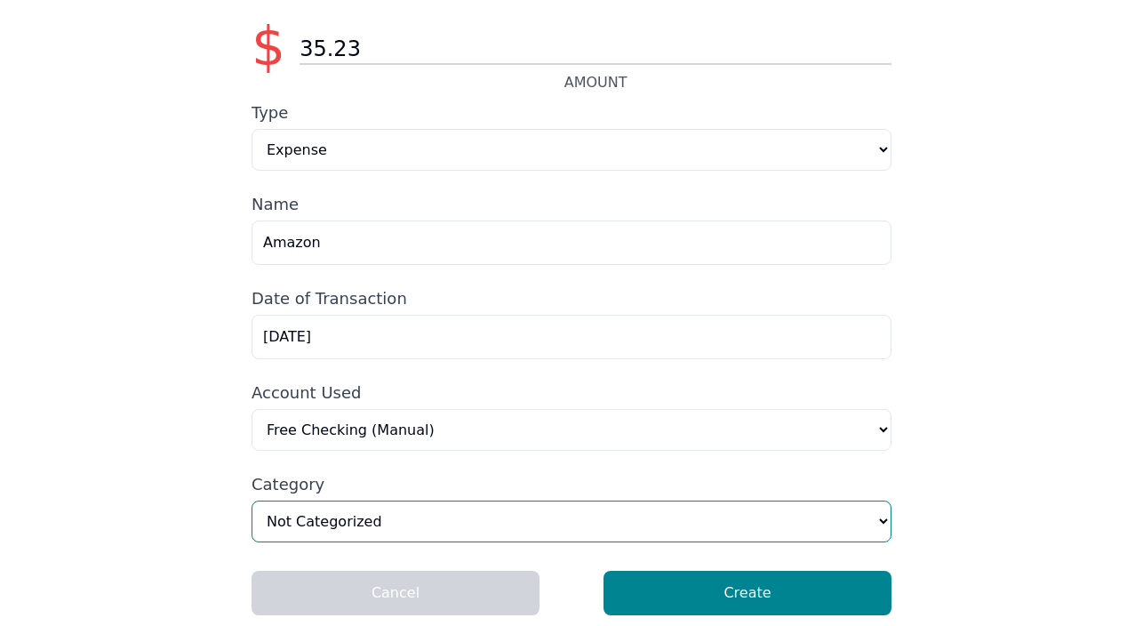
click at [888, 528] on select "Home & Utilities Transportation Personal & Family Care Health Insurance Groceri…" at bounding box center [572, 522] width 640 height 42
select select "transportation"
click at [252, 504] on select "Home & Utilities Transportation Personal & Family Care Health Insurance Groceri…" at bounding box center [572, 522] width 640 height 42
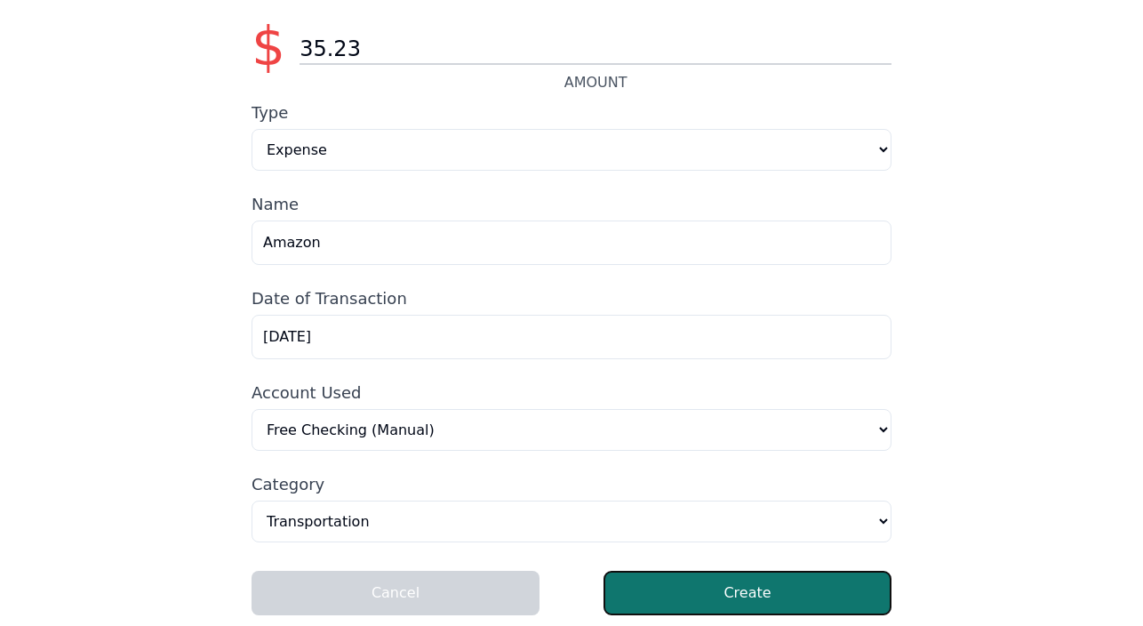
click at [704, 599] on button "Create" at bounding box center [748, 593] width 288 height 44
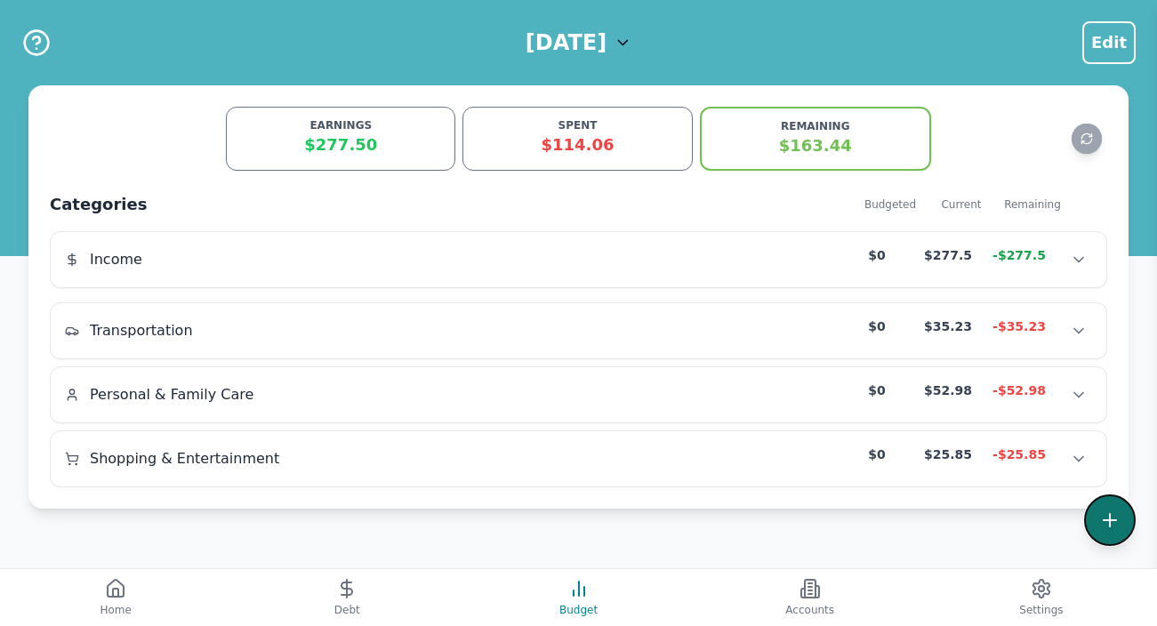
click at [1113, 515] on icon at bounding box center [1109, 519] width 21 height 21
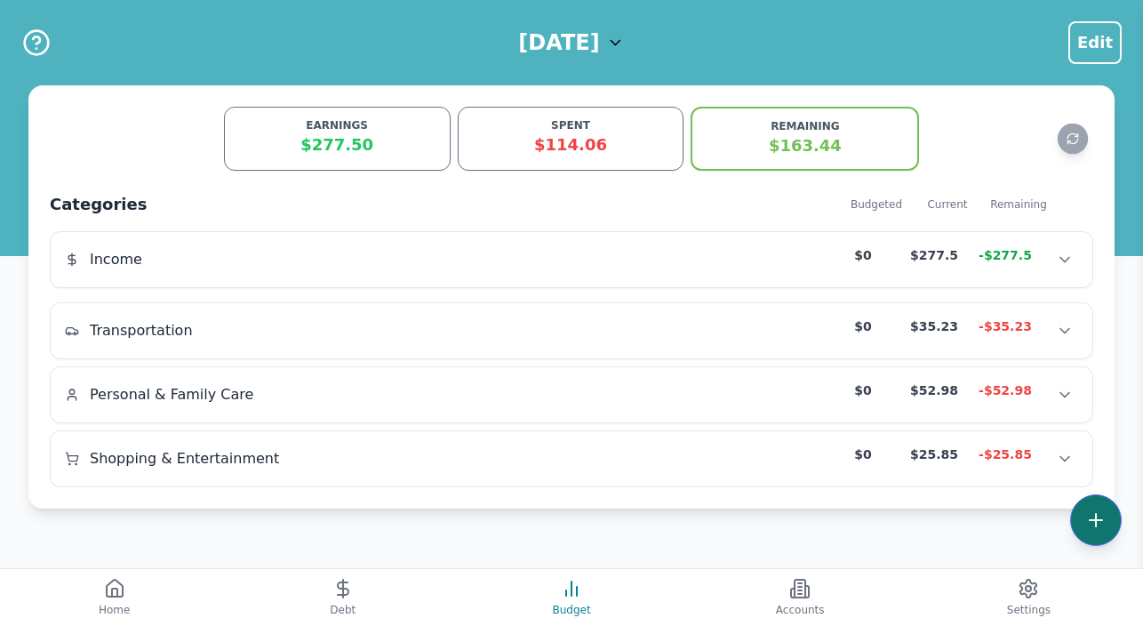
select select "other"
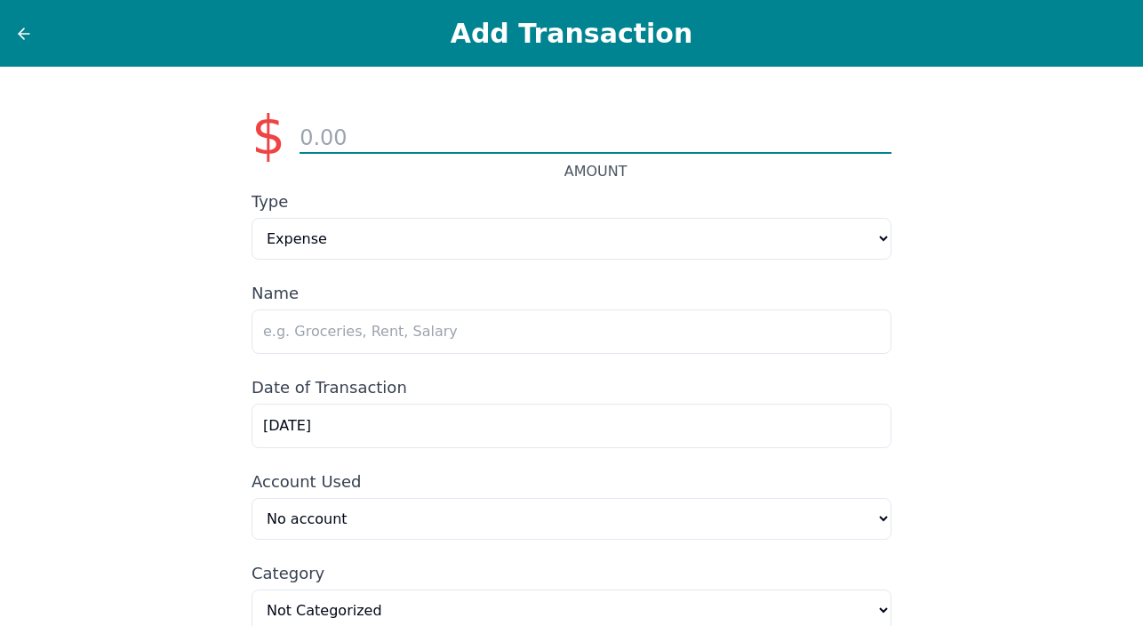
click at [320, 132] on input "number" at bounding box center [596, 139] width 592 height 30
type input "93.20"
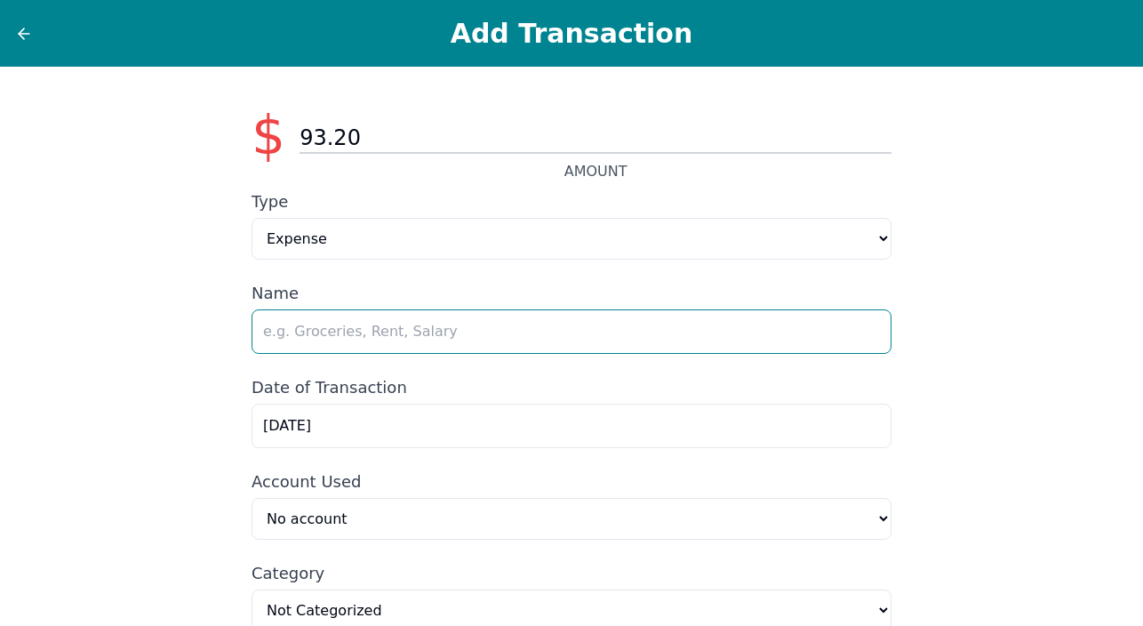
click at [366, 341] on input "text" at bounding box center [572, 331] width 640 height 44
type input "Vons Groceries"
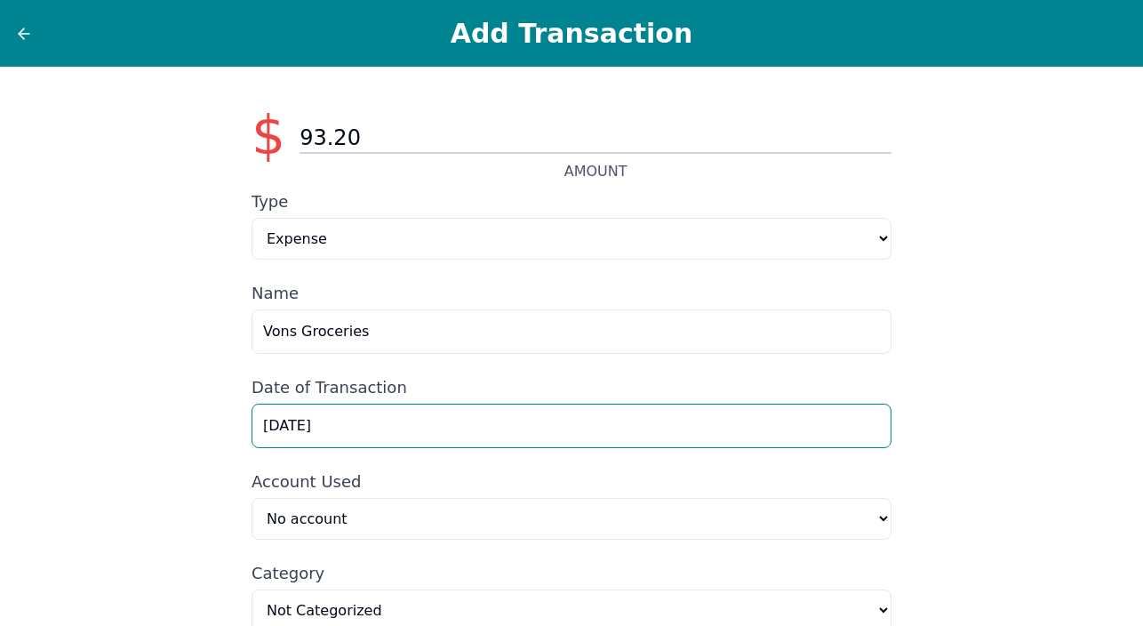
click at [285, 429] on input "9/1/2025" at bounding box center [572, 426] width 640 height 44
type input "9/5/2025"
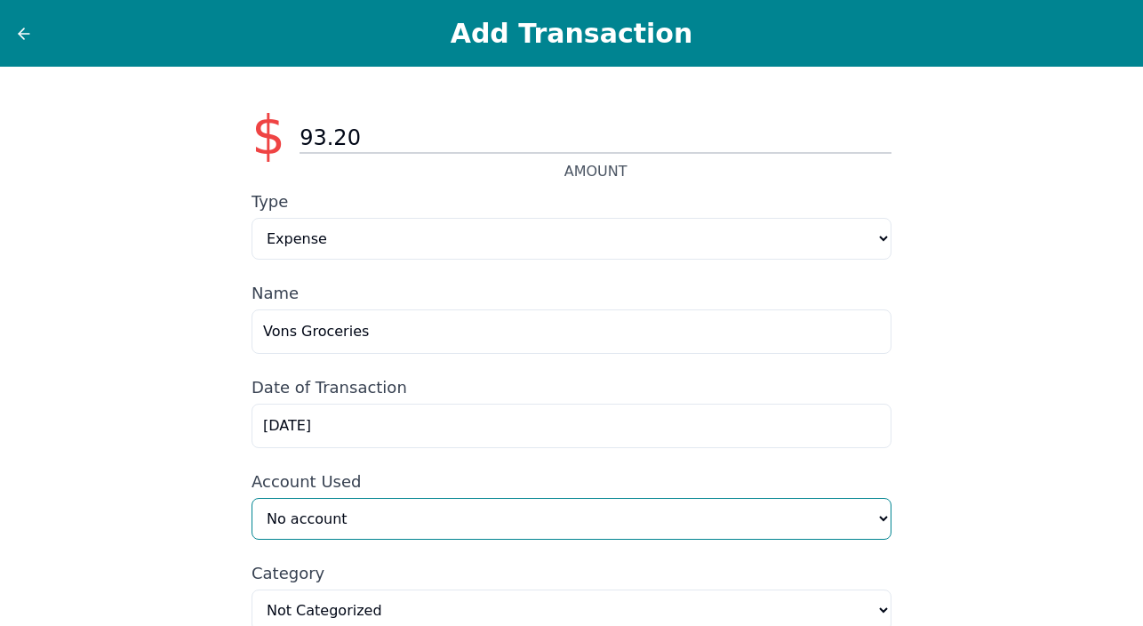
click at [888, 518] on select "No account Neuropathy Consultation (Manual) Capital One 3534 (Manual) Amazon Pr…" at bounding box center [572, 519] width 640 height 42
select select "54ce4622-6996-4cec-921b-eb9fdd6a08fa"
click at [252, 500] on select "No account Neuropathy Consultation (Manual) Capital One 3534 (Manual) Amazon Pr…" at bounding box center [572, 519] width 640 height 42
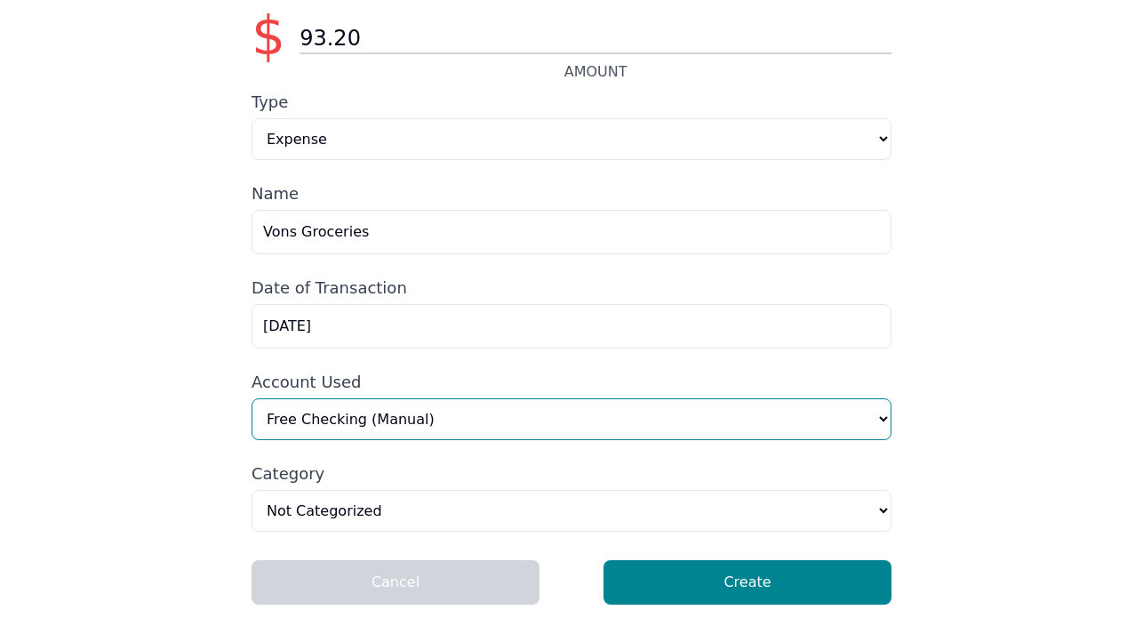
scroll to position [105, 0]
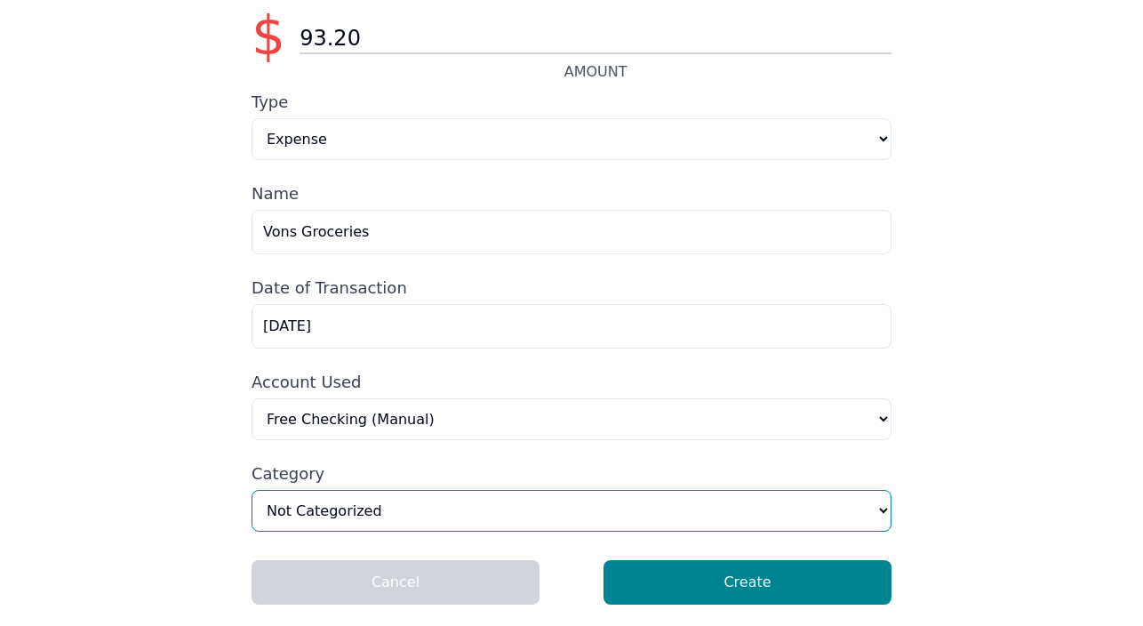
click at [879, 508] on select "Home & Utilities Transportation Personal & Family Care Health Insurance Groceri…" at bounding box center [572, 511] width 640 height 42
select select "groceries"
click at [252, 490] on select "Home & Utilities Transportation Personal & Family Care Health Insurance Groceri…" at bounding box center [572, 511] width 640 height 42
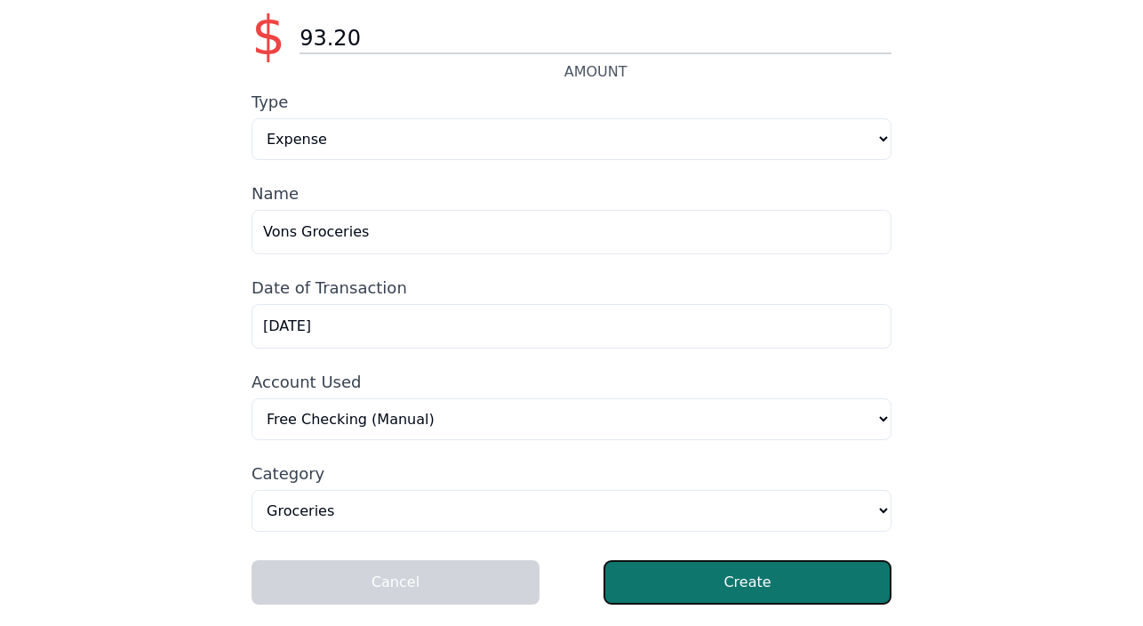
click at [694, 582] on button "Create" at bounding box center [748, 582] width 288 height 44
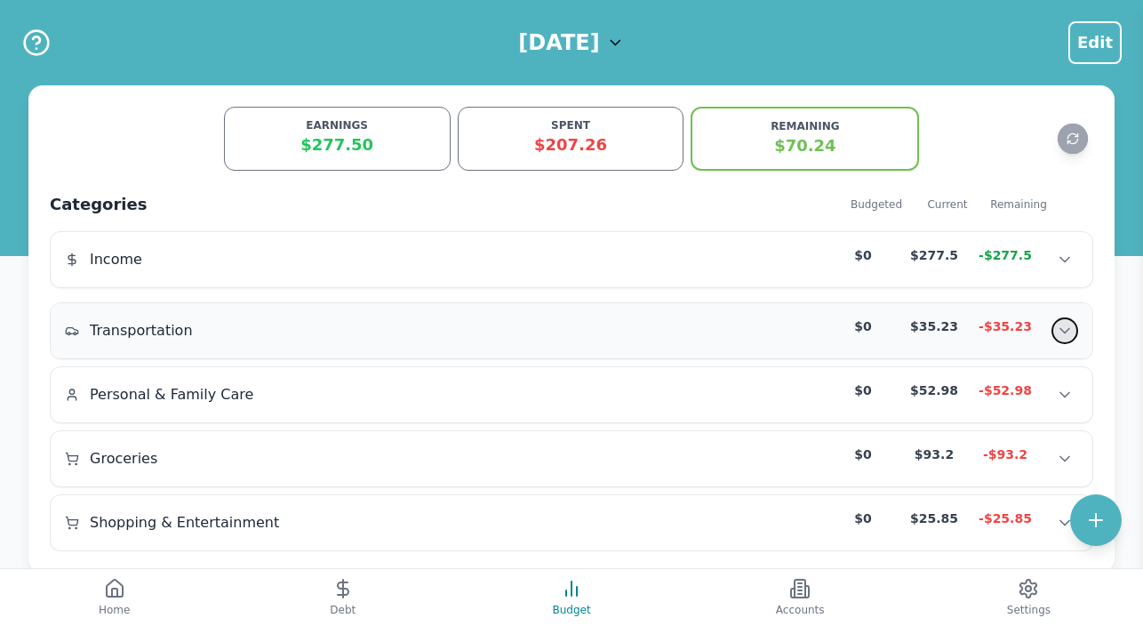
click at [1072, 333] on icon "Show transactions" at bounding box center [1065, 331] width 18 height 18
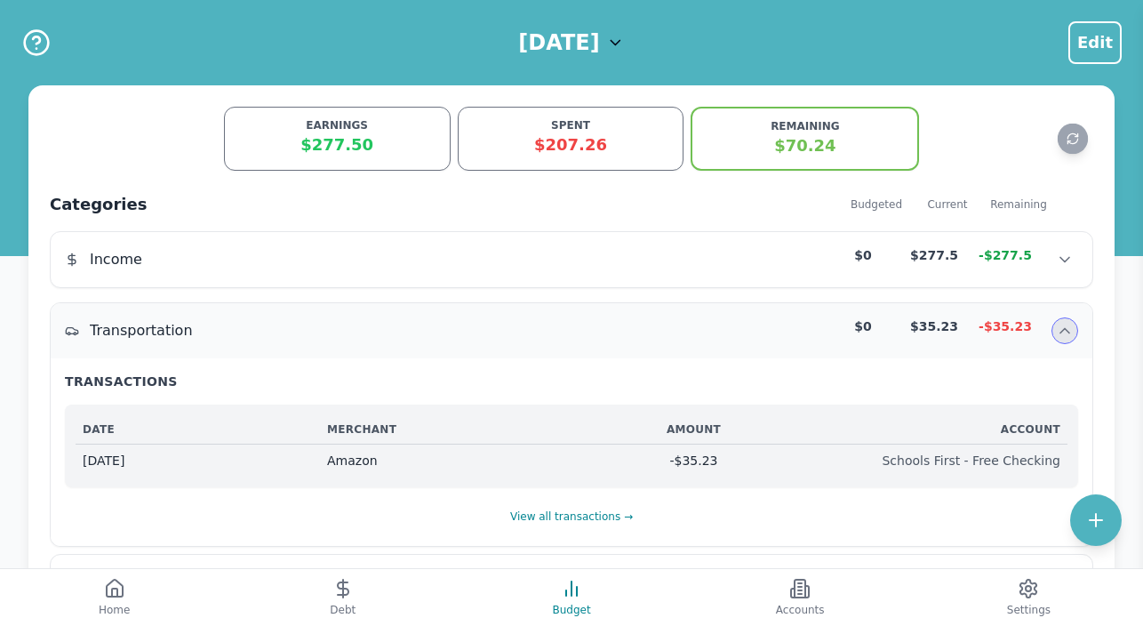
click at [461, 467] on div "Amazon" at bounding box center [449, 461] width 245 height 18
click at [336, 461] on div "Amazon" at bounding box center [449, 461] width 245 height 18
click at [106, 464] on div "Sep 1" at bounding box center [205, 461] width 245 height 18
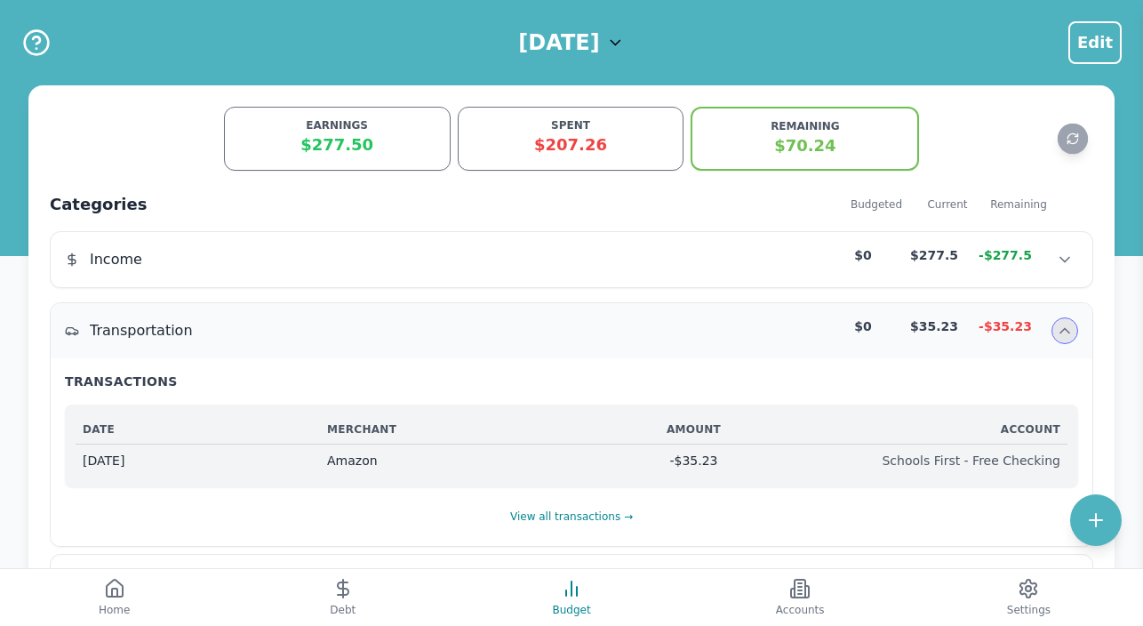
click at [992, 319] on div "-$35.23" at bounding box center [1005, 326] width 71 height 18
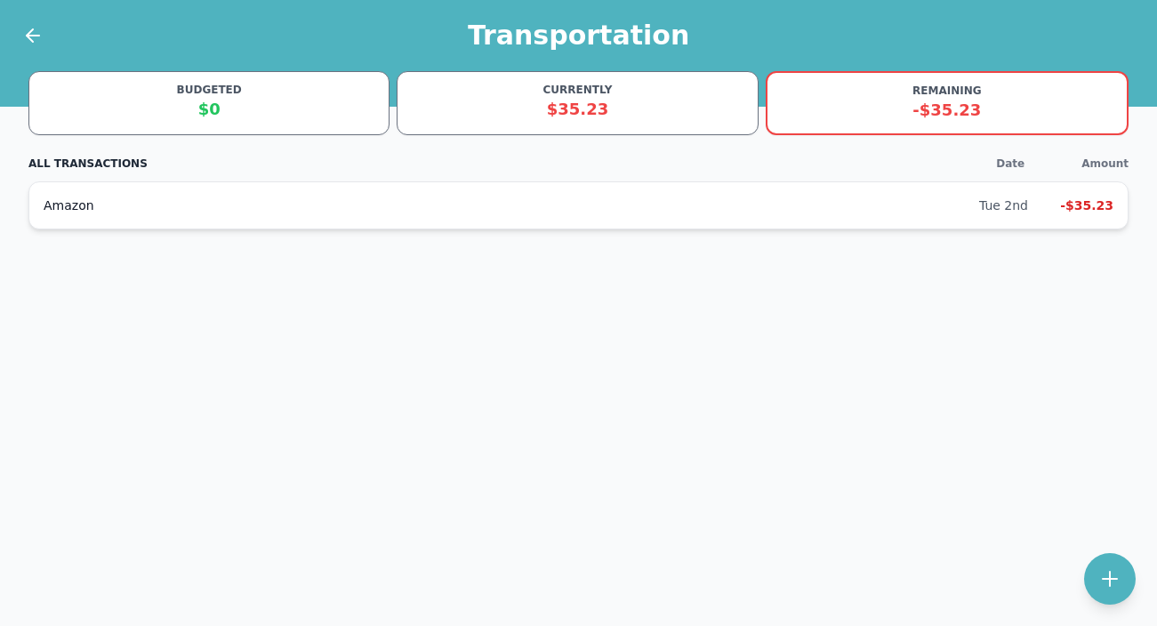
click at [1082, 203] on div "-$35.23" at bounding box center [1077, 205] width 71 height 18
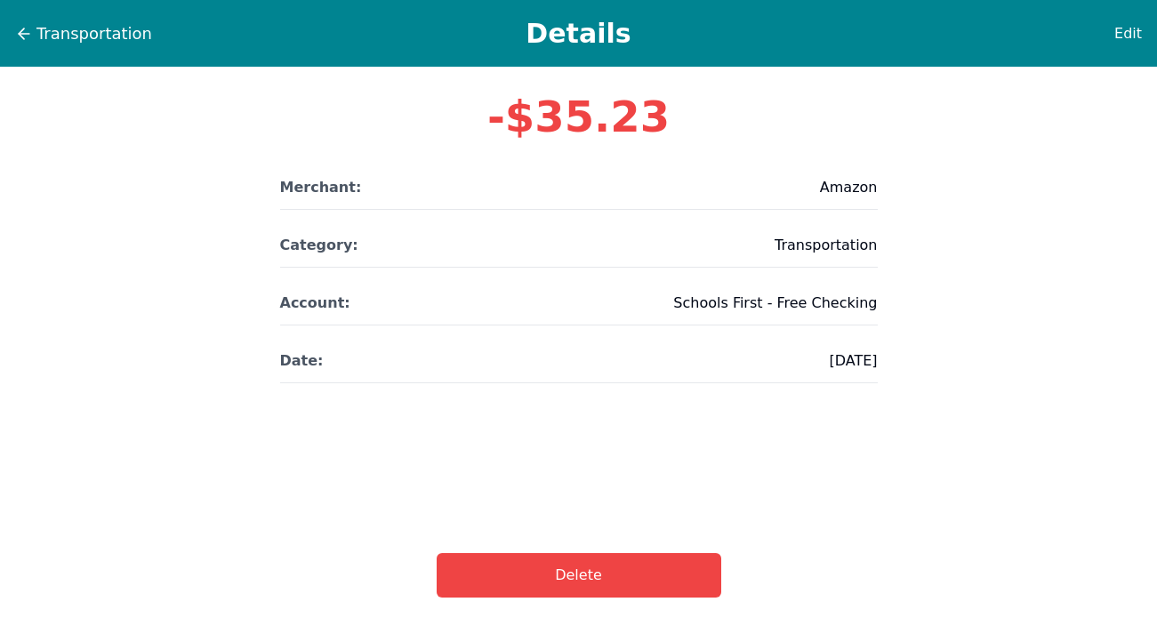
click at [830, 358] on span "09/02/2025" at bounding box center [853, 360] width 48 height 21
click at [848, 363] on span "09/02/2025" at bounding box center [853, 360] width 48 height 21
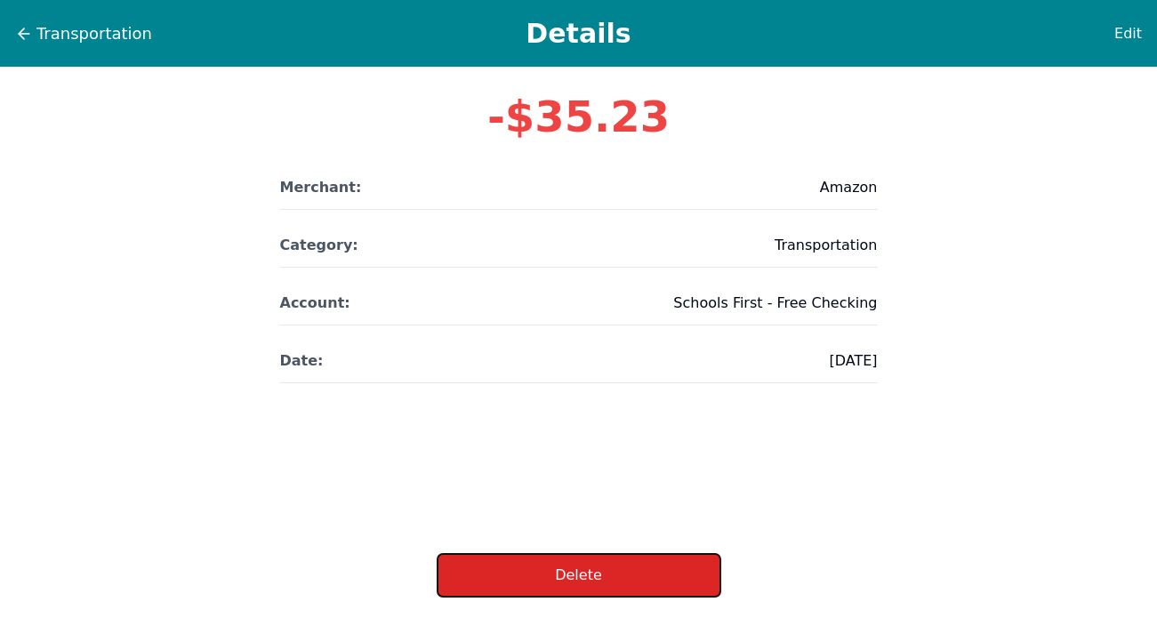
click at [527, 574] on button "Delete" at bounding box center [579, 575] width 285 height 44
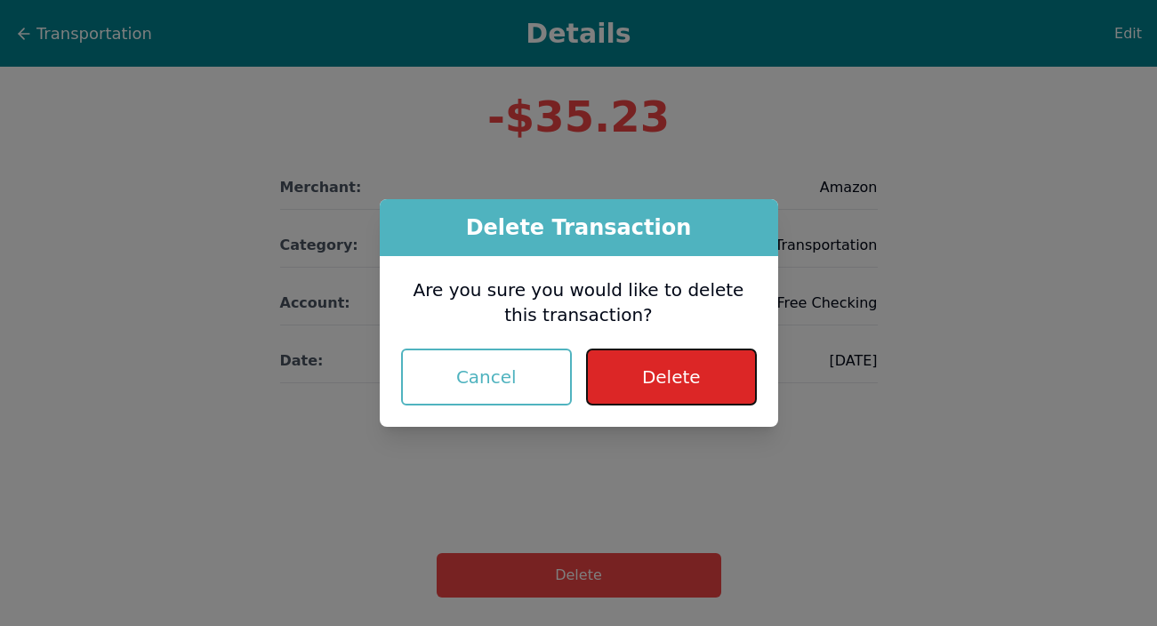
click at [640, 387] on button "Delete" at bounding box center [671, 377] width 170 height 57
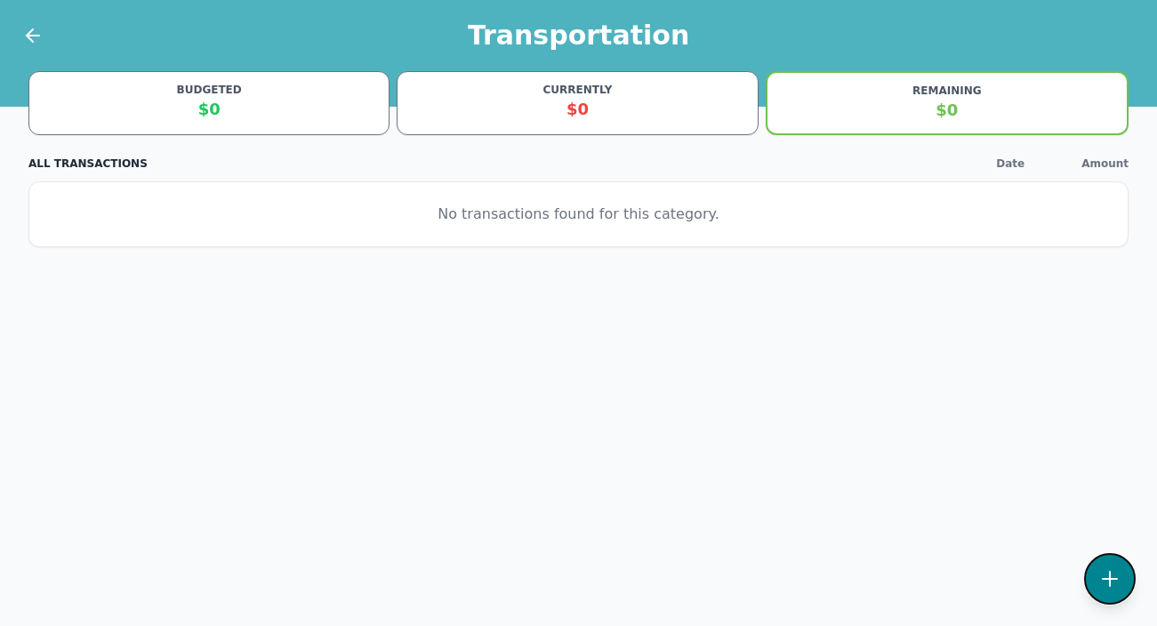
click at [1116, 572] on icon at bounding box center [1109, 578] width 21 height 21
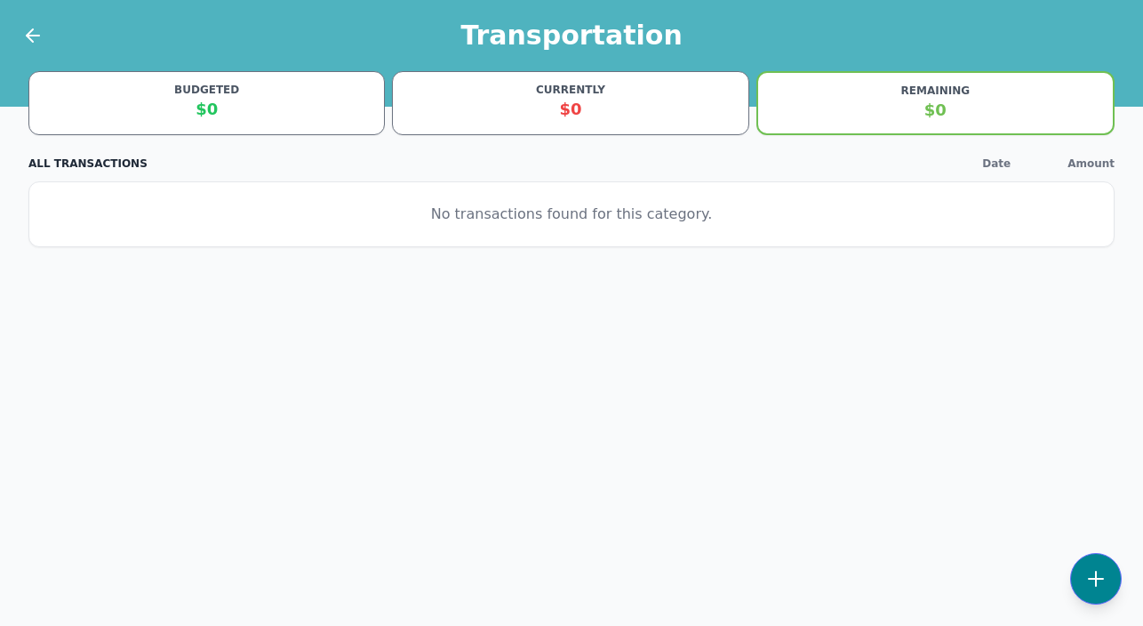
select select "transportation"
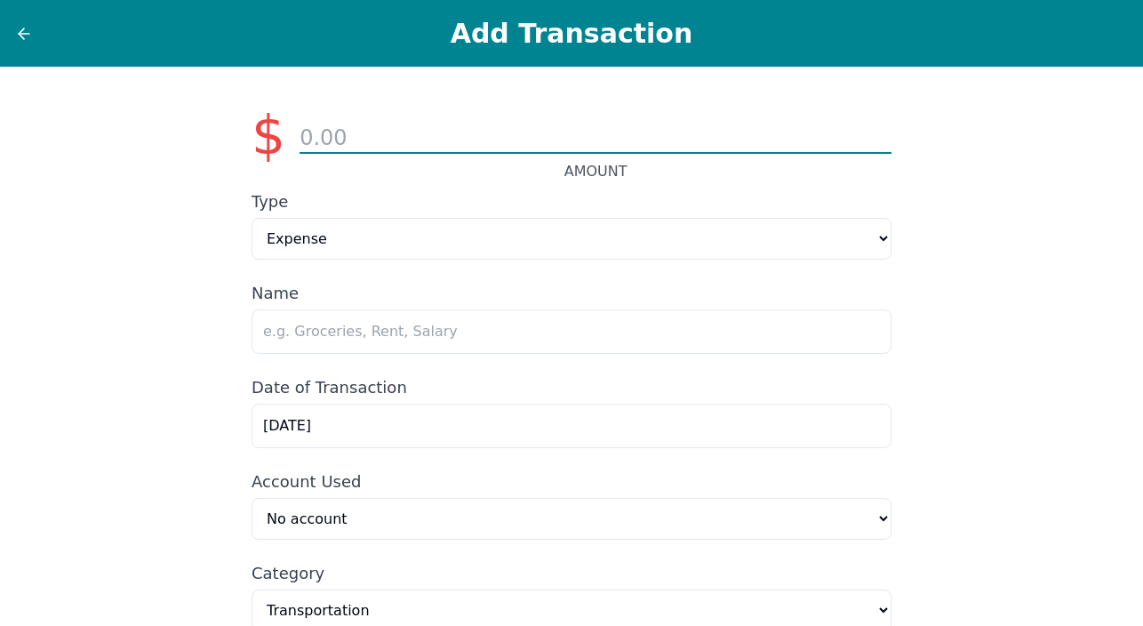
click at [354, 130] on input "number" at bounding box center [596, 139] width 592 height 30
type input "35.23"
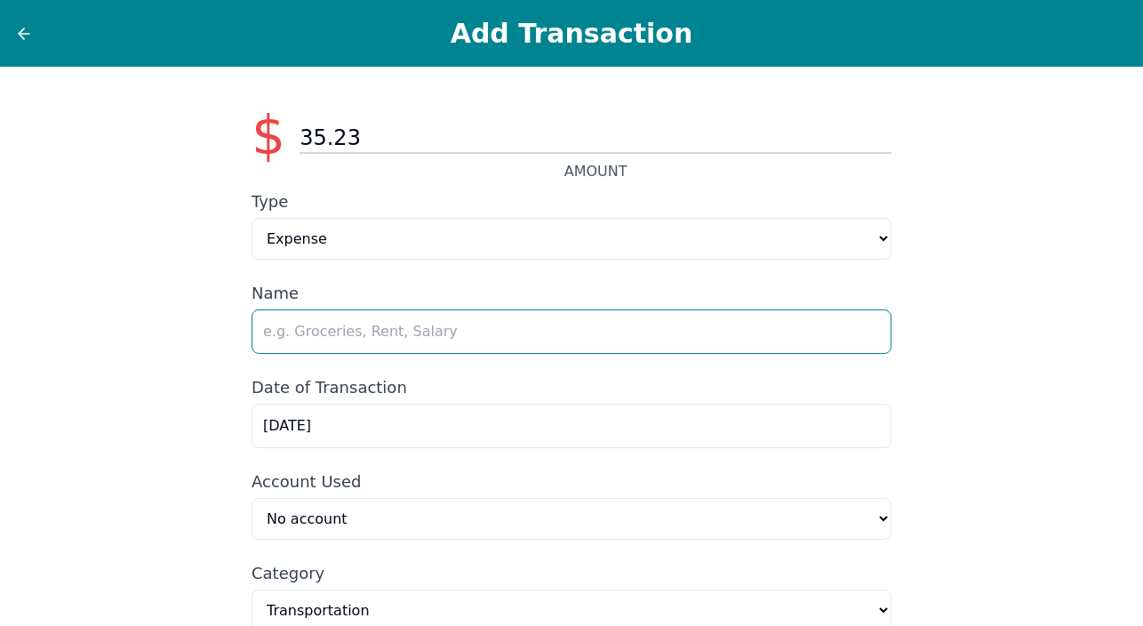
click at [444, 338] on input "text" at bounding box center [572, 331] width 640 height 44
type input "Amazon"
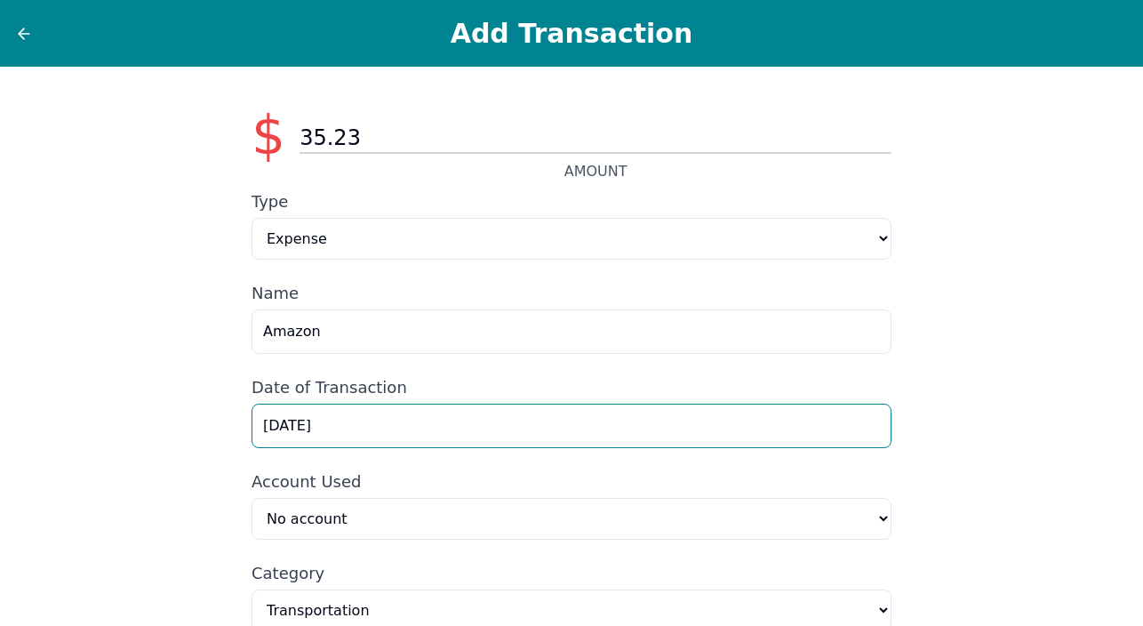
click at [285, 427] on input "9/1/2025" at bounding box center [572, 426] width 640 height 44
type input "9/5/2025"
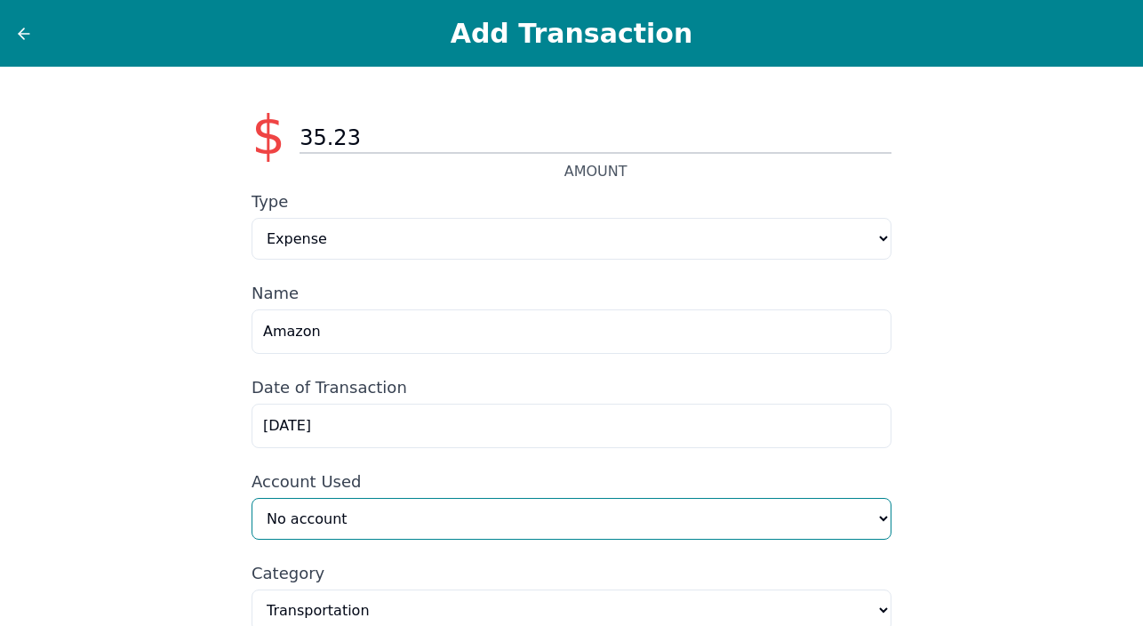
click at [873, 522] on select "No account Neuropathy Consultation (Manual) Capital One 3534 (Manual) Amazon Pr…" at bounding box center [572, 519] width 640 height 42
select select "54ce4622-6996-4cec-921b-eb9fdd6a08fa"
click at [252, 500] on select "No account Neuropathy Consultation (Manual) Capital One 3534 (Manual) Amazon Pr…" at bounding box center [572, 519] width 640 height 42
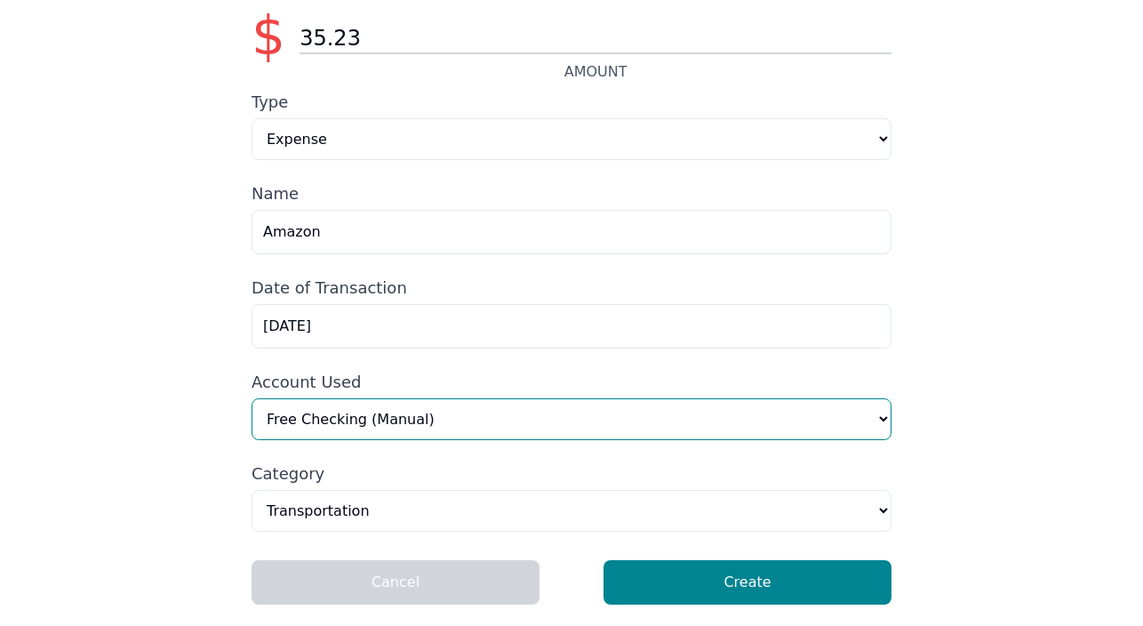
scroll to position [105, 0]
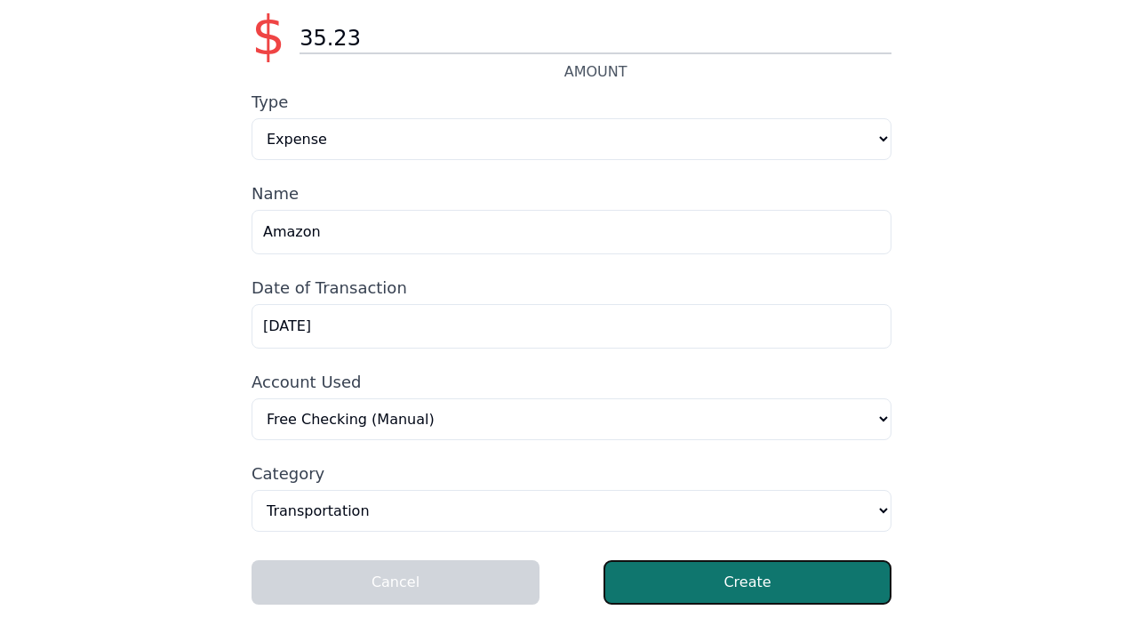
click at [796, 580] on button "Create" at bounding box center [748, 582] width 288 height 44
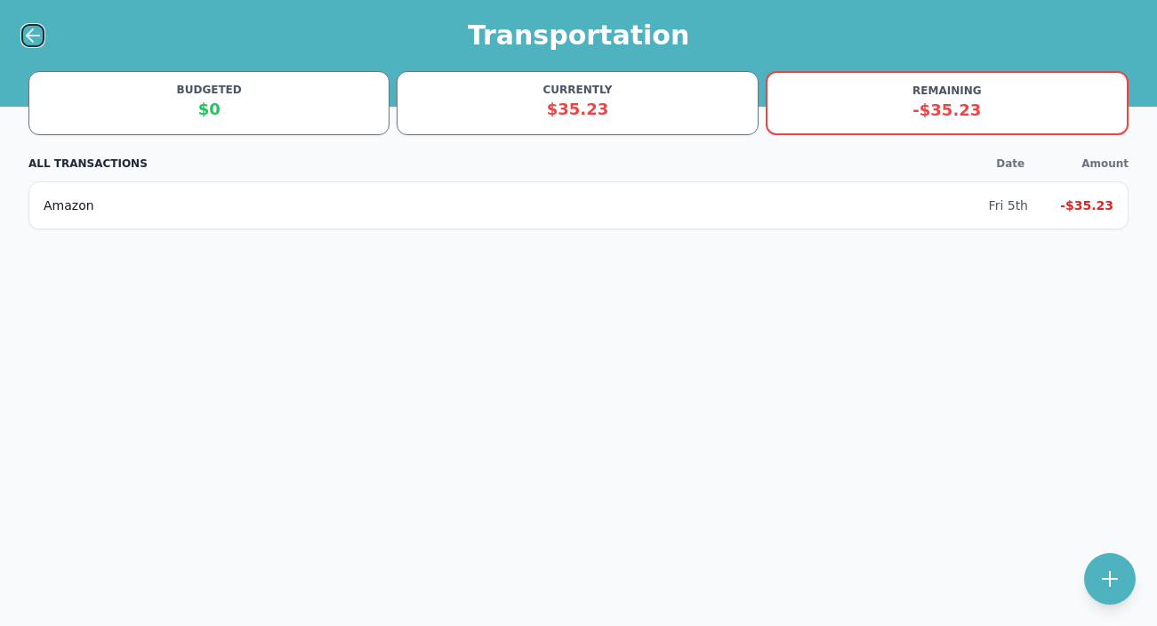
click at [29, 34] on icon at bounding box center [30, 35] width 6 height 12
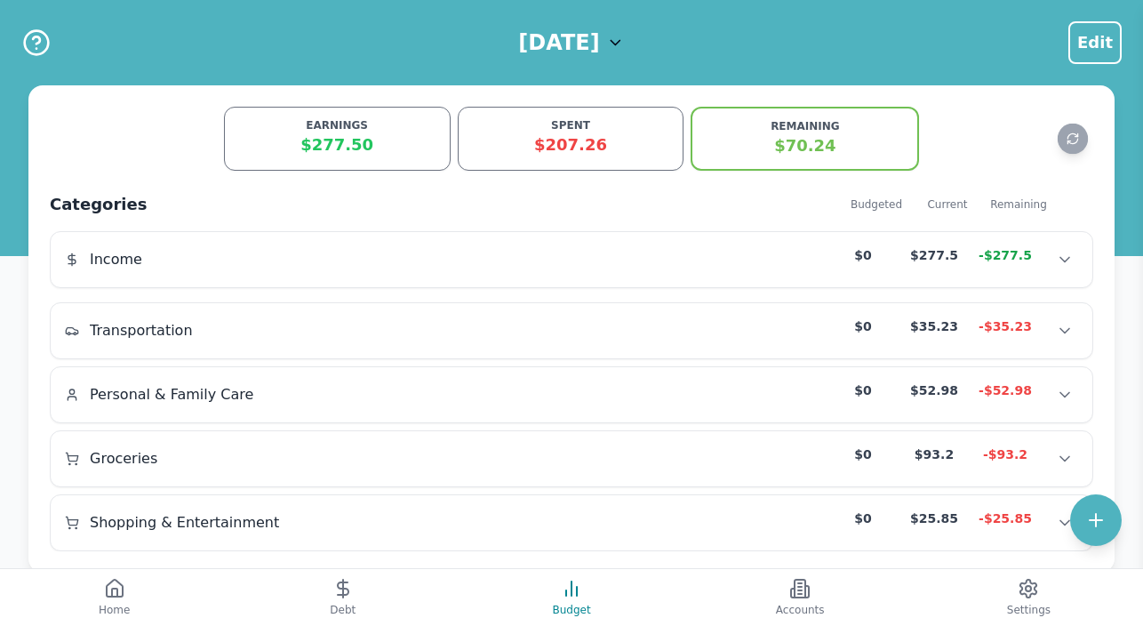
click at [625, 40] on icon at bounding box center [616, 43] width 18 height 18
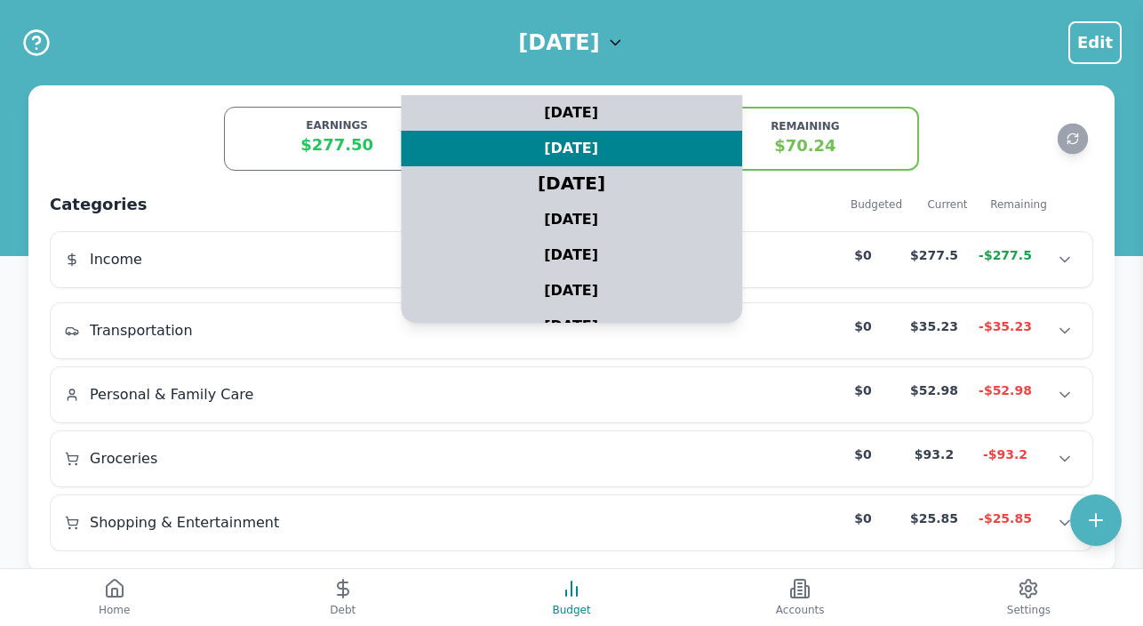
click at [589, 180] on div "August 2025" at bounding box center [571, 184] width 427 height 44
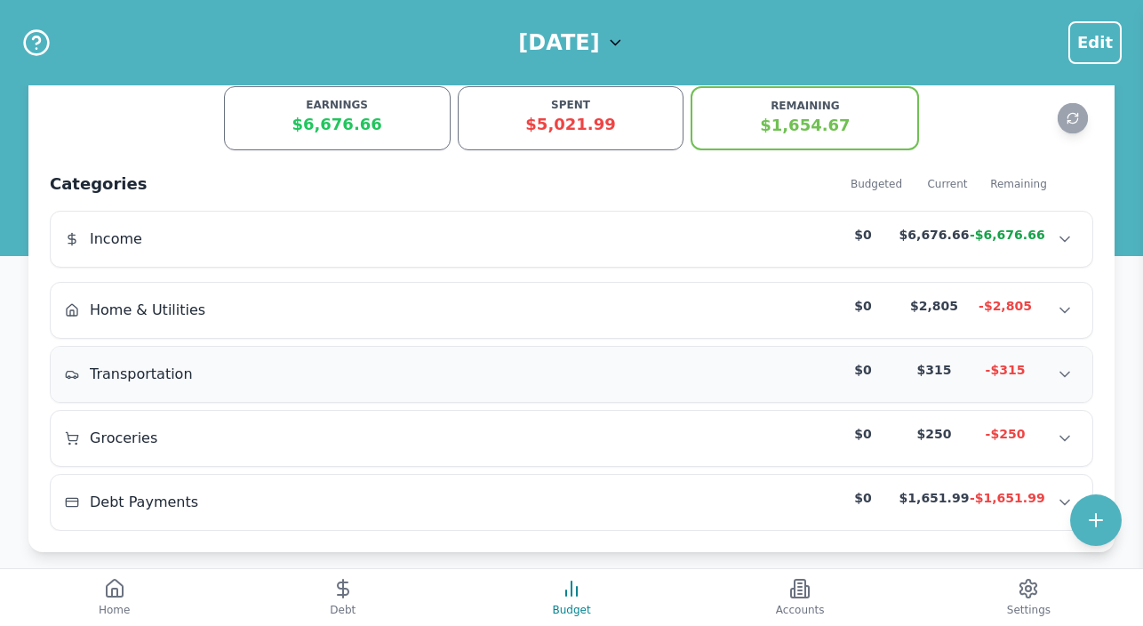
scroll to position [39, 0]
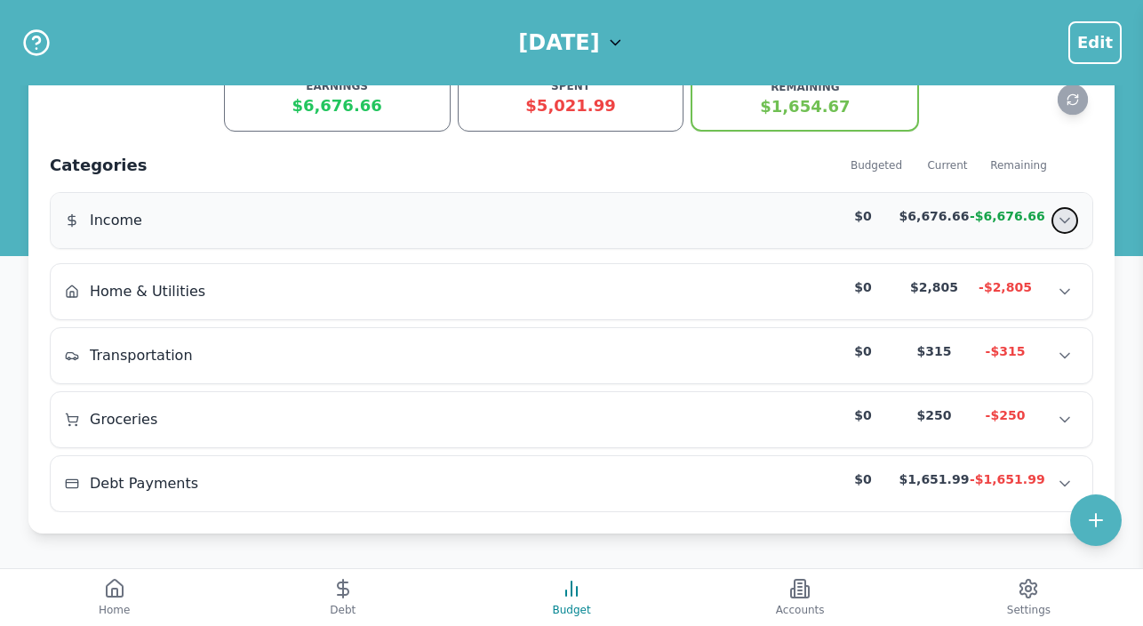
click at [1068, 220] on icon "Show transactions" at bounding box center [1065, 221] width 9 height 4
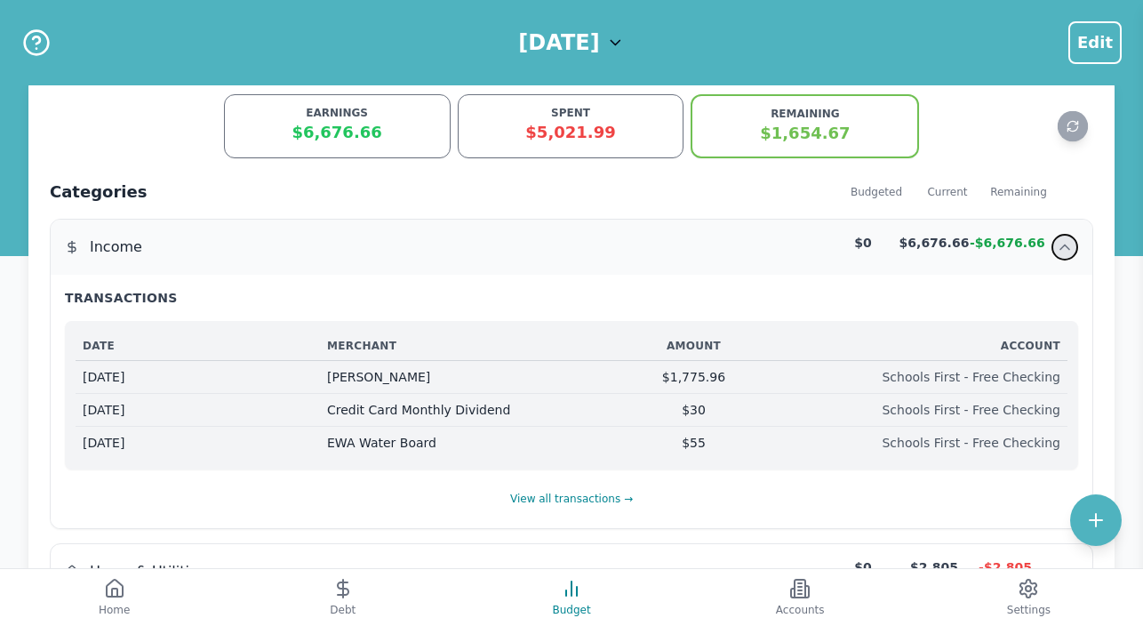
scroll to position [0, 0]
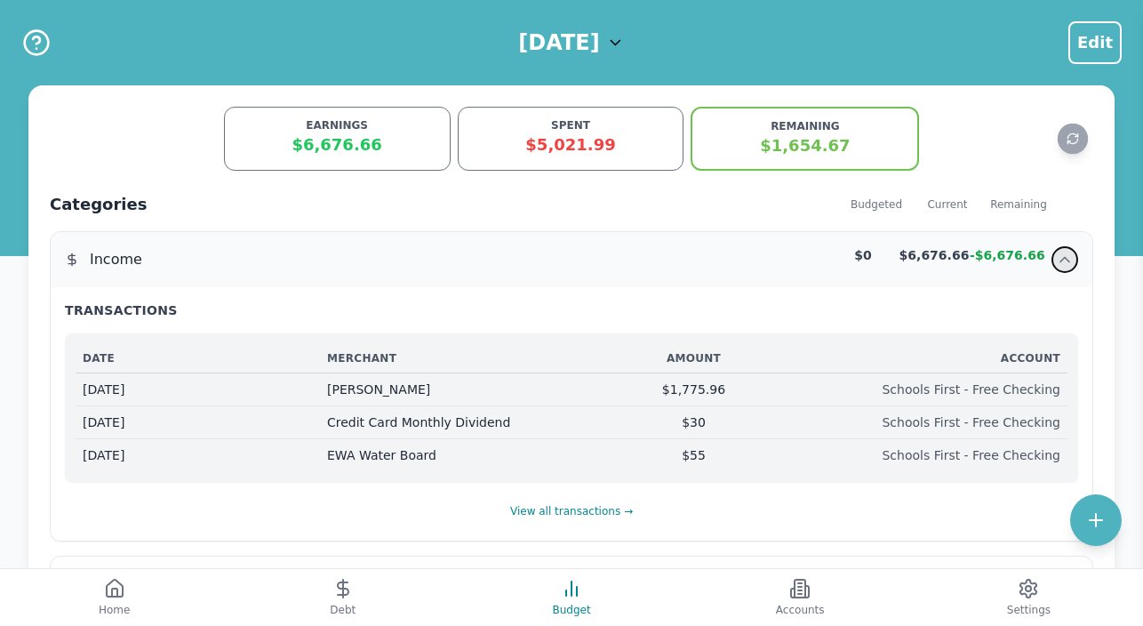
click at [1065, 256] on icon "Hide transactions" at bounding box center [1065, 260] width 18 height 18
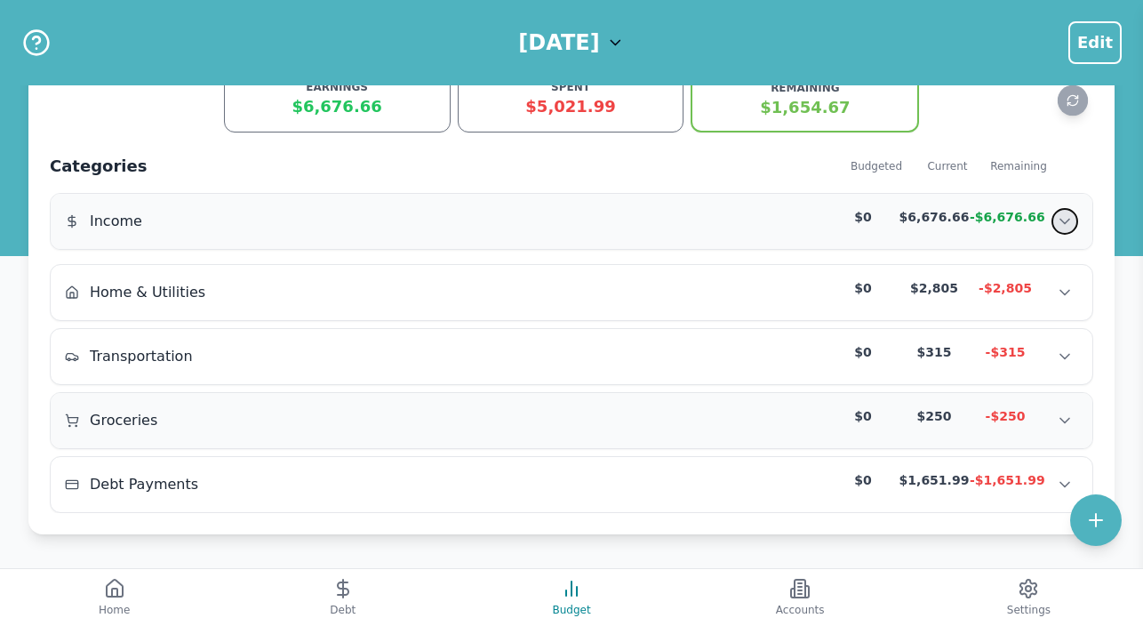
scroll to position [39, 0]
click at [802, 587] on icon at bounding box center [800, 587] width 4 height 0
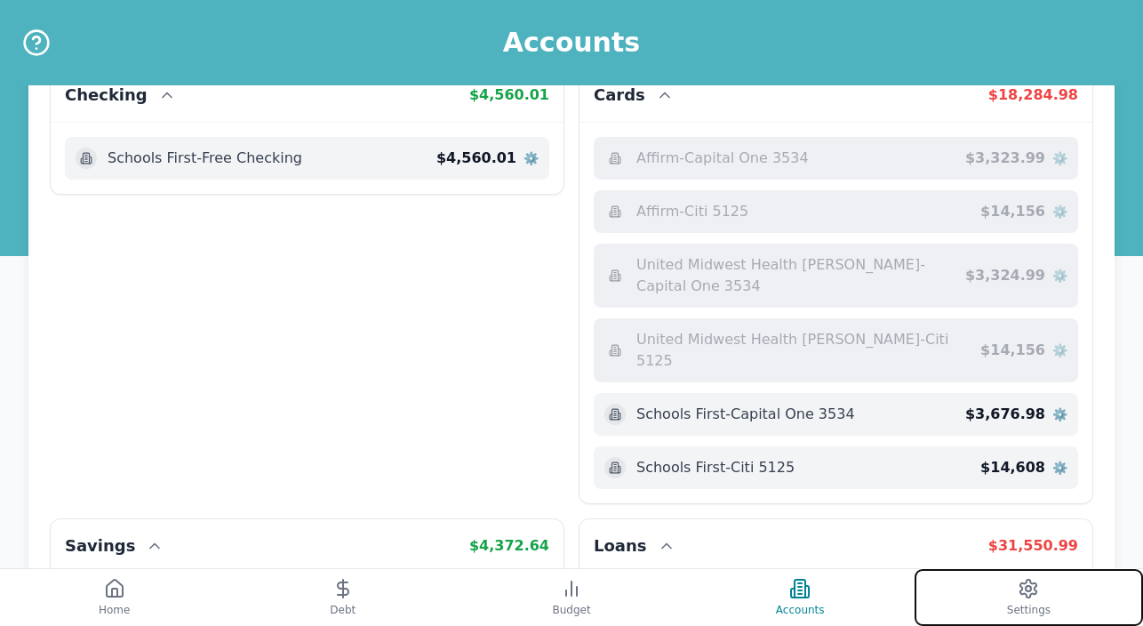
click at [1023, 579] on icon at bounding box center [1028, 588] width 21 height 21
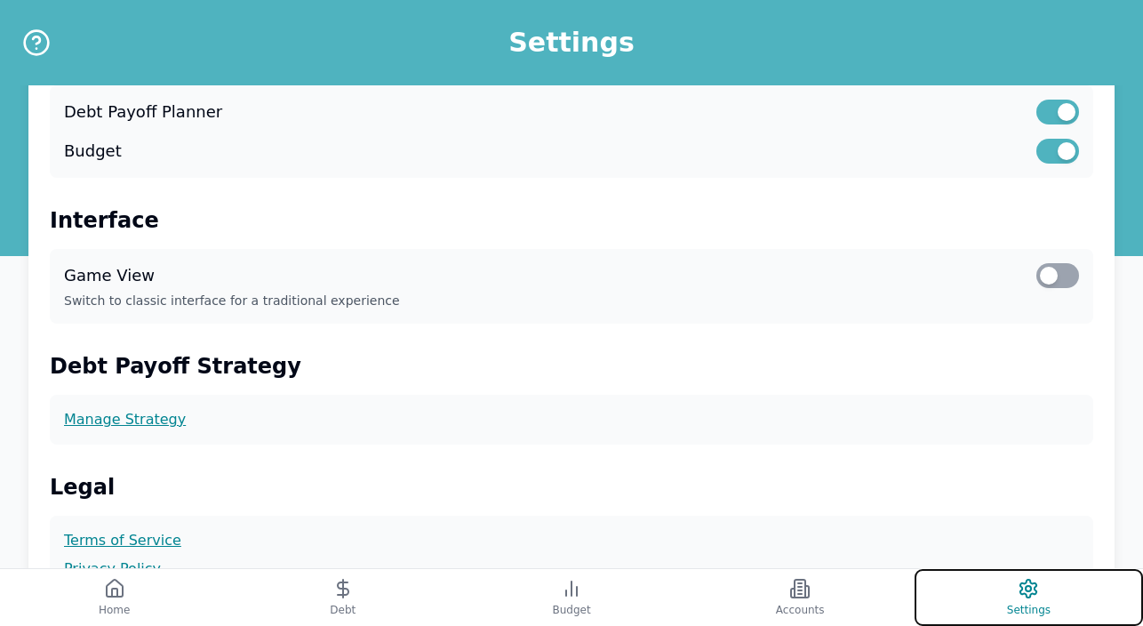
scroll to position [395, 0]
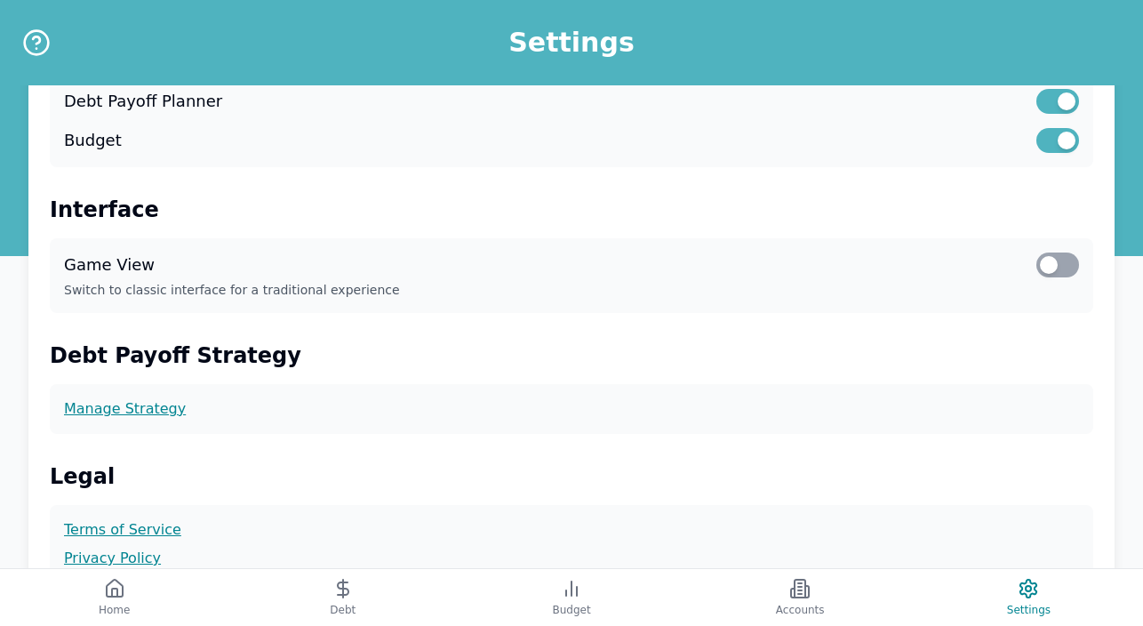
click at [1066, 269] on div at bounding box center [1058, 265] width 43 height 25
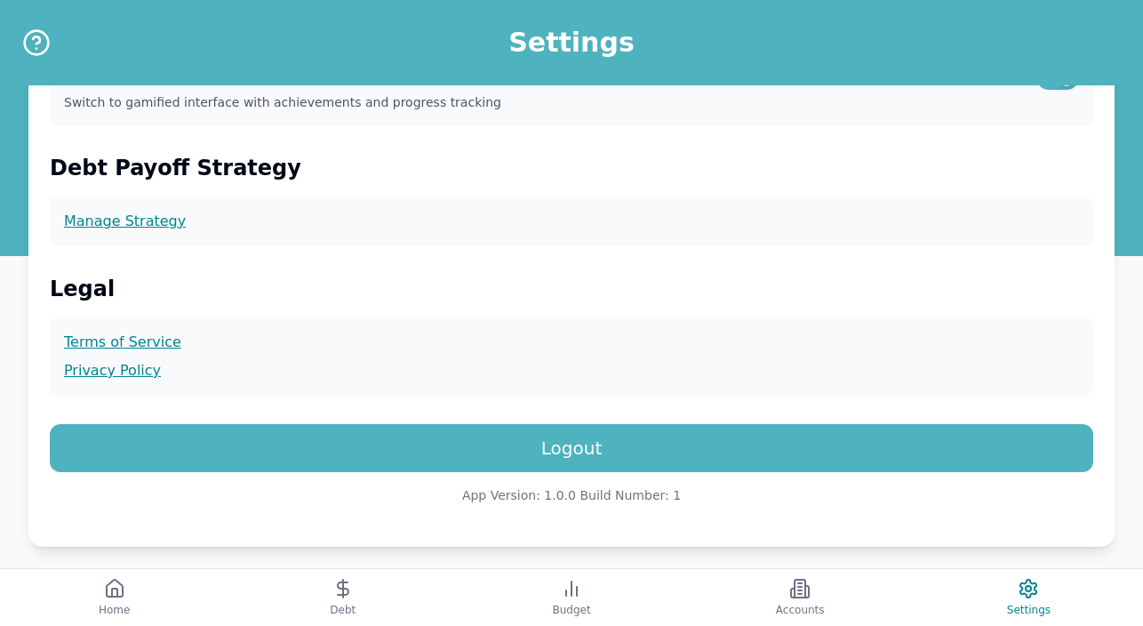
scroll to position [596, 0]
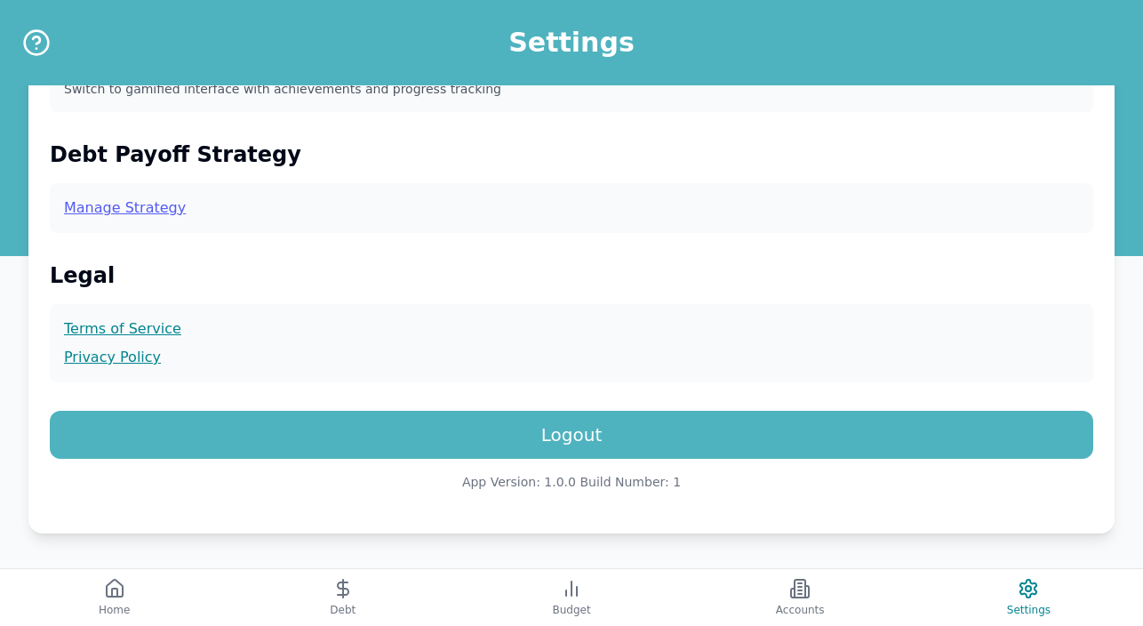
click at [139, 209] on link "Manage Strategy" at bounding box center [571, 207] width 1015 height 21
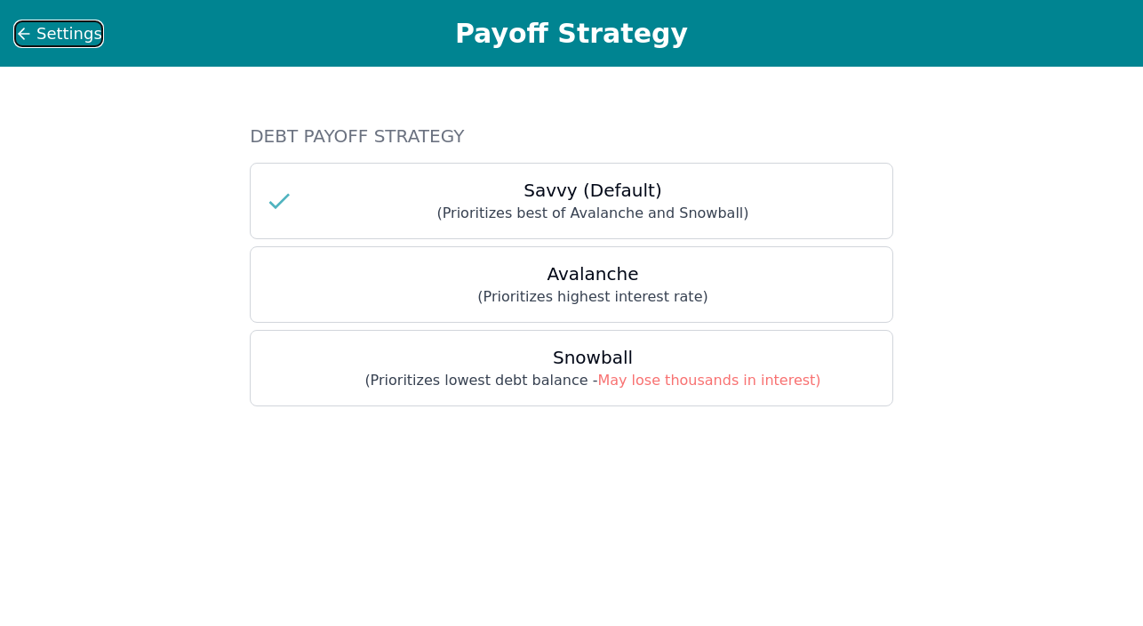
click at [82, 34] on span "Settings" at bounding box center [69, 33] width 66 height 25
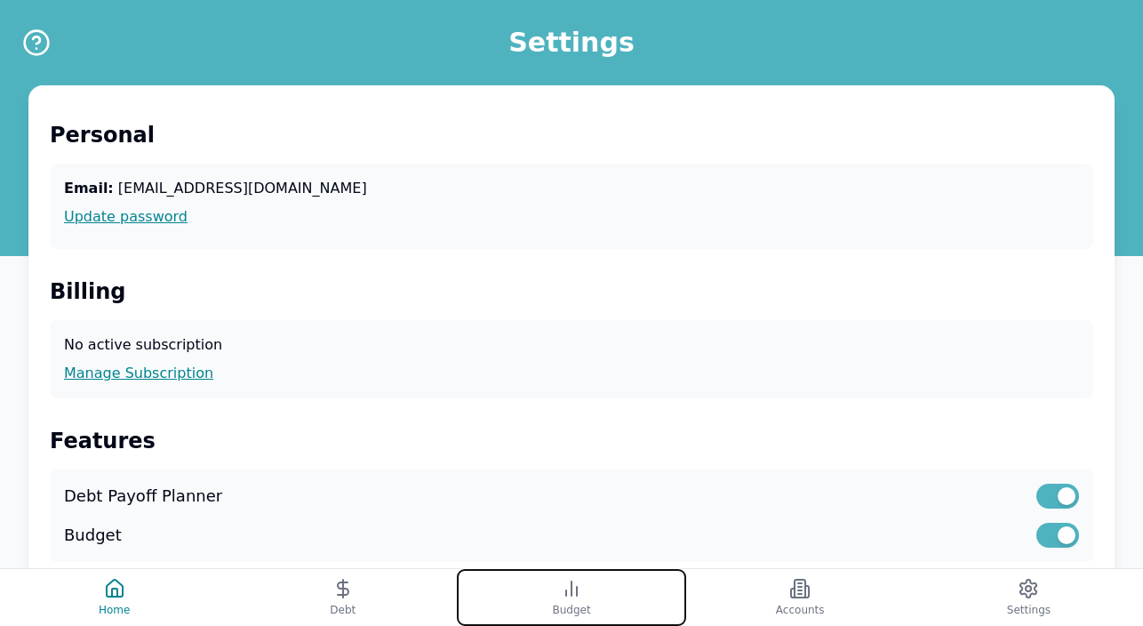
click at [574, 601] on button "Budget" at bounding box center [571, 597] width 229 height 57
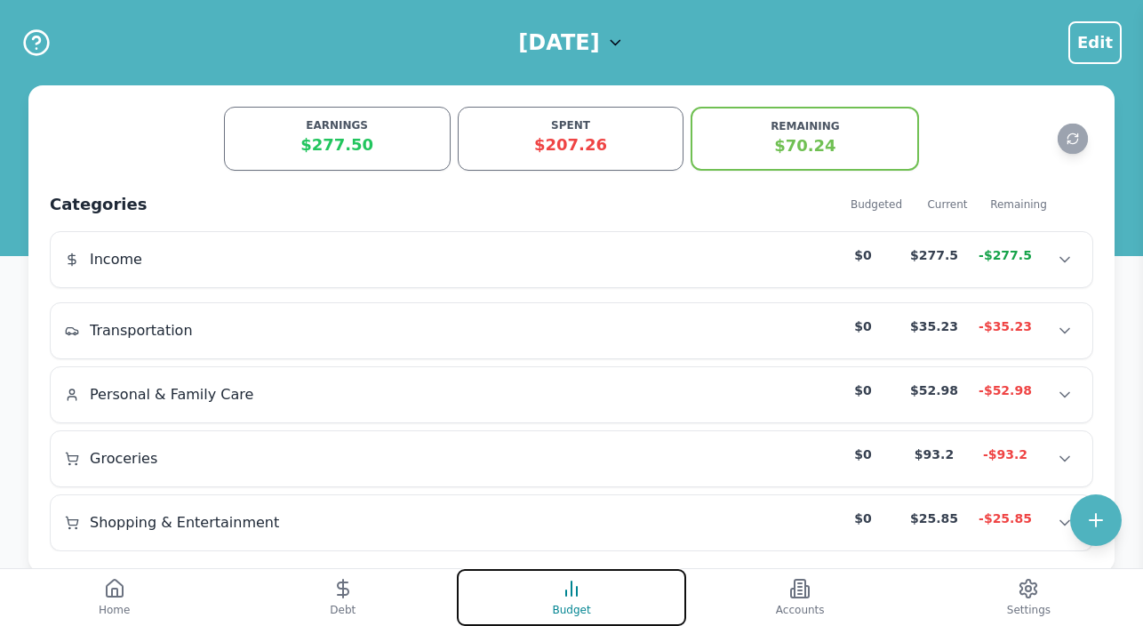
scroll to position [39, 0]
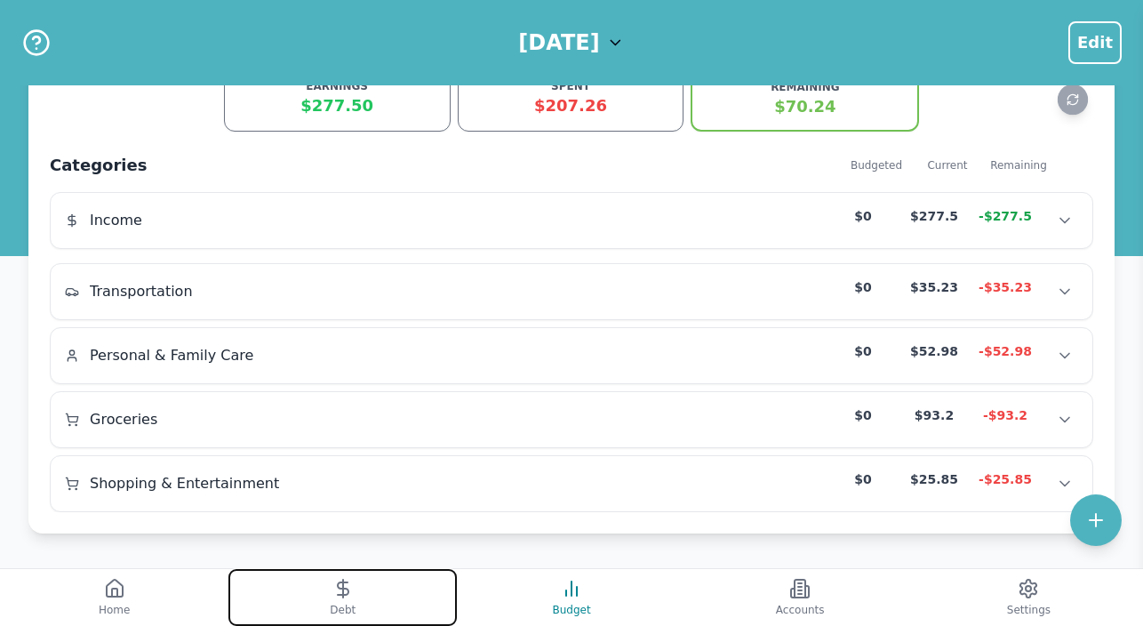
click at [355, 601] on button "Debt" at bounding box center [343, 597] width 229 height 57
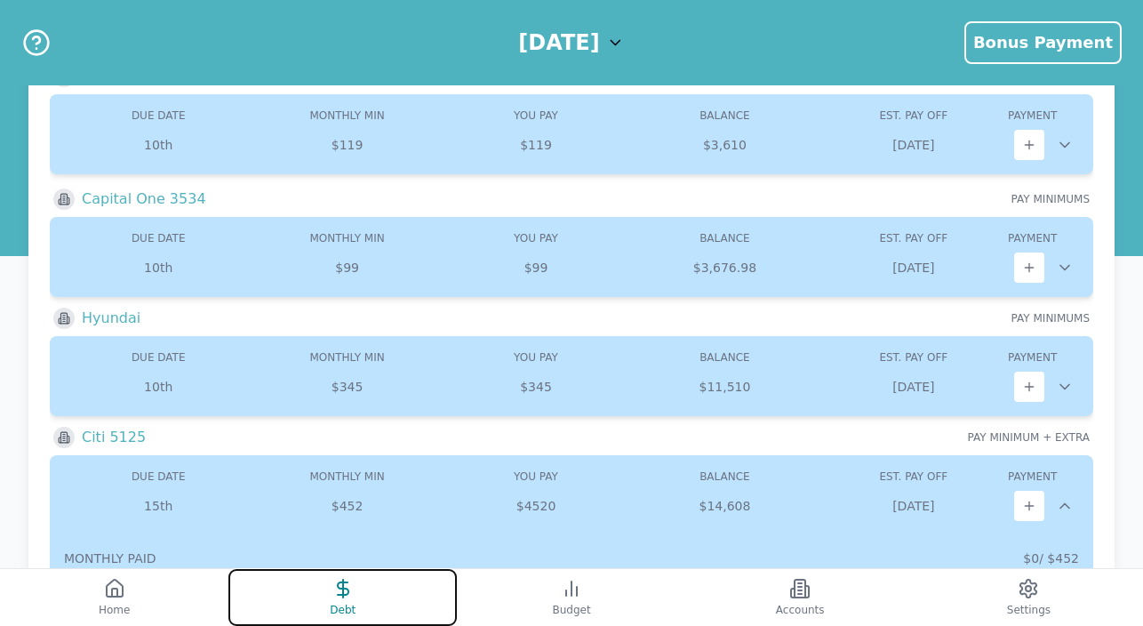
scroll to position [267, 0]
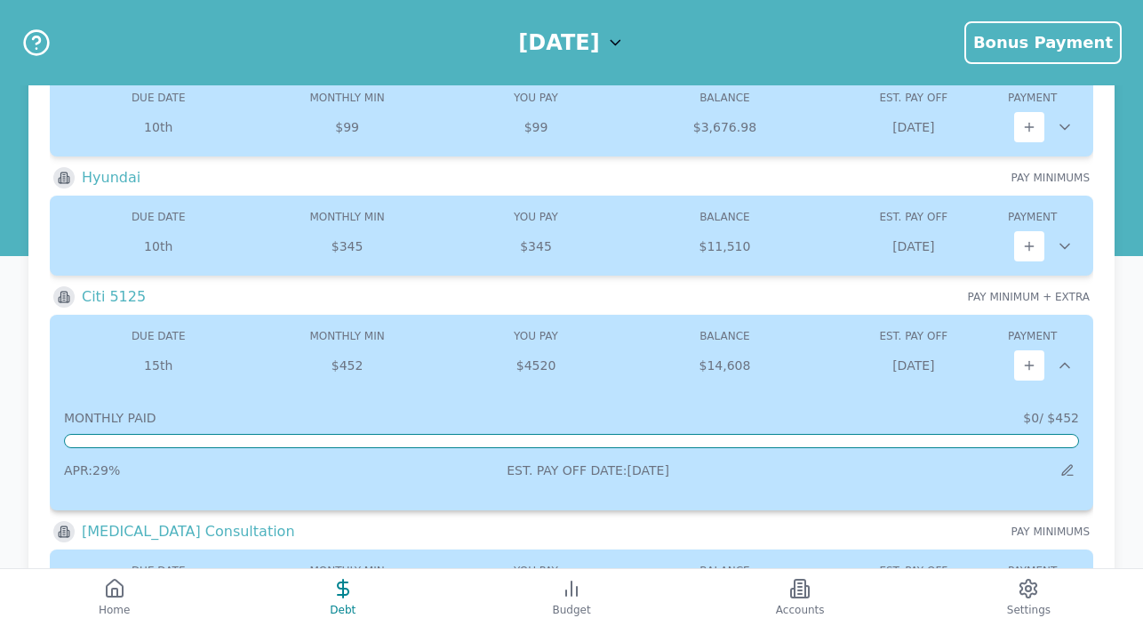
click at [530, 361] on div "$452 0" at bounding box center [536, 366] width 188 height 18
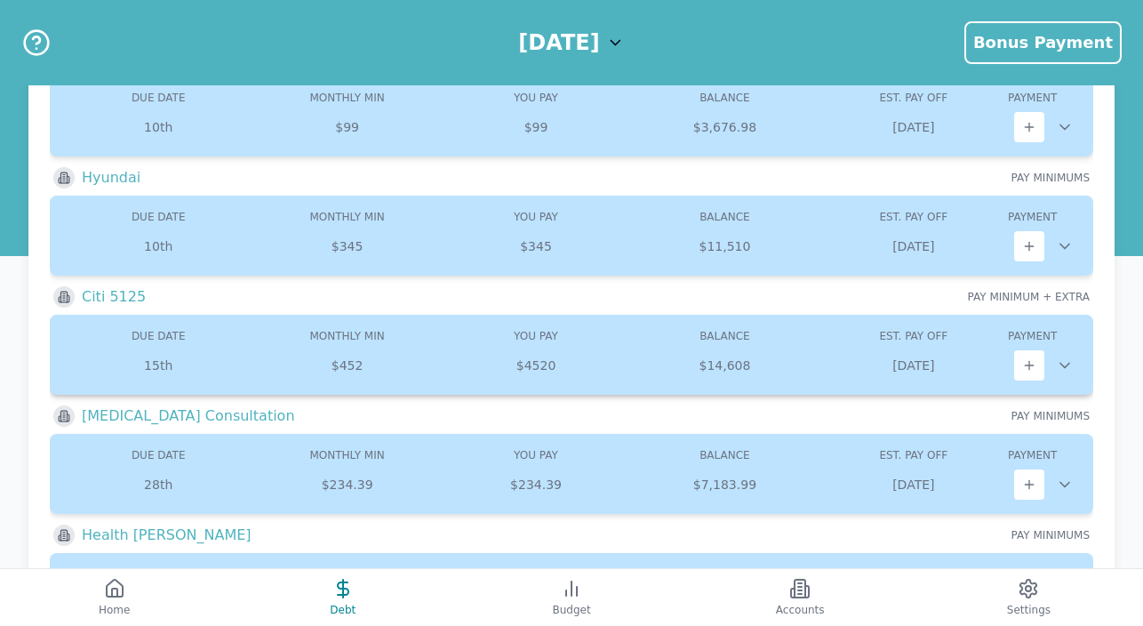
click at [1063, 358] on icon at bounding box center [1065, 366] width 18 height 18
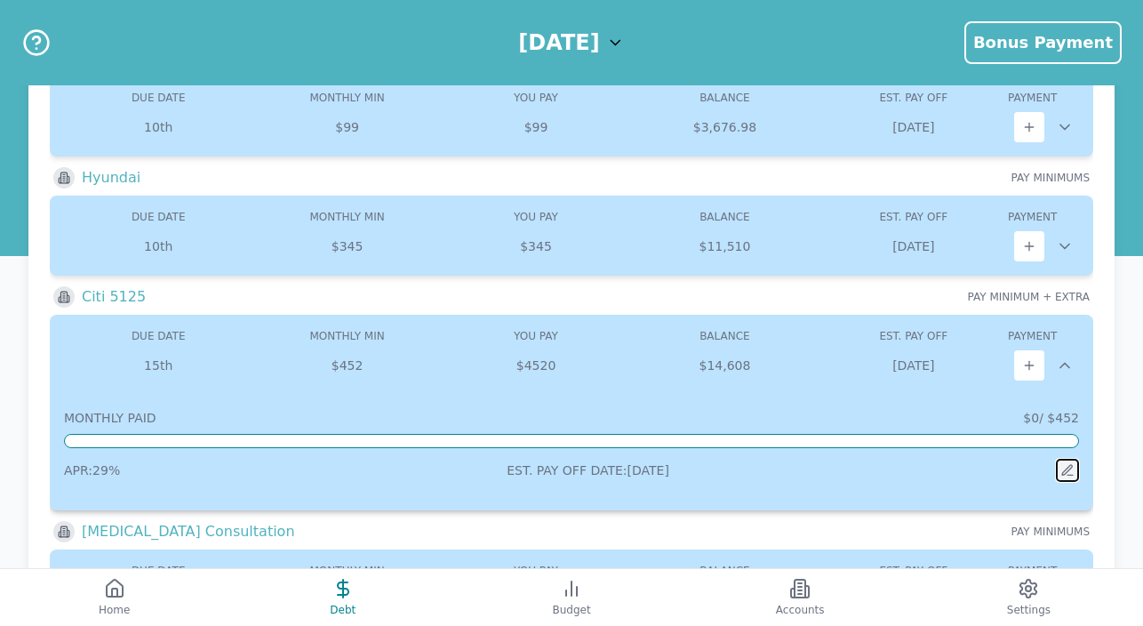
click at [1064, 472] on icon at bounding box center [1068, 470] width 10 height 10
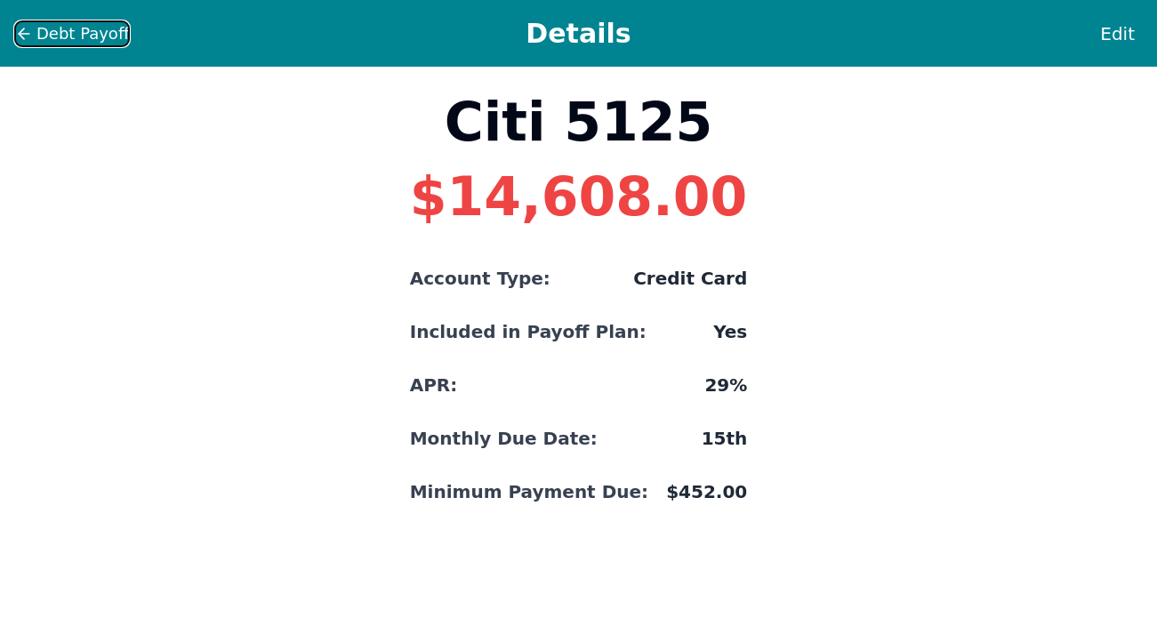
click at [82, 37] on span "Debt Payoff" at bounding box center [82, 33] width 92 height 25
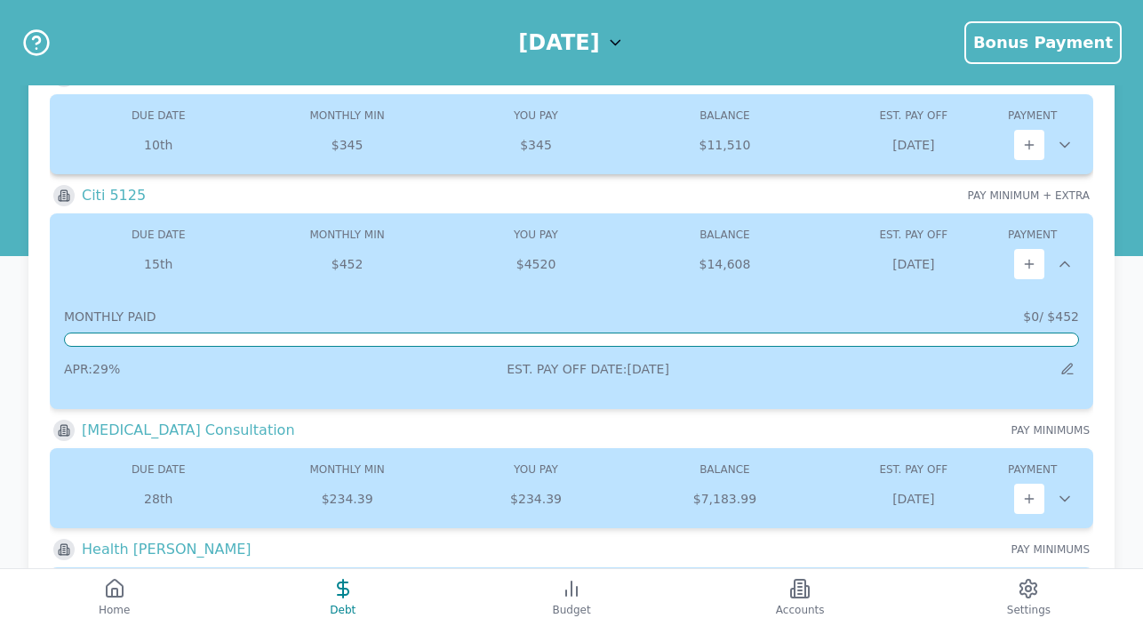
scroll to position [336, 0]
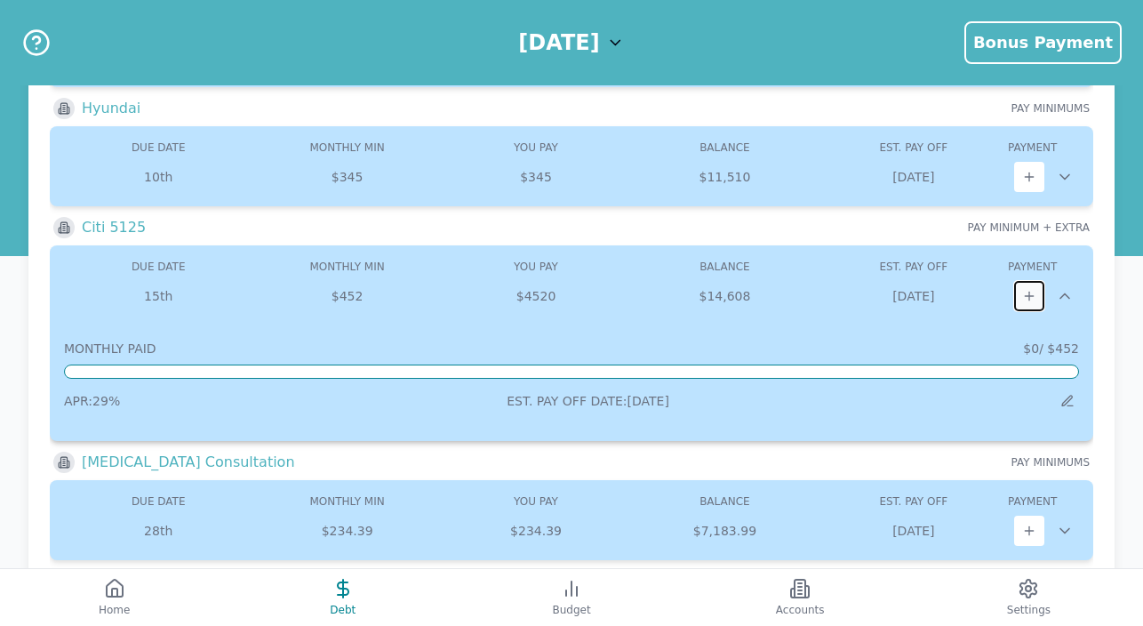
click at [1031, 293] on icon at bounding box center [1030, 296] width 14 height 14
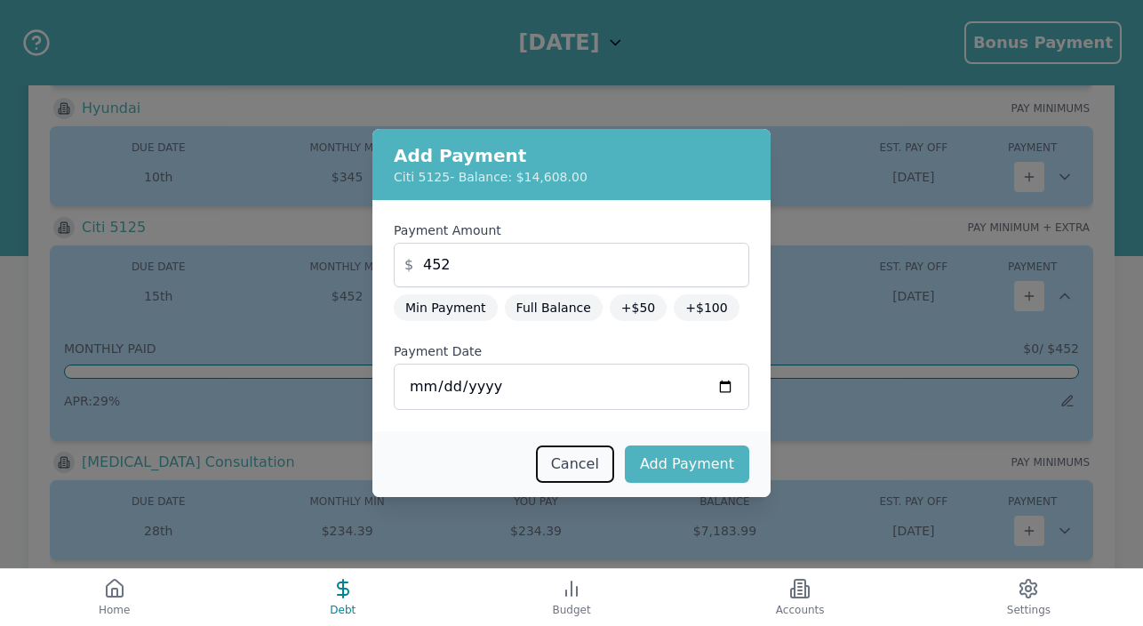
click at [599, 458] on button "Cancel" at bounding box center [575, 463] width 78 height 37
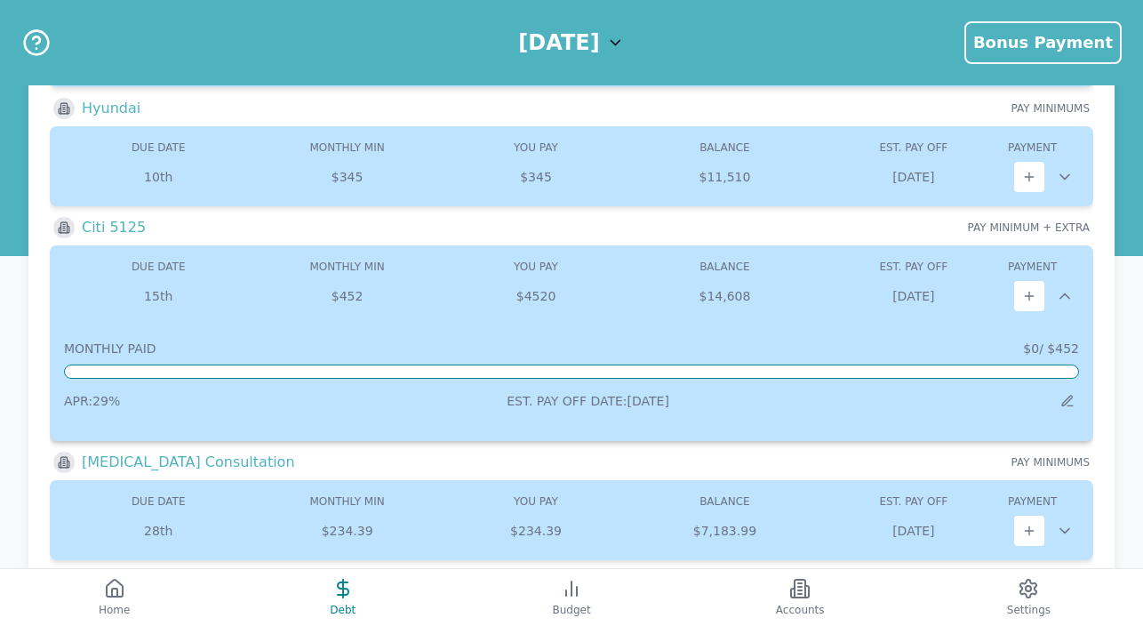
click at [1063, 297] on icon at bounding box center [1065, 296] width 18 height 18
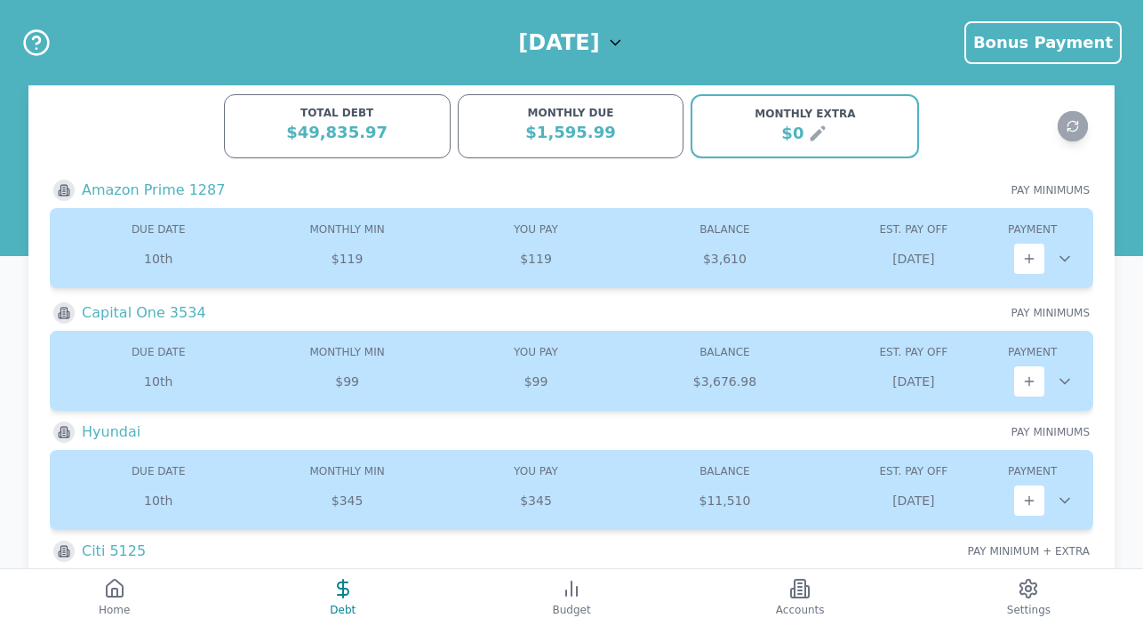
scroll to position [0, 0]
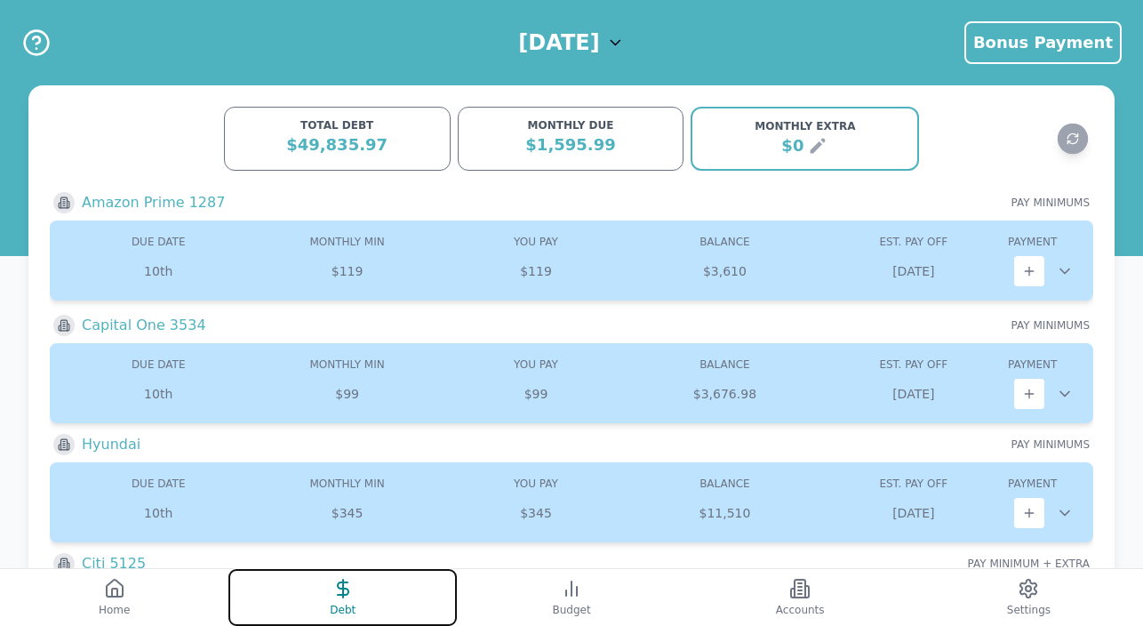
click at [358, 583] on button "Debt" at bounding box center [343, 597] width 229 height 57
click at [333, 583] on icon at bounding box center [343, 588] width 21 height 21
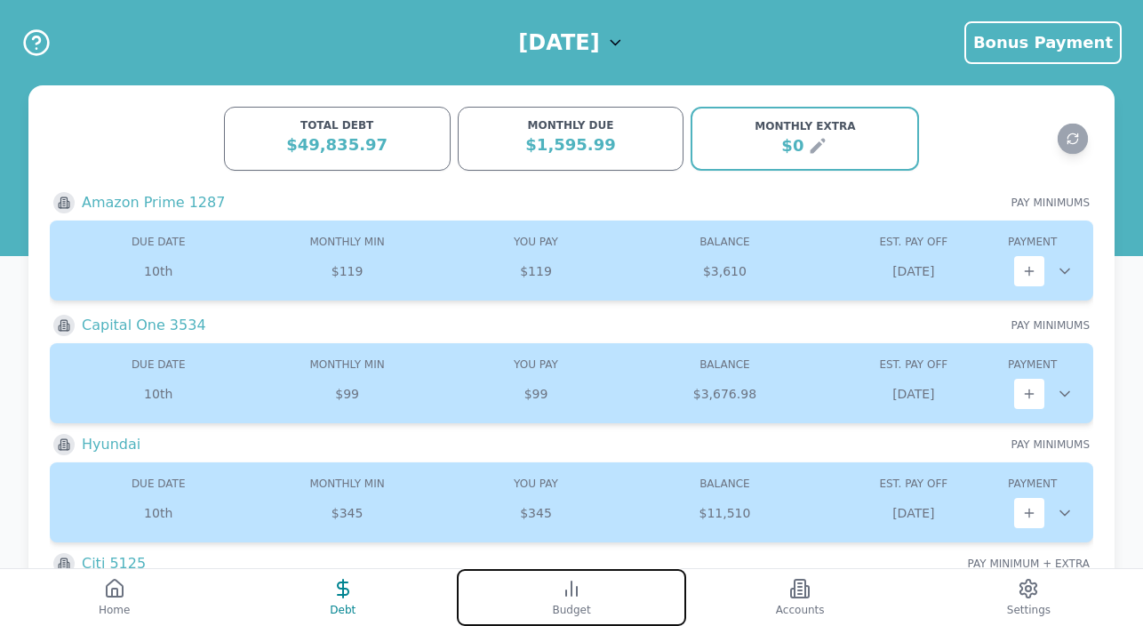
click at [555, 602] on button "Budget" at bounding box center [571, 597] width 229 height 57
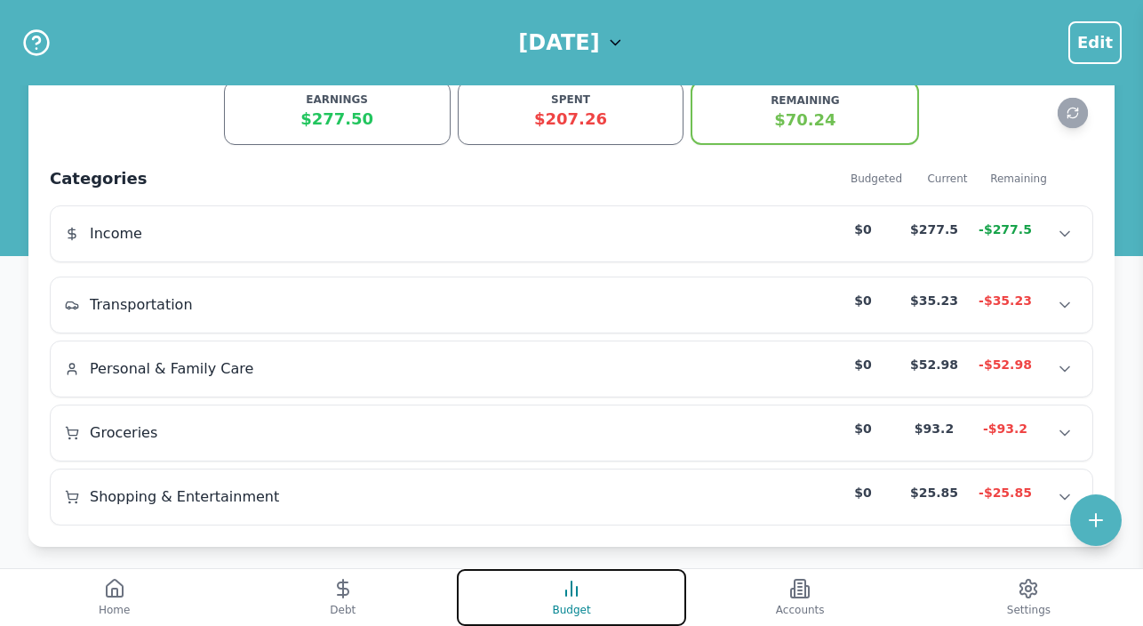
scroll to position [39, 0]
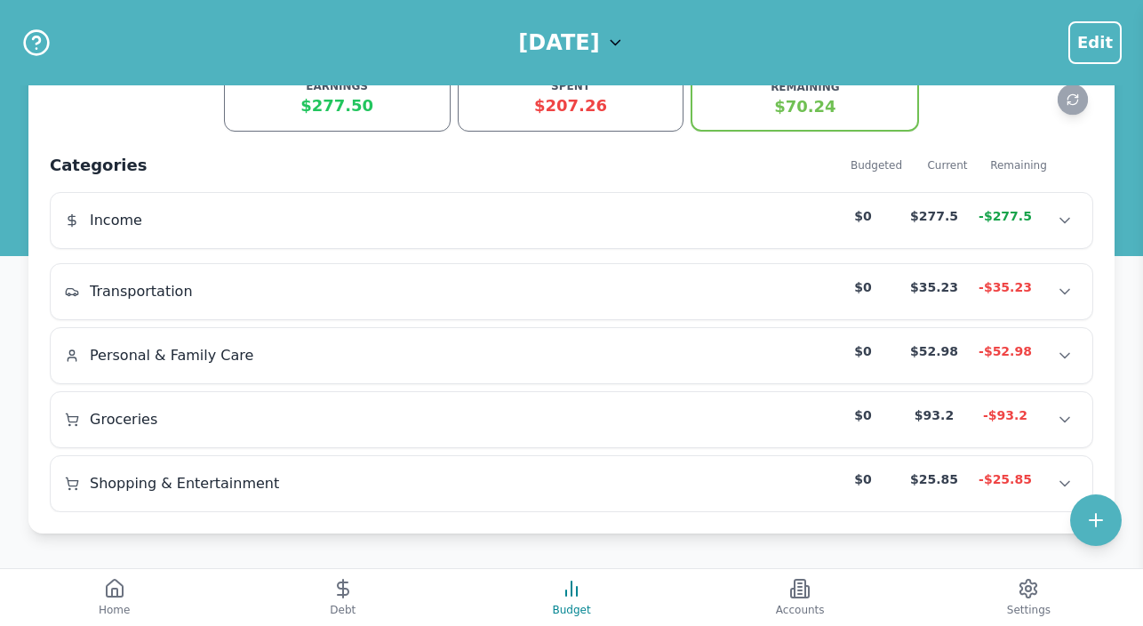
click at [625, 39] on icon at bounding box center [616, 43] width 18 height 18
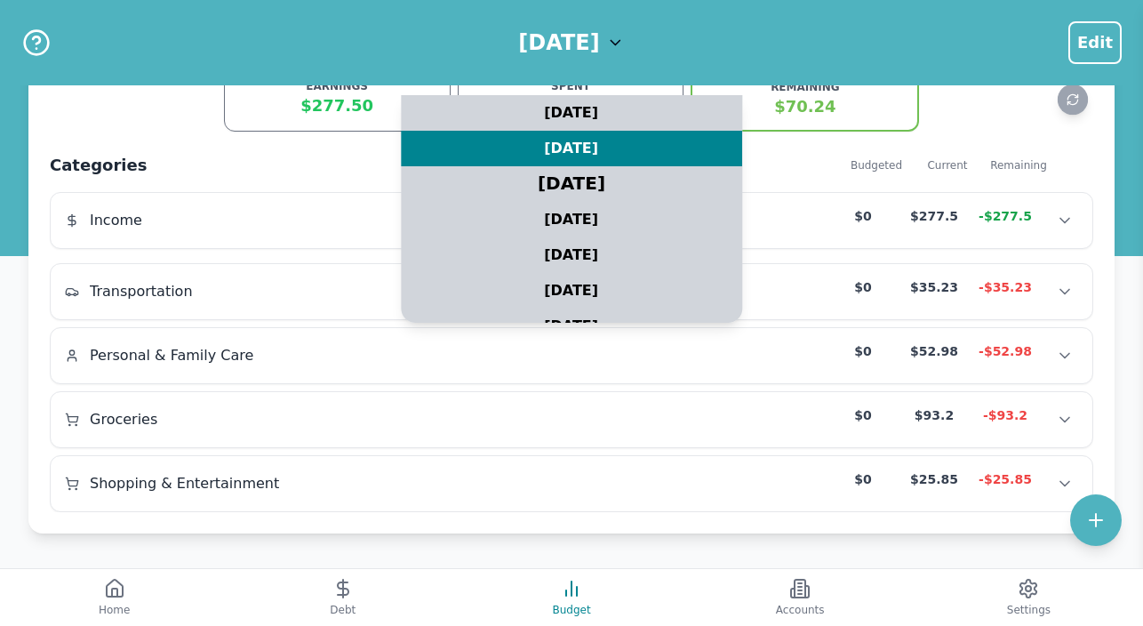
click at [589, 178] on div "August 2025" at bounding box center [571, 184] width 427 height 44
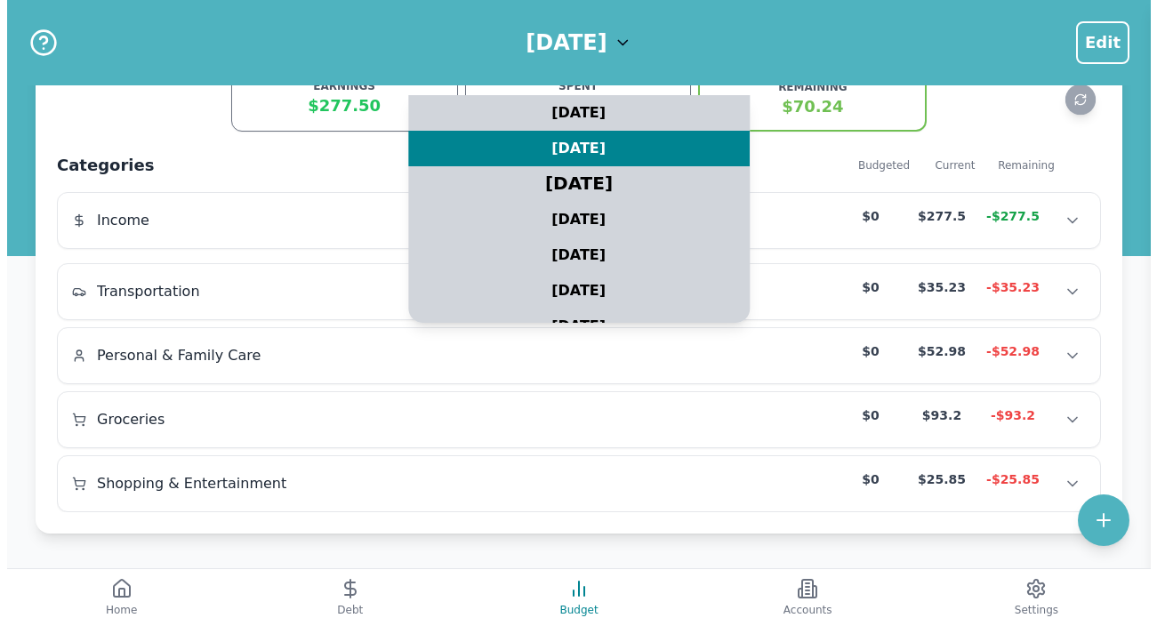
scroll to position [0, 0]
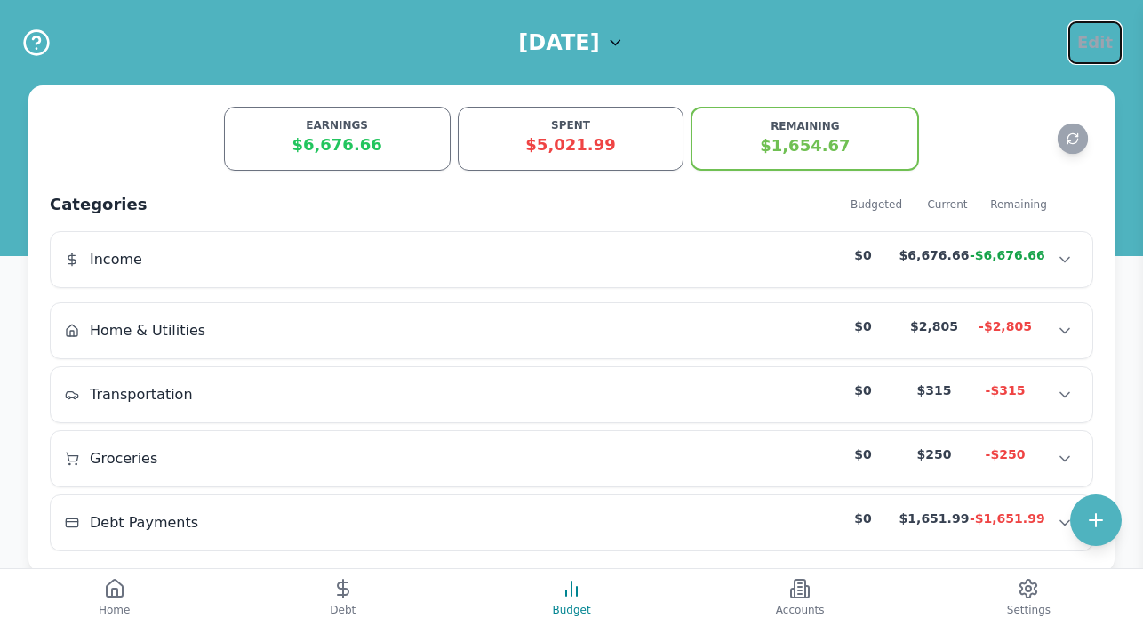
click at [1097, 36] on span "Edit" at bounding box center [1096, 42] width 36 height 25
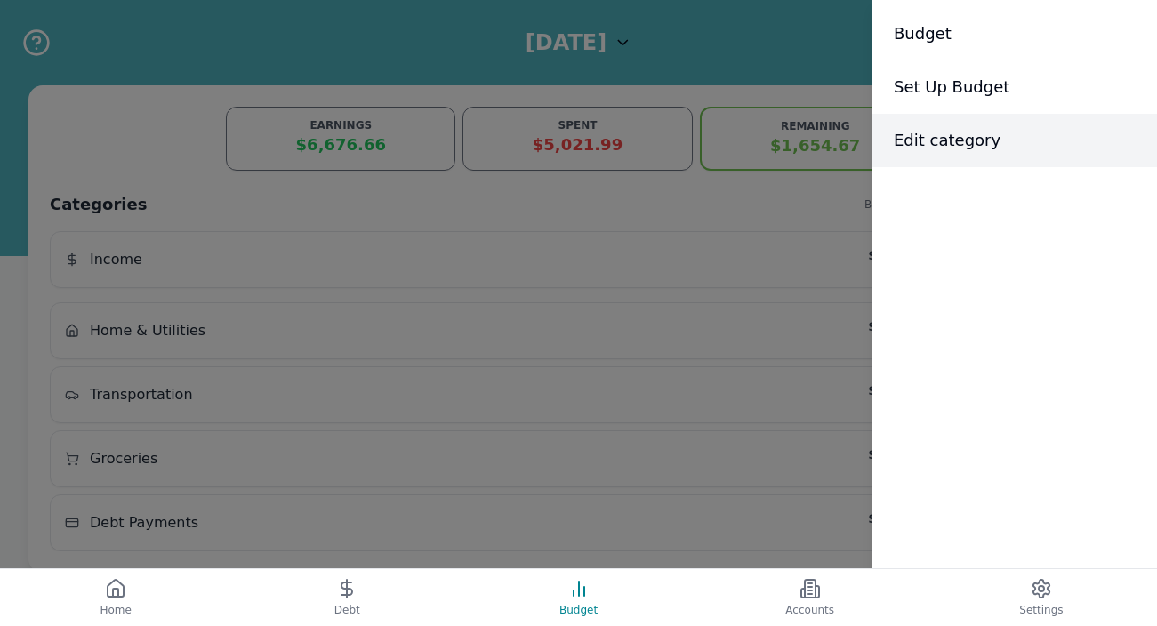
click at [958, 134] on span "Edit category" at bounding box center [947, 140] width 107 height 25
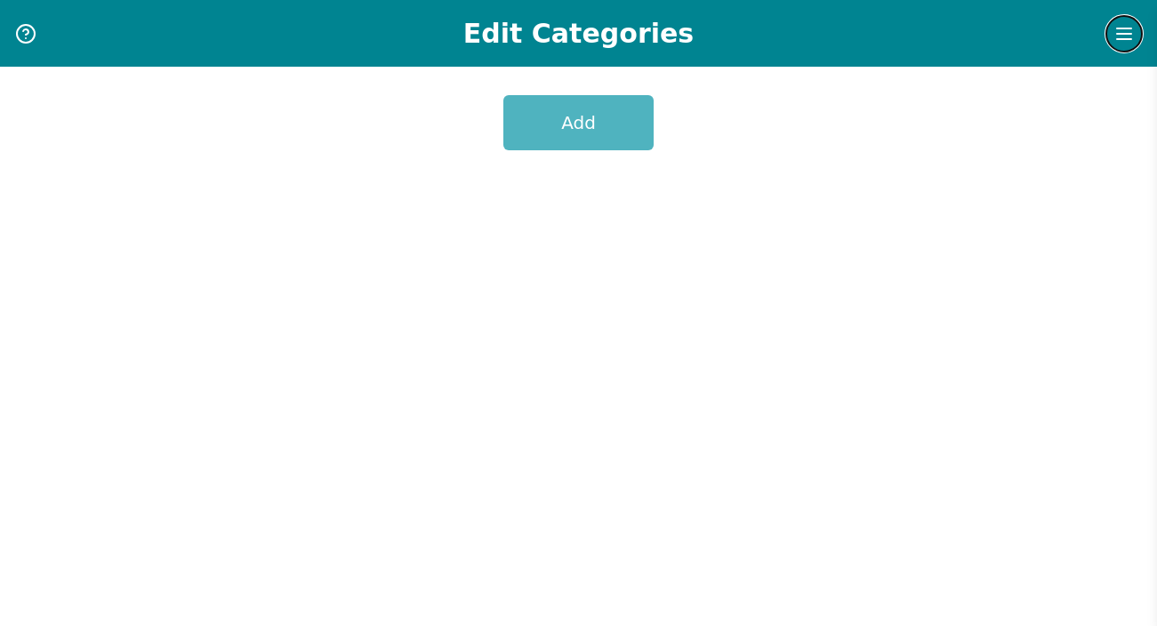
click at [1122, 23] on icon "Menu" at bounding box center [1123, 33] width 21 height 21
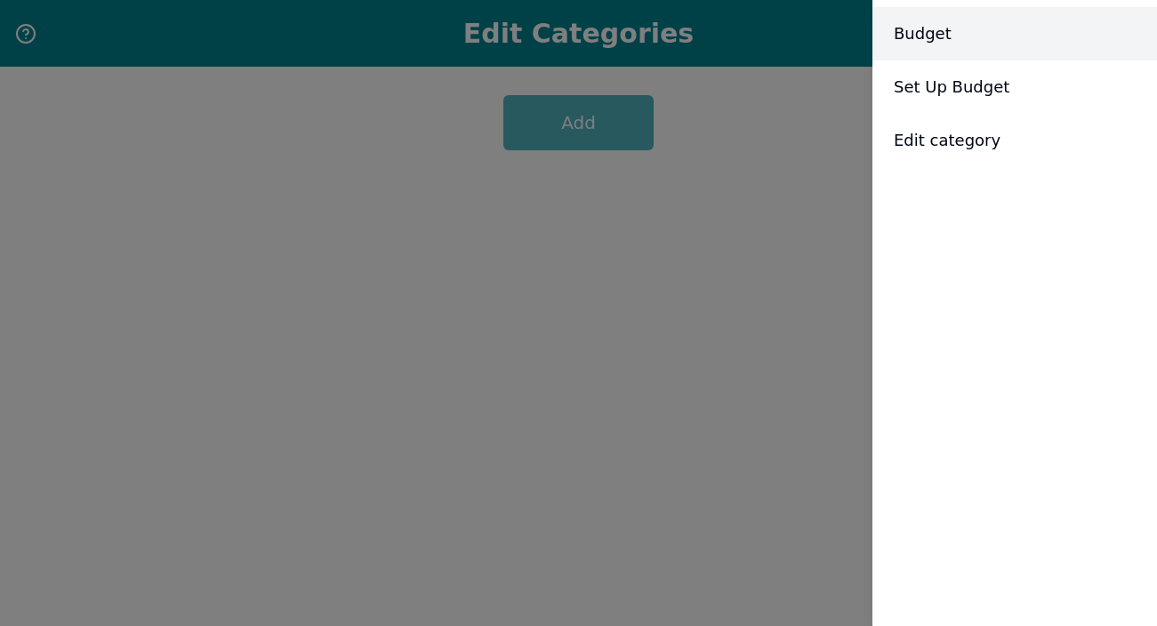
click at [934, 45] on span "Budget" at bounding box center [923, 33] width 58 height 25
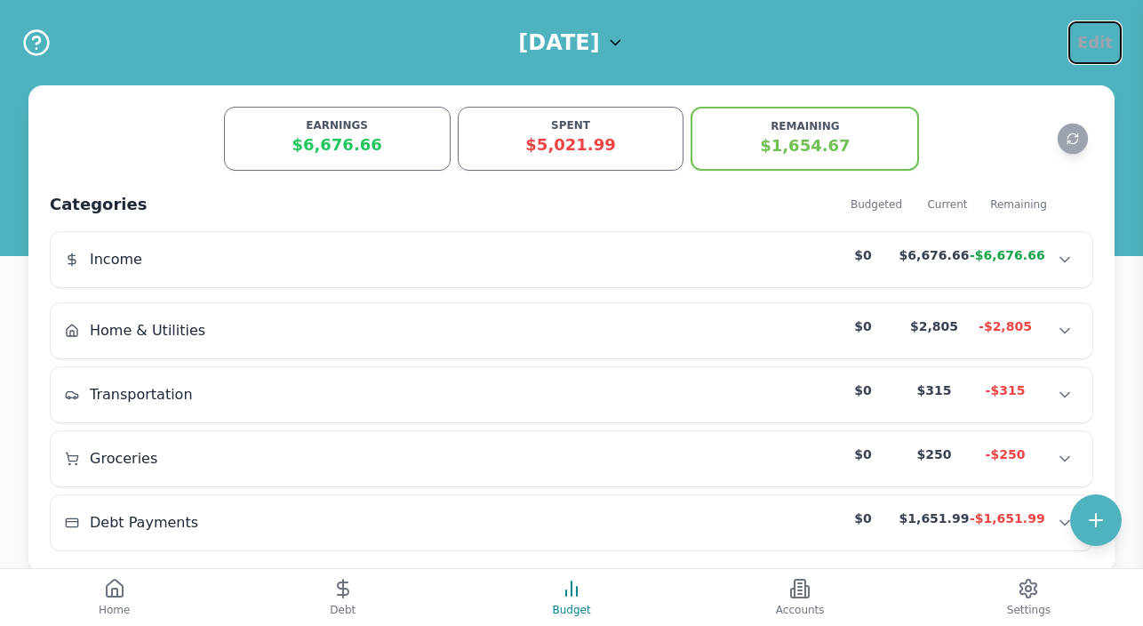
click at [1100, 35] on span "Edit" at bounding box center [1096, 42] width 36 height 25
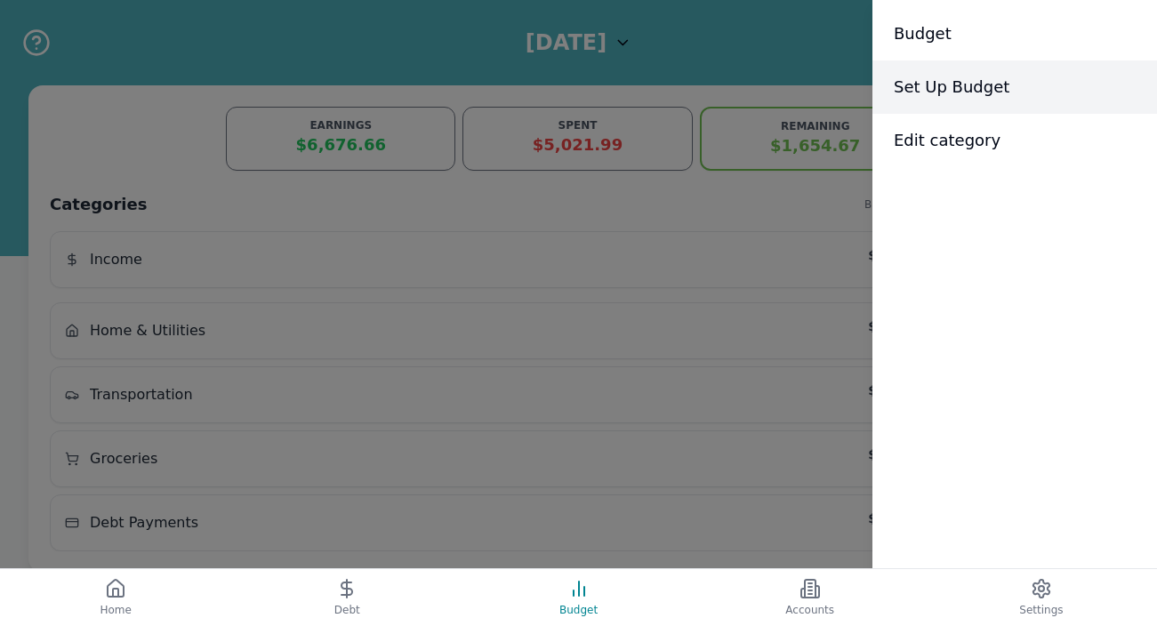
click at [955, 84] on span "Set Up Budget" at bounding box center [952, 87] width 116 height 25
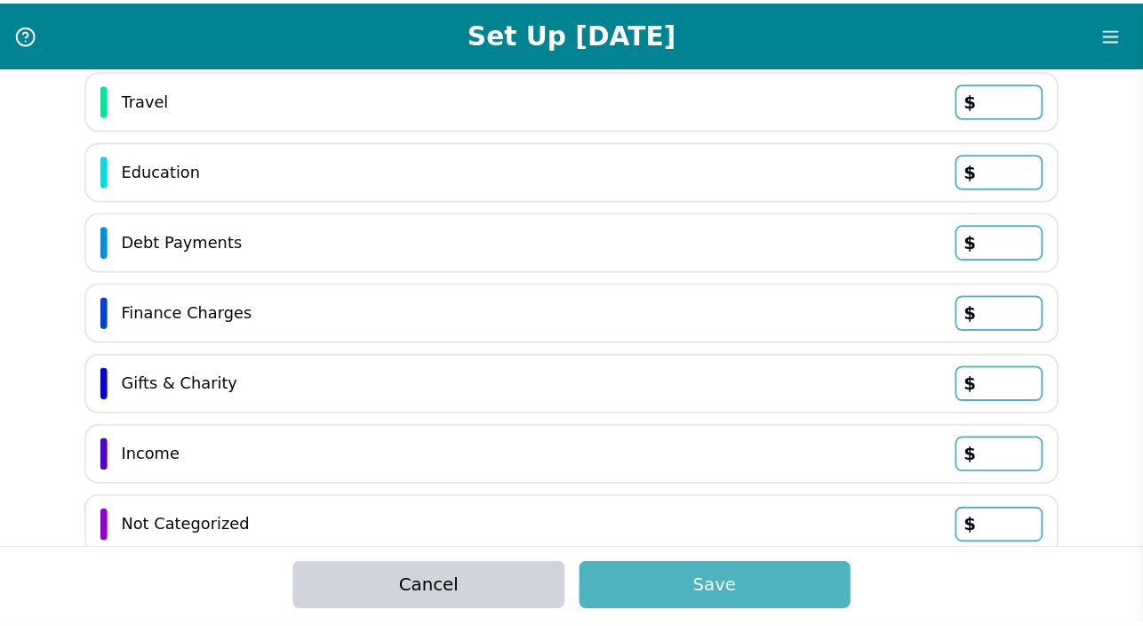
scroll to position [618, 0]
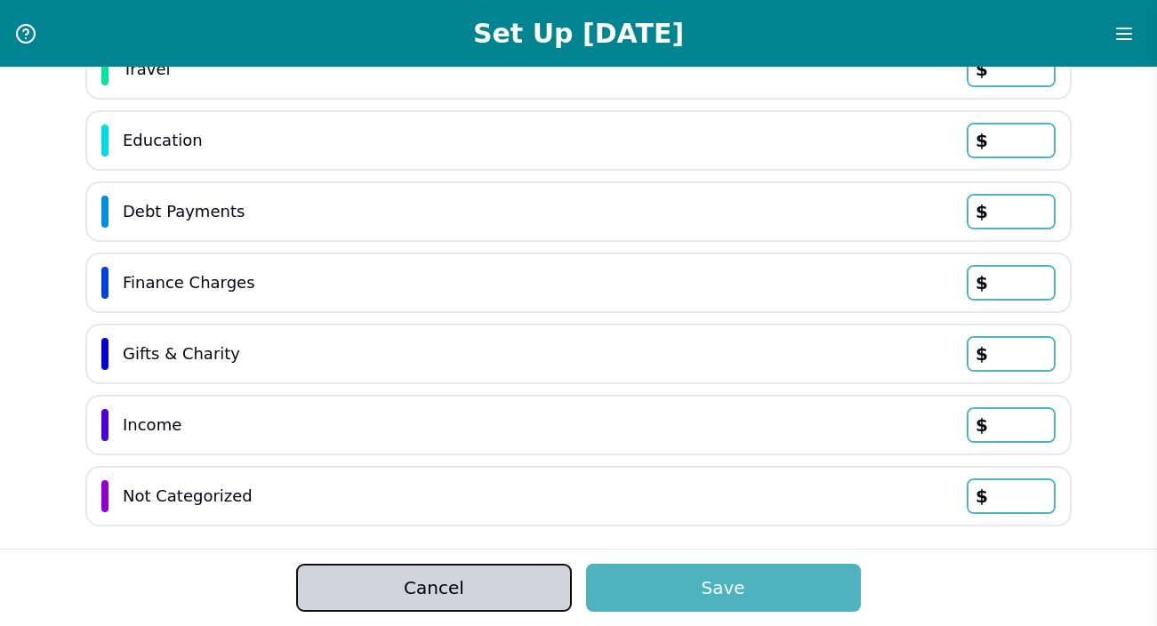
click at [427, 573] on button "Cancel" at bounding box center [433, 588] width 275 height 48
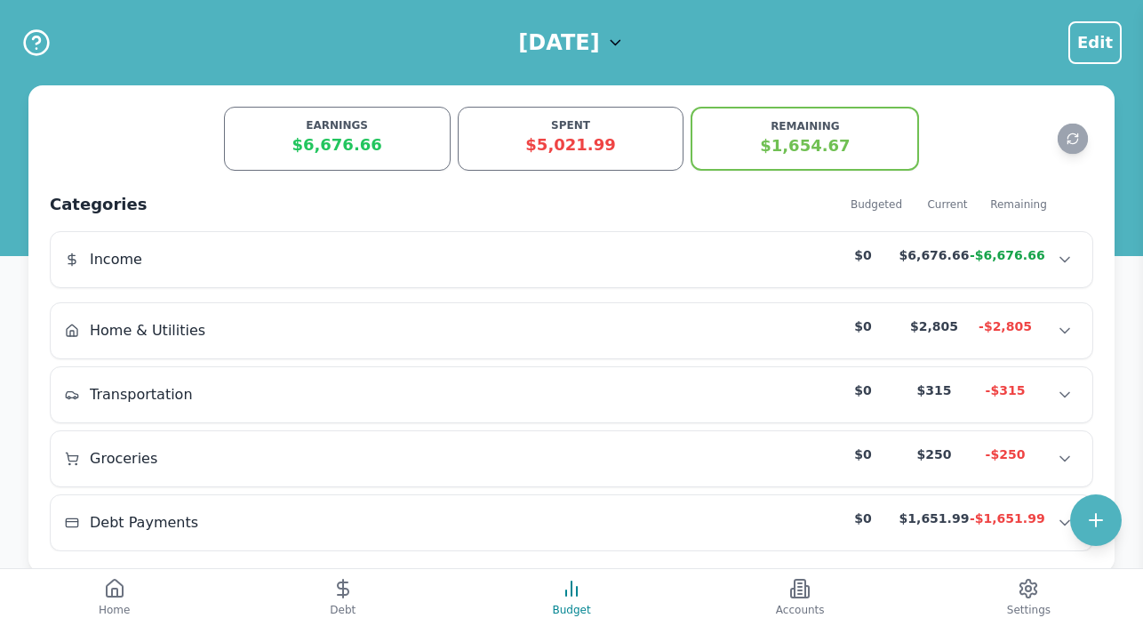
click at [625, 46] on icon at bounding box center [616, 43] width 18 height 18
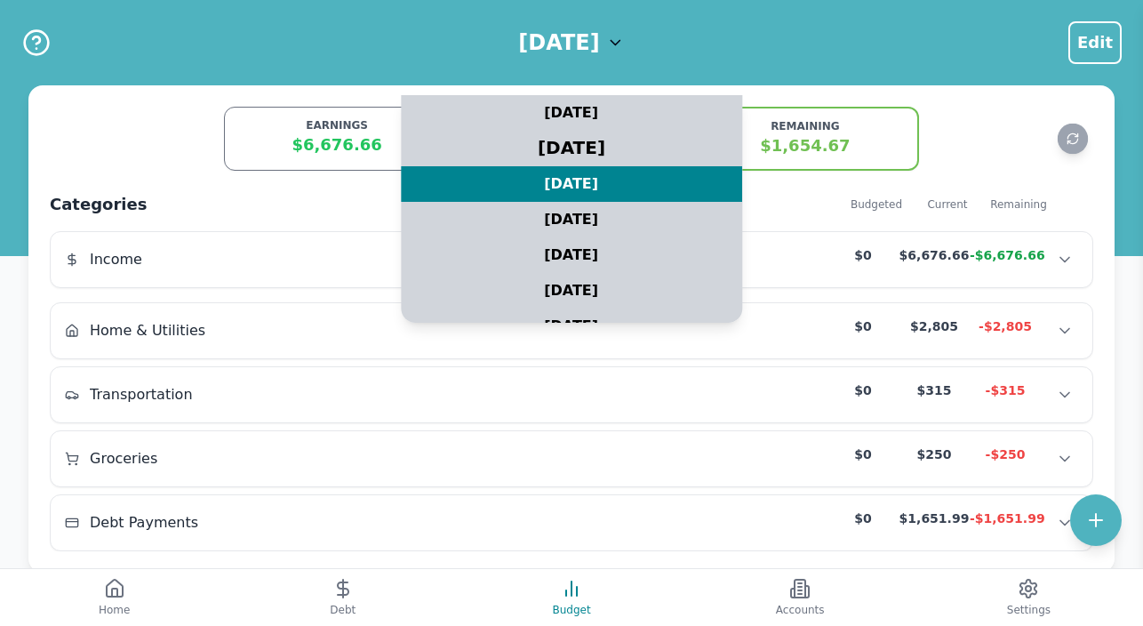
click at [590, 139] on div "September 2025" at bounding box center [571, 148] width 427 height 44
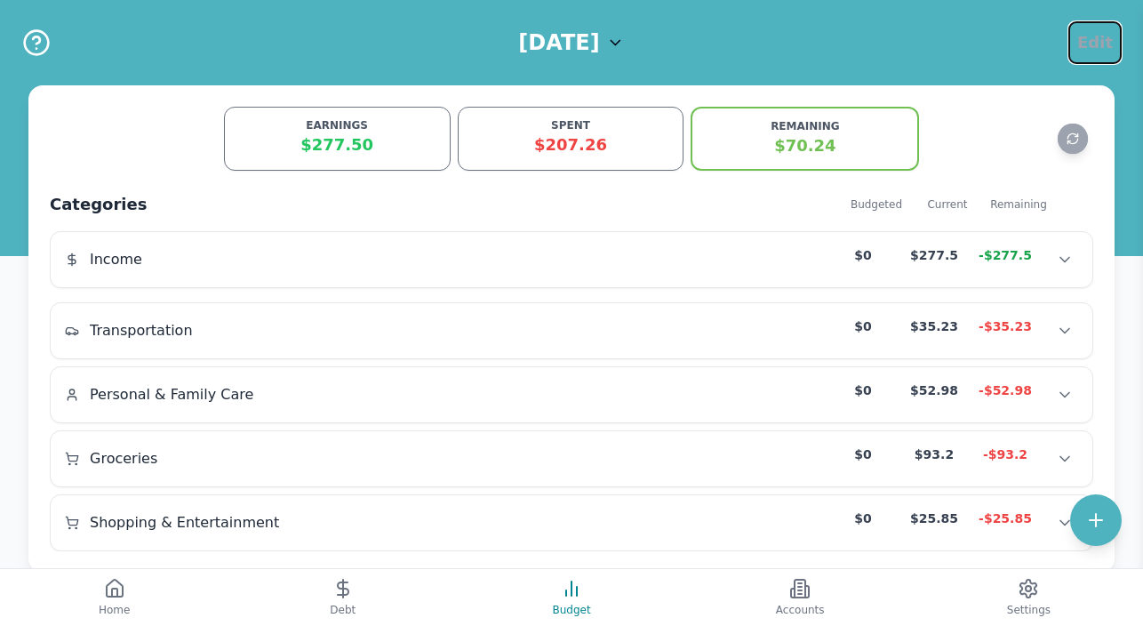
click at [1091, 49] on span "Edit" at bounding box center [1096, 42] width 36 height 25
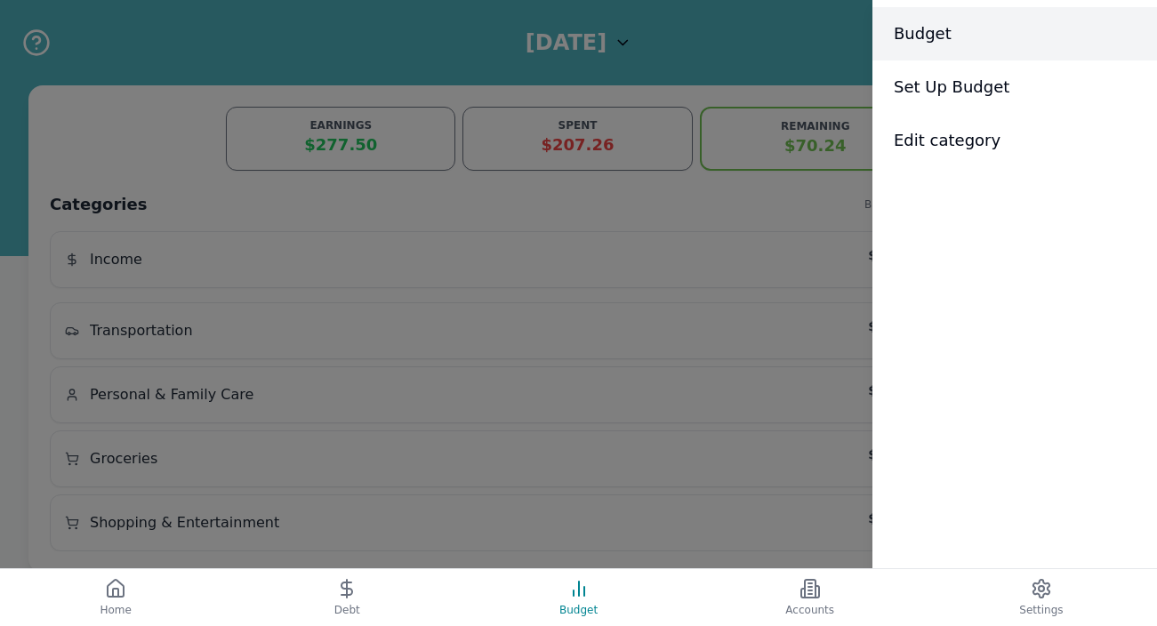
click at [942, 33] on span "Budget" at bounding box center [923, 33] width 58 height 25
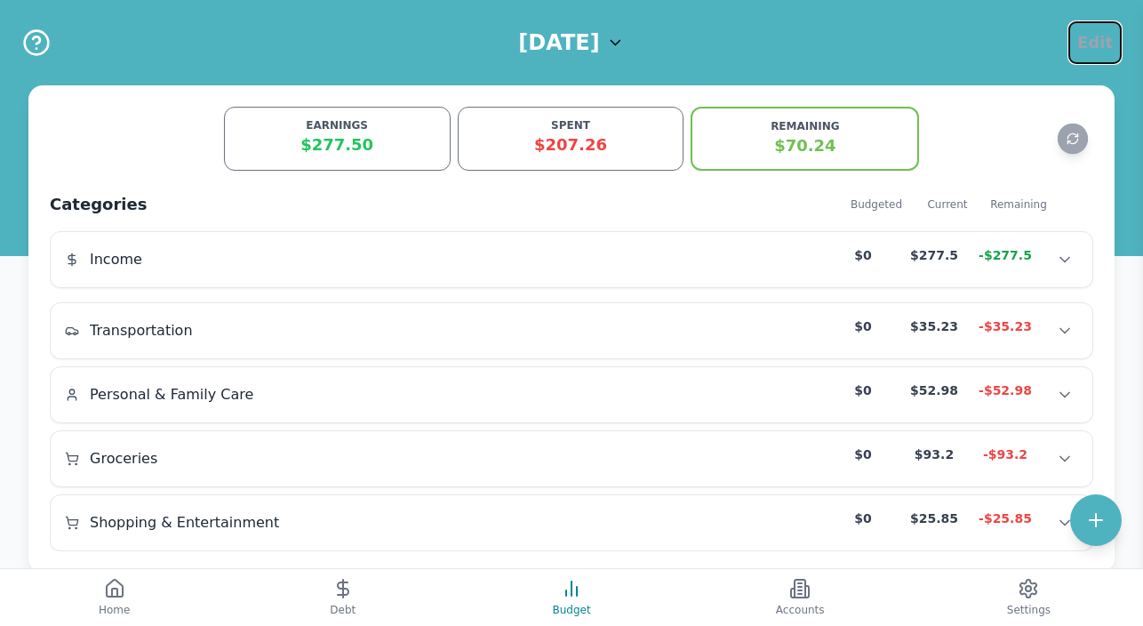
click at [1095, 52] on span "Edit" at bounding box center [1096, 42] width 36 height 25
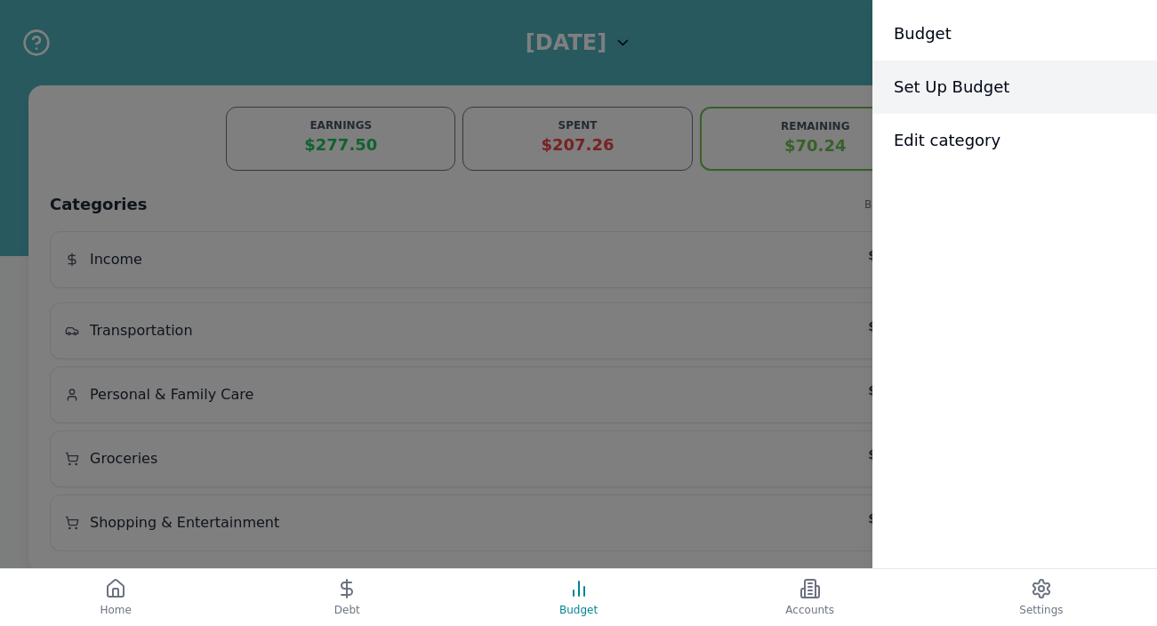
click at [941, 100] on div "Set Up Budget" at bounding box center [1014, 86] width 285 height 53
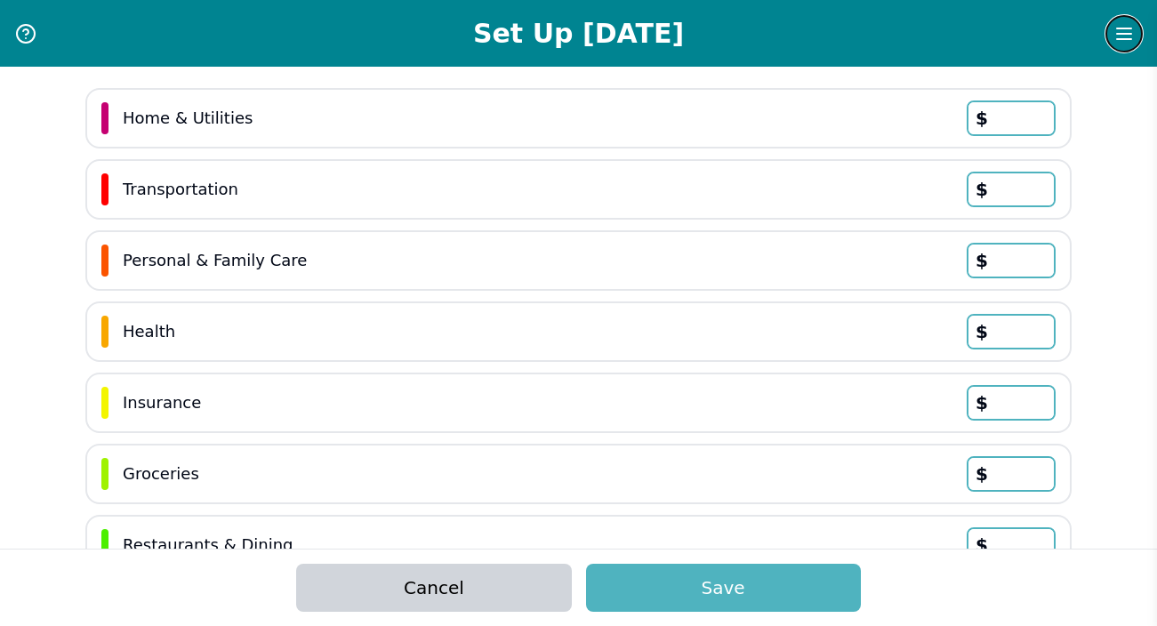
click at [1117, 29] on icon "Menu" at bounding box center [1123, 33] width 21 height 21
click at [199, 63] on div "Set Up September 2025 Home & Utilities $ Transportation $ Personal & Family Car…" at bounding box center [578, 313] width 1157 height 626
click at [473, 574] on button "Cancel" at bounding box center [433, 588] width 275 height 48
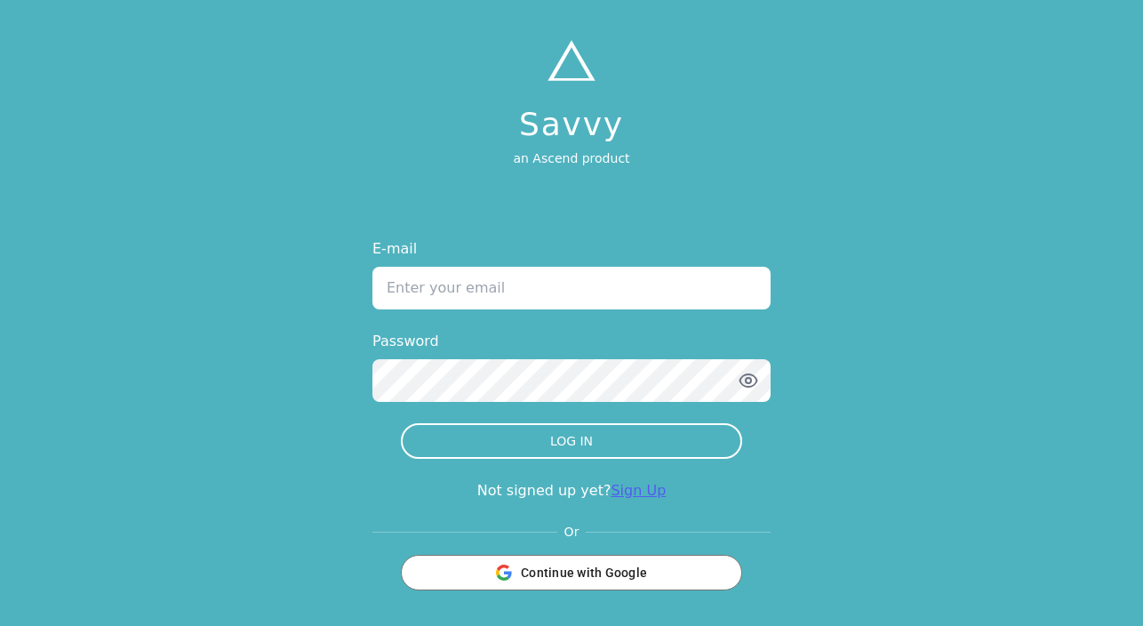
click at [638, 493] on link "Sign Up" at bounding box center [638, 490] width 55 height 17
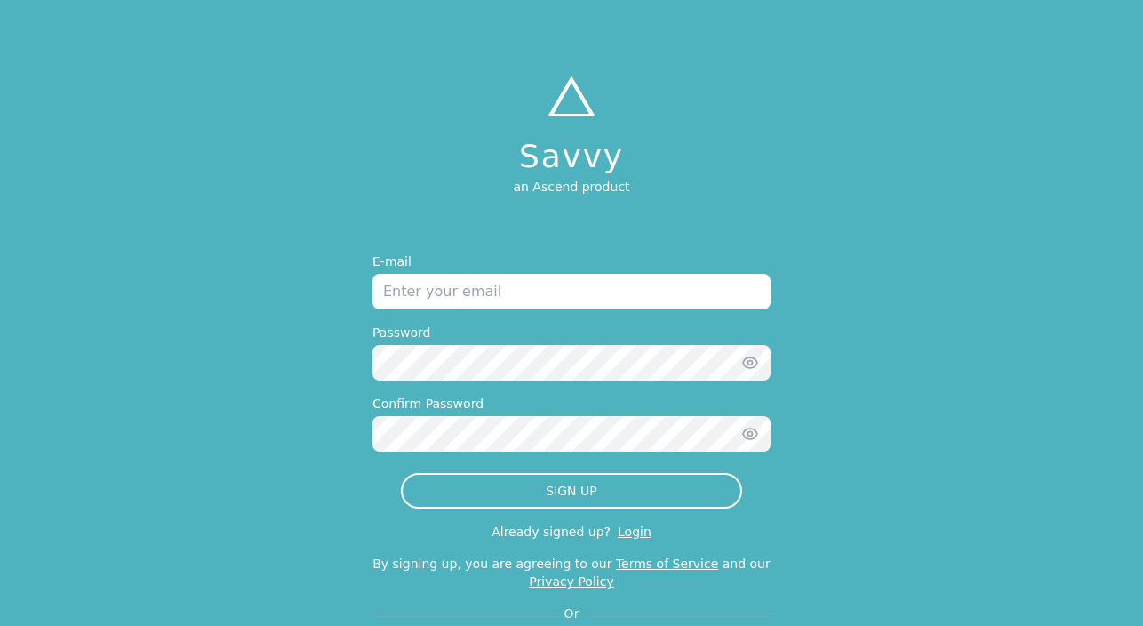
click at [534, 287] on input "email" at bounding box center [572, 292] width 398 height 36
type input "[EMAIL_ADDRESS][DOMAIN_NAME]"
click at [756, 358] on icon "button" at bounding box center [751, 363] width 18 height 18
click at [357, 379] on div "Savvy an Ascend product E-mail [EMAIL_ADDRESS][DOMAIN_NAME] Password Confirm Pa…" at bounding box center [571, 361] width 1143 height 722
